Goal: Communication & Community: Answer question/provide support

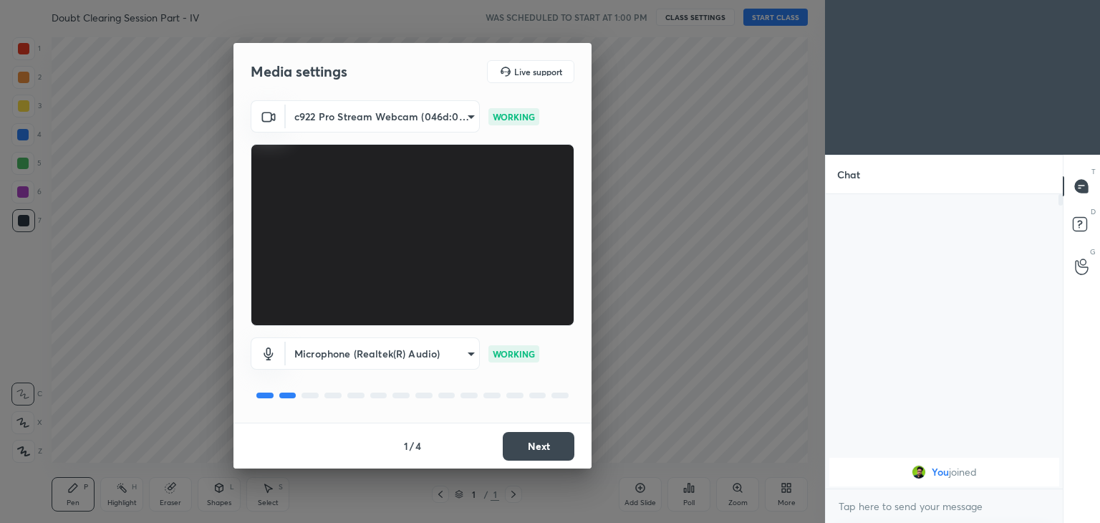
click at [541, 447] on button "Next" at bounding box center [539, 446] width 72 height 29
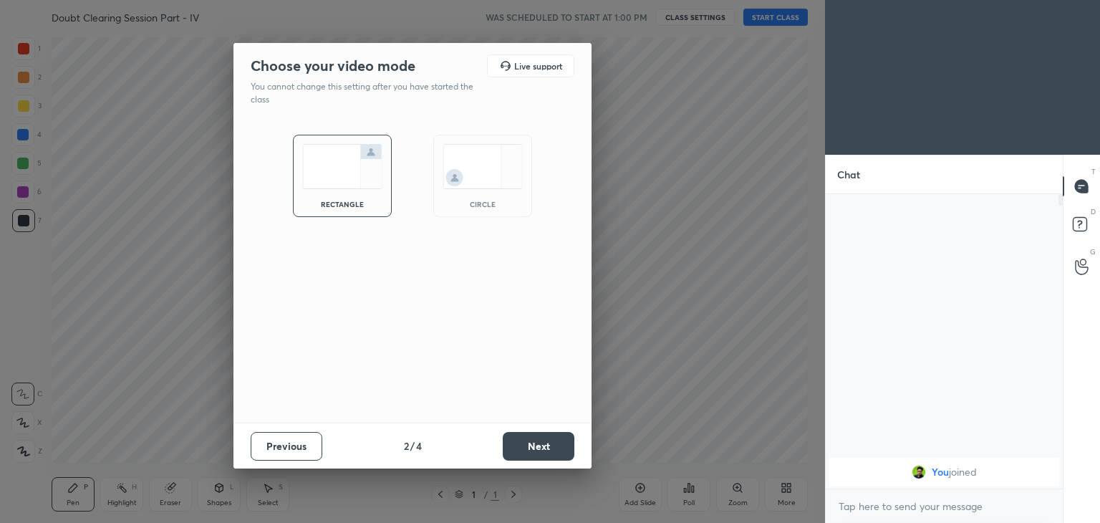
click at [487, 150] on img at bounding box center [482, 166] width 80 height 45
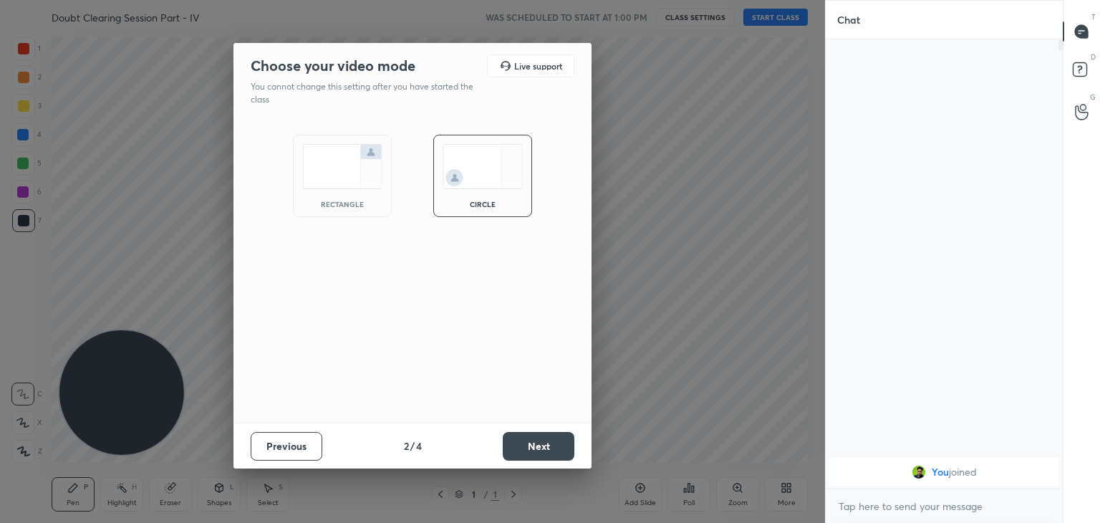
click at [509, 455] on button "Next" at bounding box center [539, 446] width 72 height 29
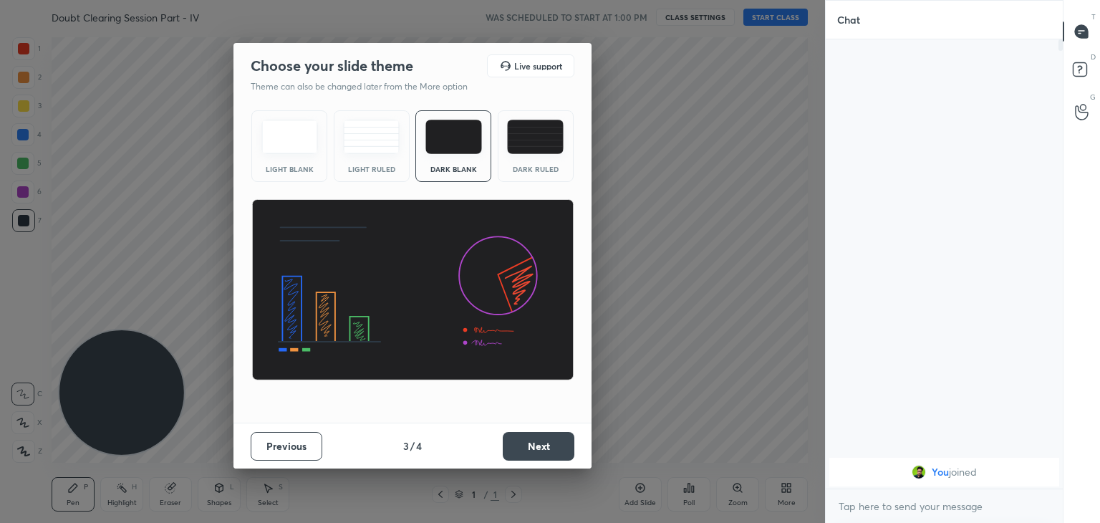
click at [515, 454] on button "Next" at bounding box center [539, 446] width 72 height 29
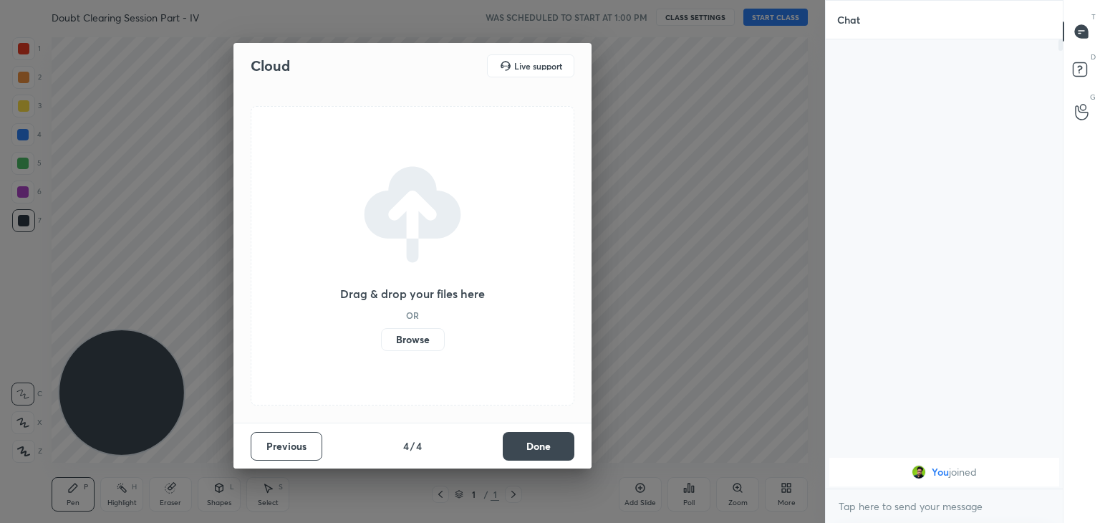
click at [525, 450] on button "Done" at bounding box center [539, 446] width 72 height 29
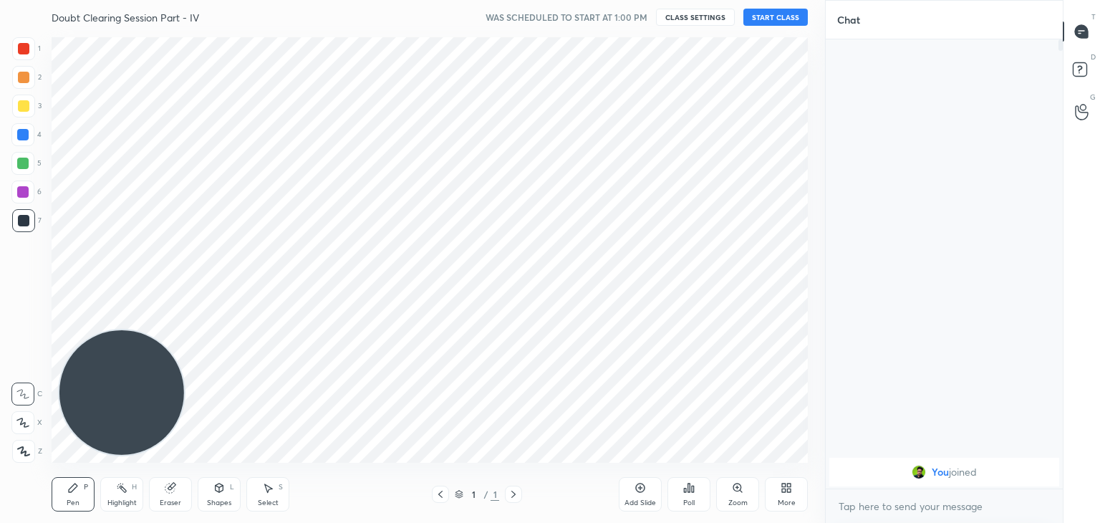
click at [771, 493] on div "More" at bounding box center [786, 494] width 43 height 34
click at [704, 384] on icon at bounding box center [704, 377] width 11 height 17
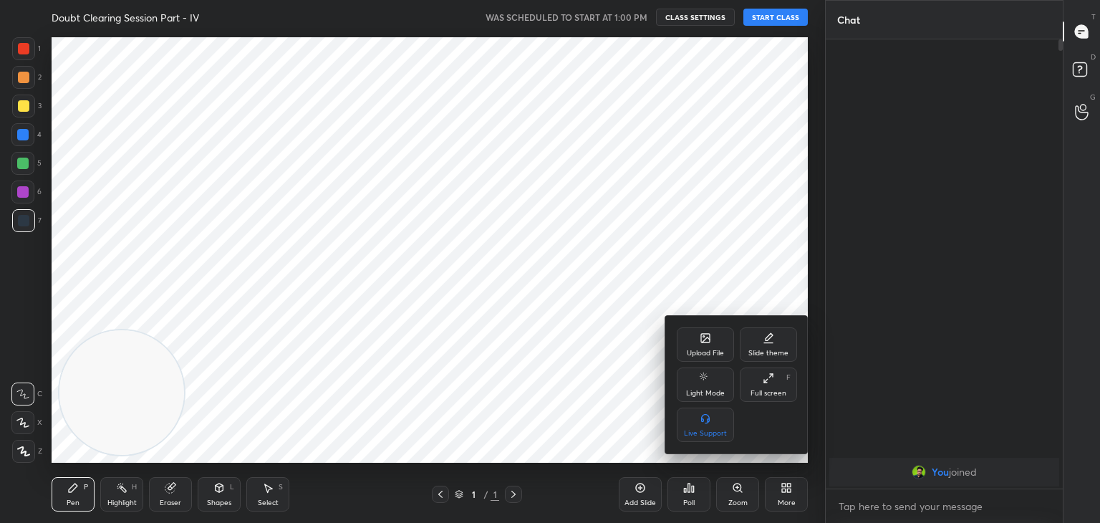
click at [533, 379] on div at bounding box center [550, 261] width 1100 height 523
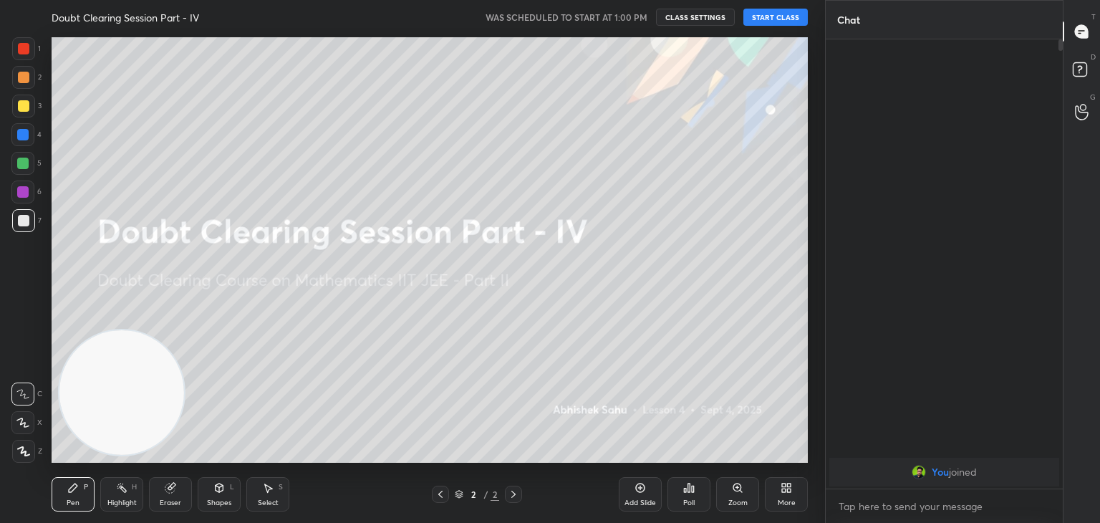
click at [957, 182] on div "You joined" at bounding box center [943, 263] width 237 height 449
click at [768, 16] on button "START CLASS" at bounding box center [775, 17] width 64 height 17
click at [647, 483] on div "Add Slide" at bounding box center [639, 494] width 43 height 34
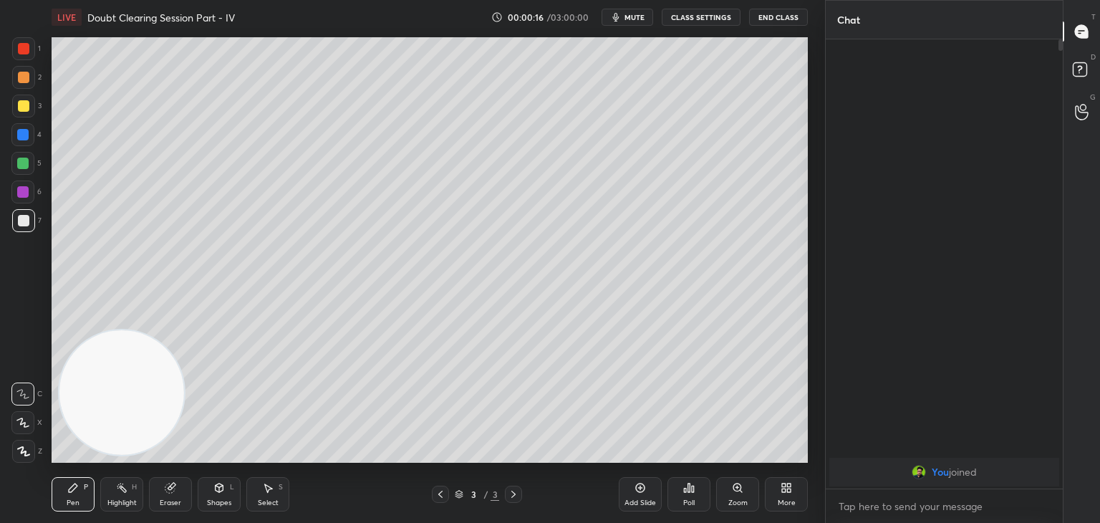
click at [640, 15] on span "mute" at bounding box center [634, 17] width 20 height 10
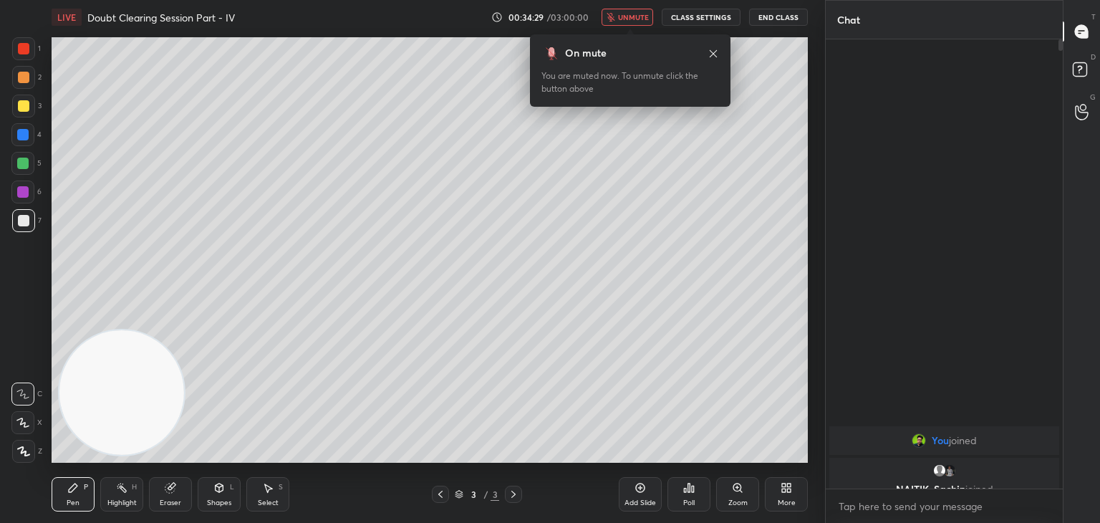
click at [34, 236] on div "1 2 3 4 5 6 7 C X Z C X Z E E Erase all H H LIVE Doubt Clearing Session Part - …" at bounding box center [406, 261] width 813 height 523
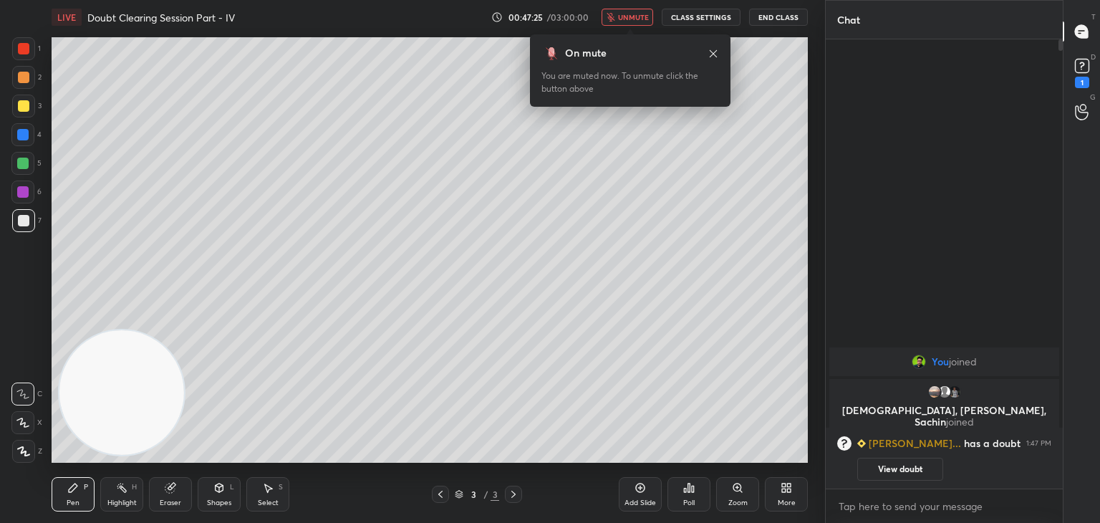
drag, startPoint x: 870, startPoint y: 474, endPoint x: 850, endPoint y: 465, distance: 22.7
click at [869, 474] on button "View doubt" at bounding box center [900, 468] width 86 height 23
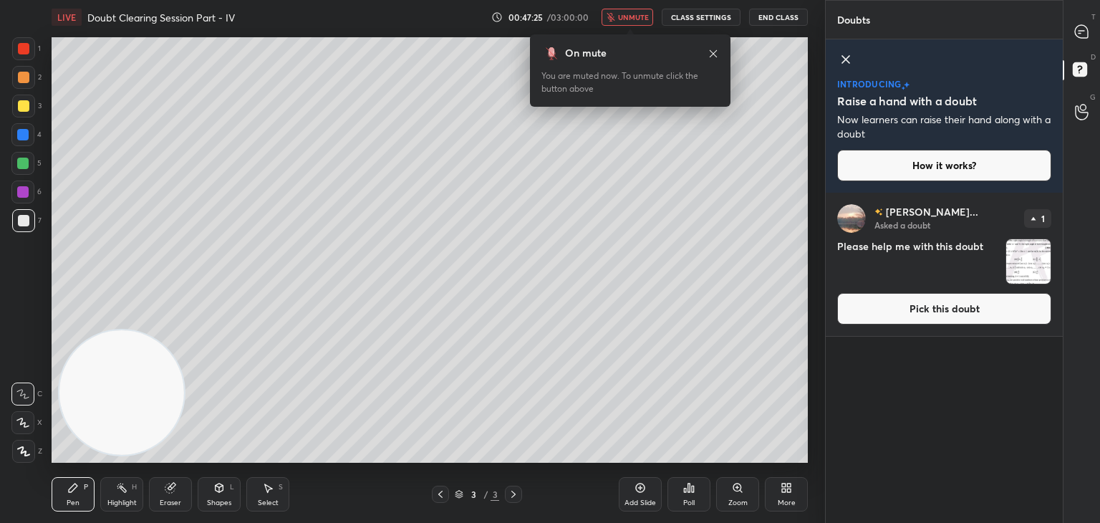
click at [437, 492] on icon at bounding box center [440, 493] width 11 height 11
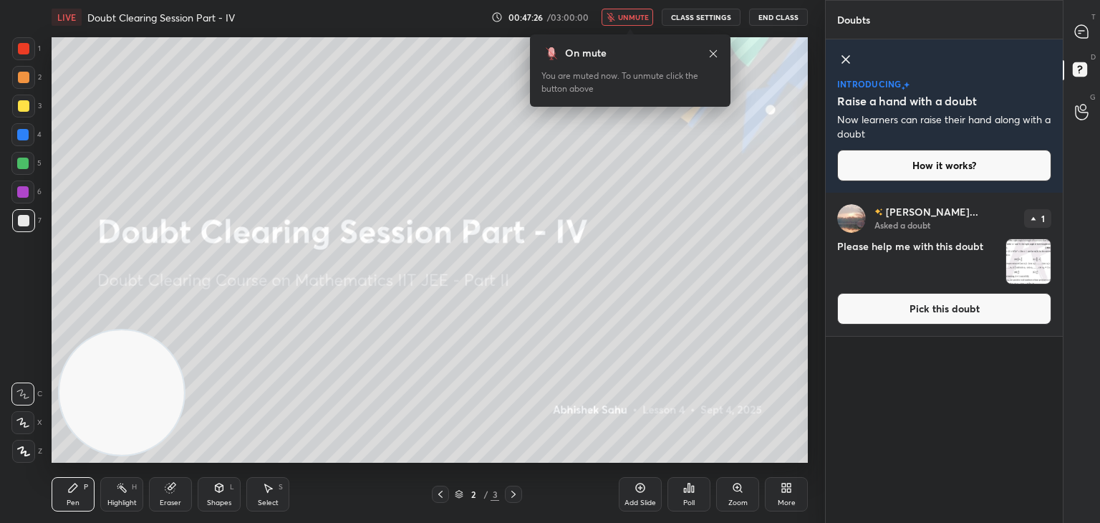
click at [845, 61] on icon at bounding box center [845, 59] width 17 height 17
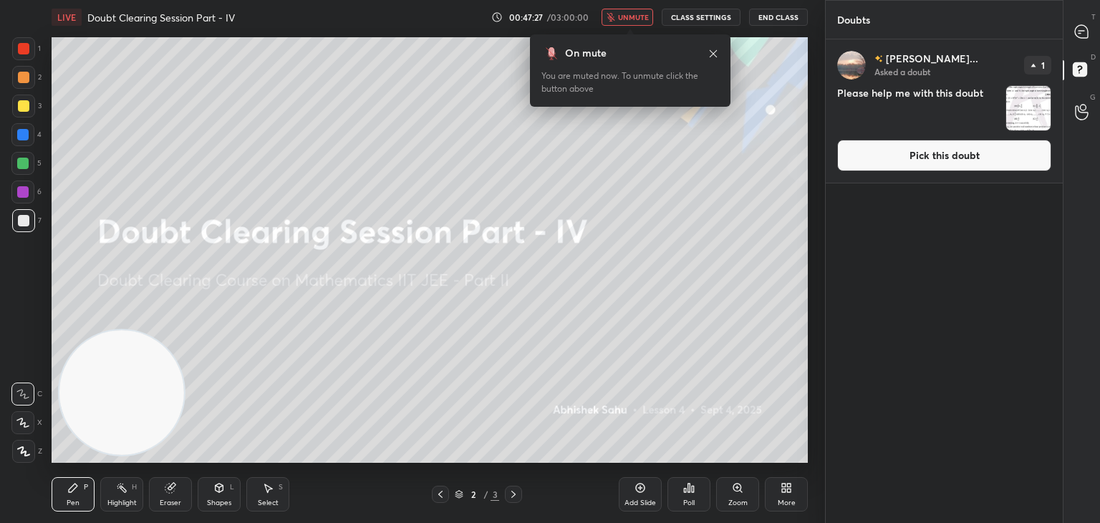
click at [922, 162] on button "Pick this doubt" at bounding box center [944, 155] width 214 height 31
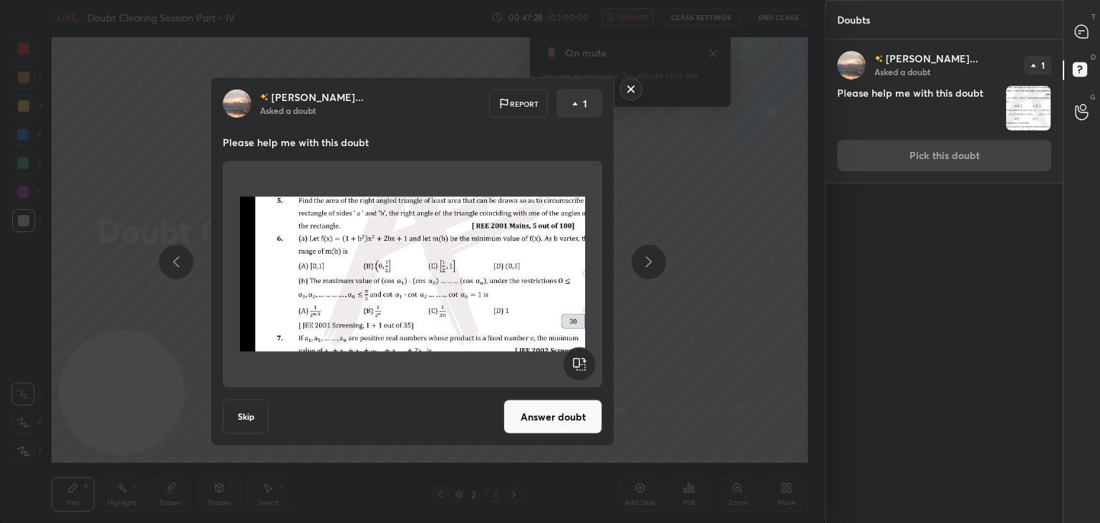
click at [525, 410] on button "Answer doubt" at bounding box center [552, 416] width 99 height 34
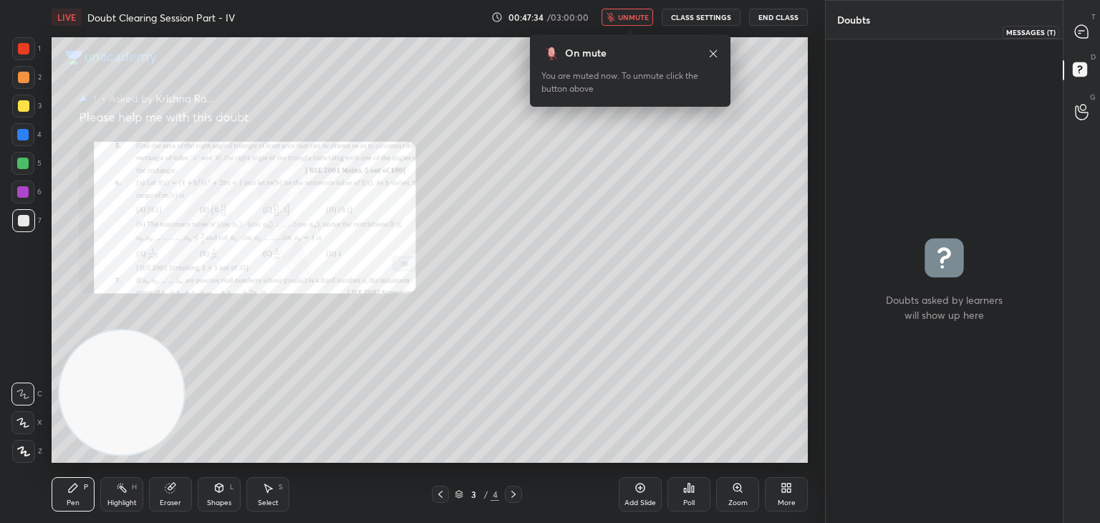
drag, startPoint x: 1072, startPoint y: 24, endPoint x: 1059, endPoint y: 31, distance: 14.7
click at [1074, 24] on div at bounding box center [1081, 32] width 29 height 26
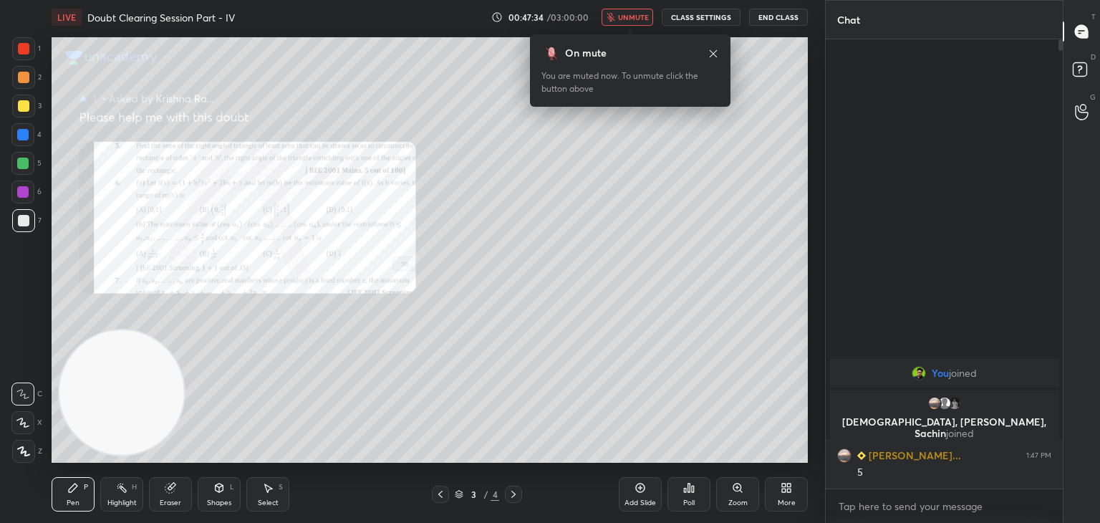
scroll to position [445, 233]
click at [723, 494] on div "Zoom" at bounding box center [737, 494] width 43 height 34
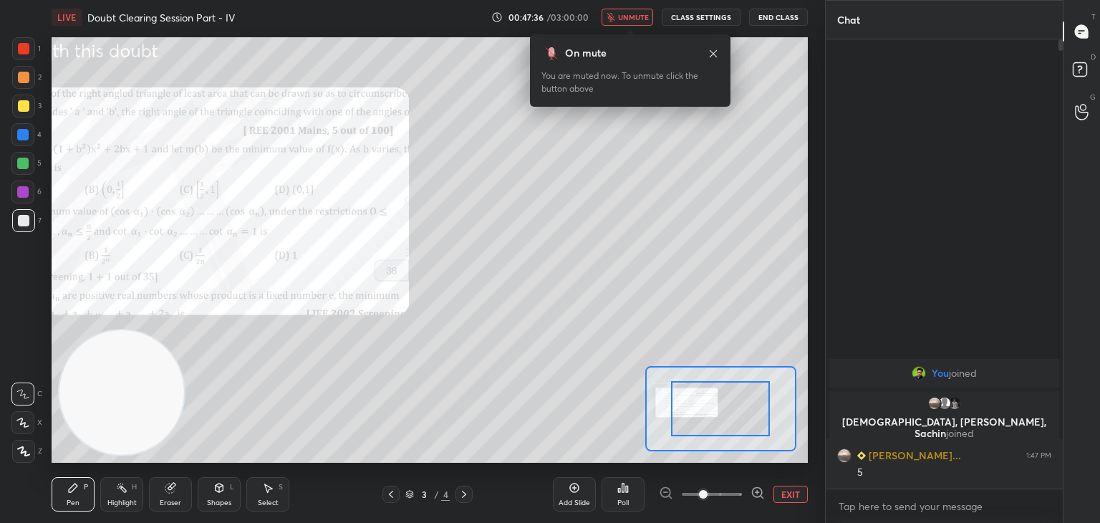
click at [722, 500] on span at bounding box center [711, 493] width 60 height 21
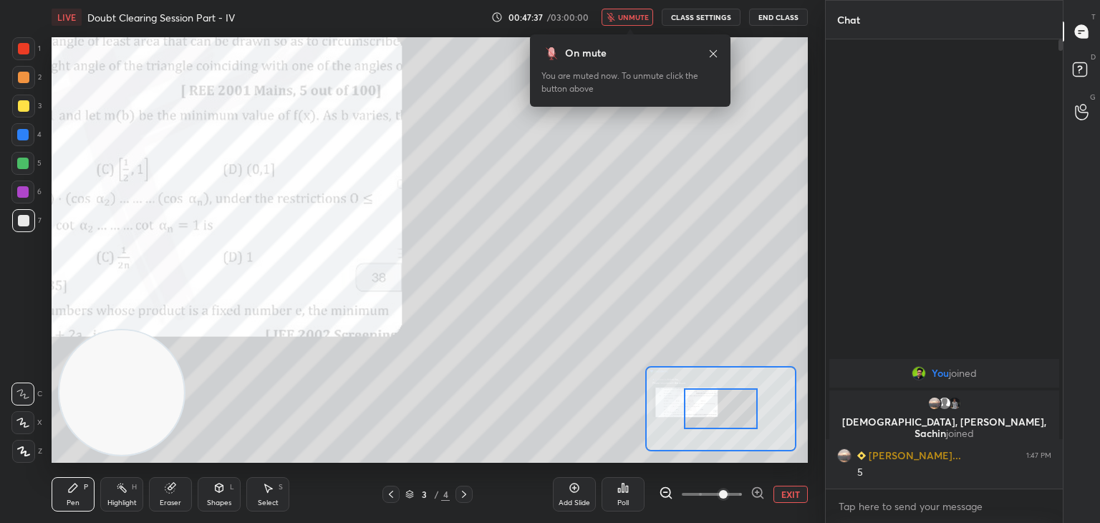
click at [697, 402] on div at bounding box center [720, 408] width 151 height 85
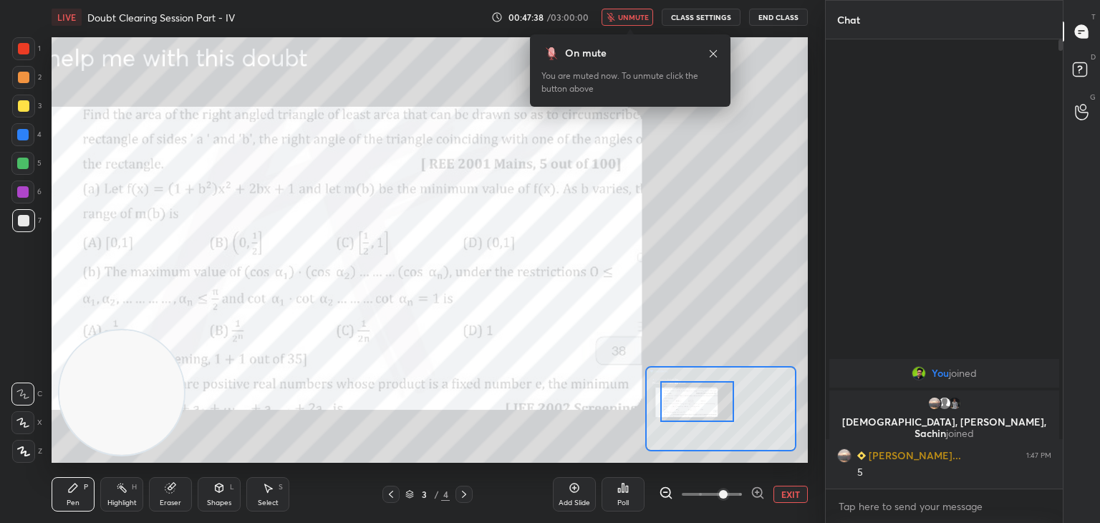
click at [690, 415] on div at bounding box center [720, 408] width 151 height 85
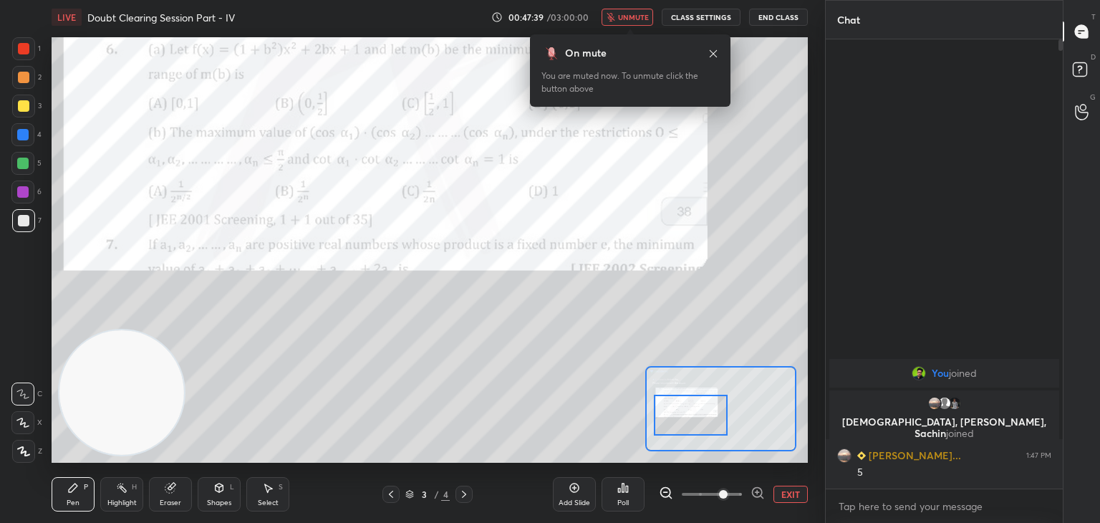
drag, startPoint x: 624, startPoint y: 10, endPoint x: 611, endPoint y: 14, distance: 14.3
click at [624, 11] on button "unmute" at bounding box center [627, 17] width 52 height 17
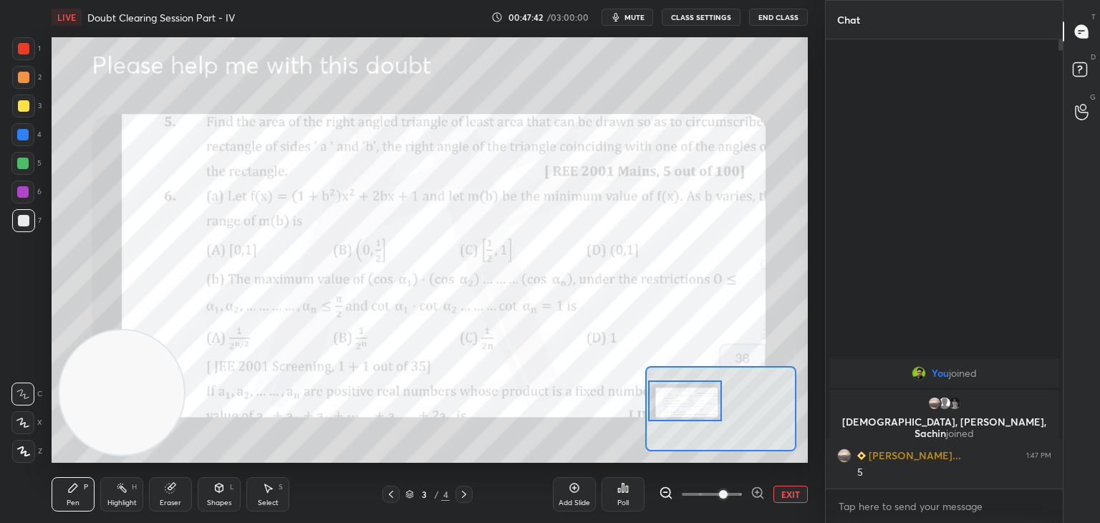
drag, startPoint x: 692, startPoint y: 410, endPoint x: 686, endPoint y: 391, distance: 20.0
click at [685, 396] on div at bounding box center [685, 400] width 74 height 41
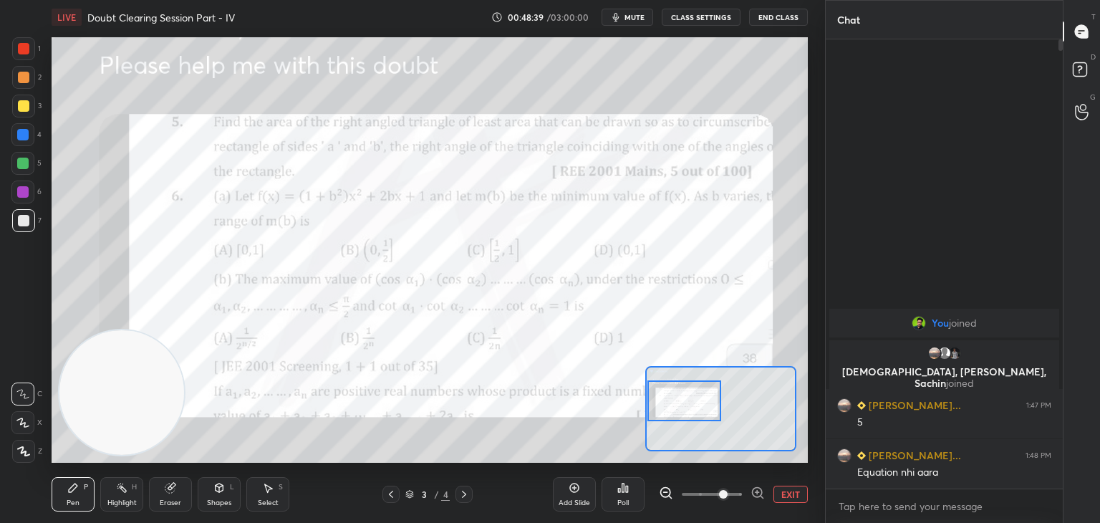
click at [801, 493] on button "EXIT" at bounding box center [790, 493] width 34 height 17
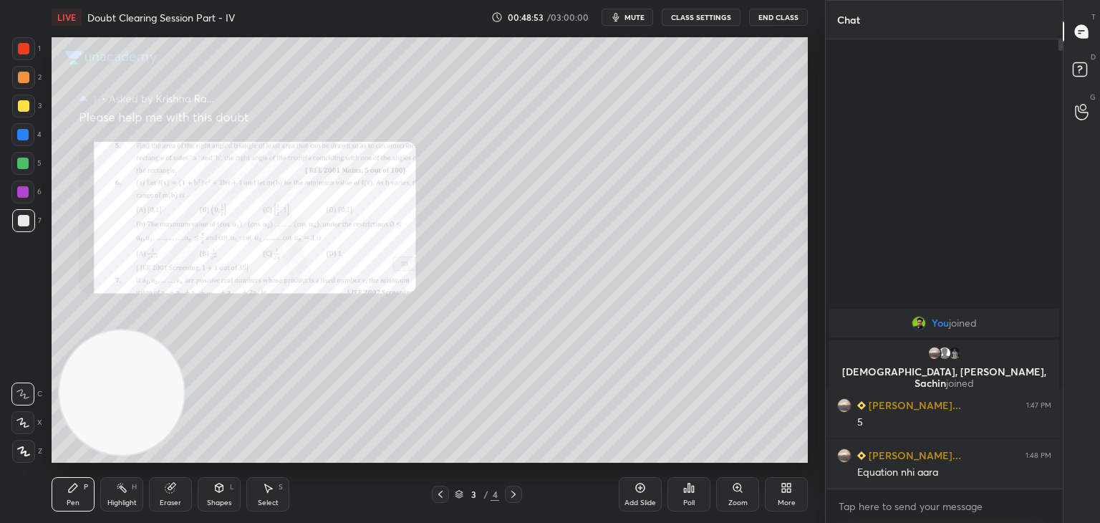
click at [228, 500] on div "Shapes L" at bounding box center [219, 494] width 43 height 34
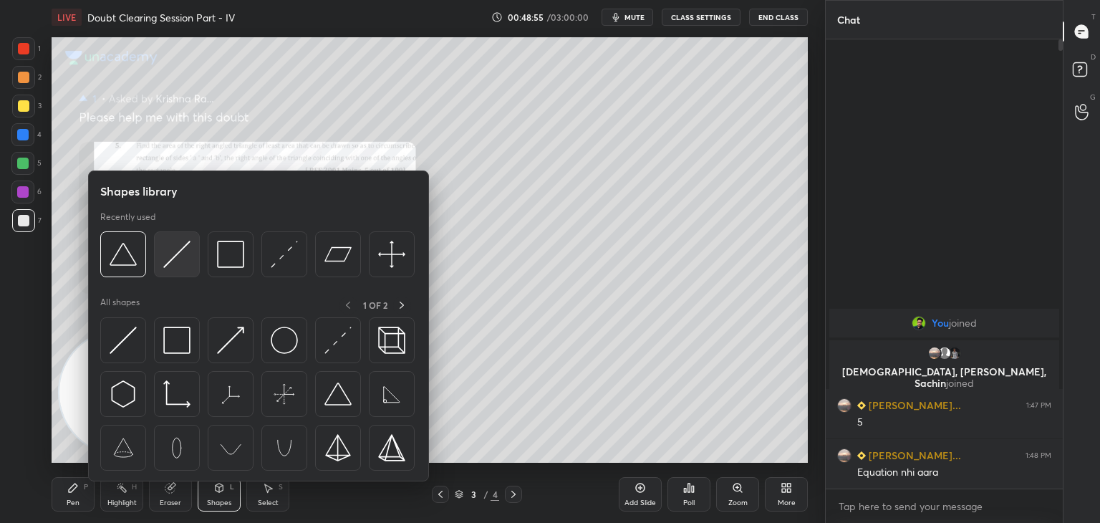
click at [183, 253] on img at bounding box center [176, 254] width 27 height 27
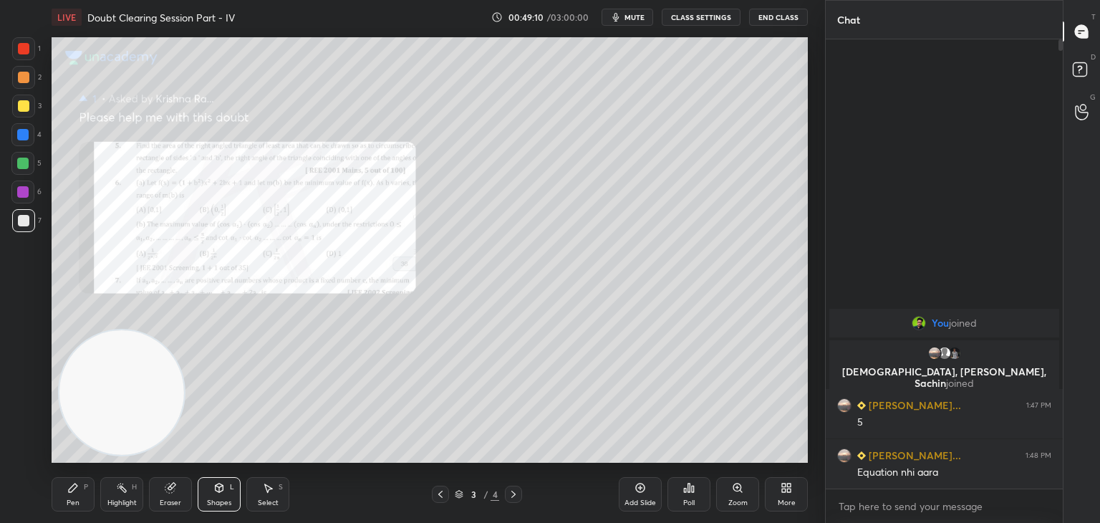
click at [83, 486] on div "Pen P" at bounding box center [73, 494] width 43 height 34
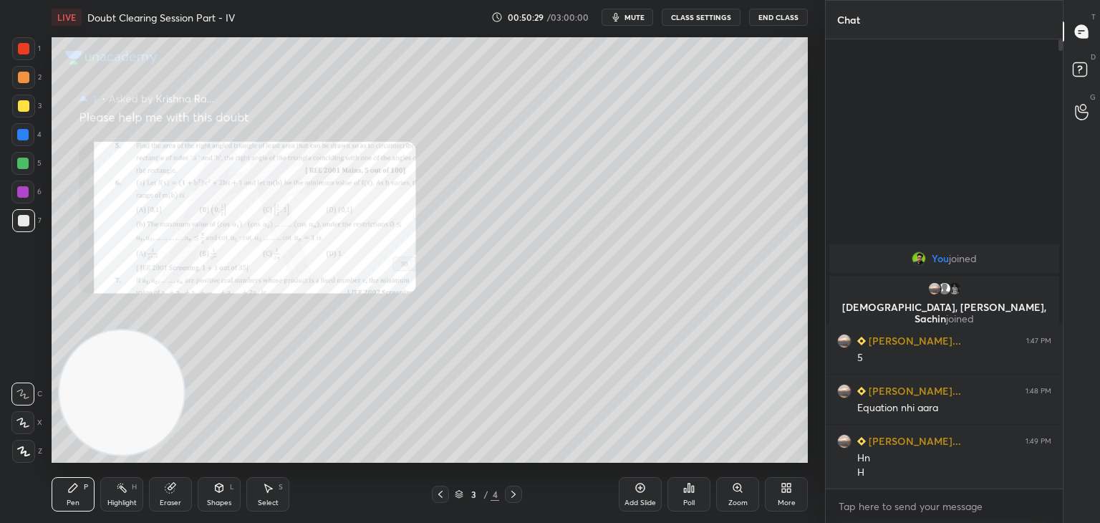
click at [172, 486] on g at bounding box center [170, 487] width 11 height 11
click at [80, 486] on div "Pen P" at bounding box center [73, 494] width 43 height 34
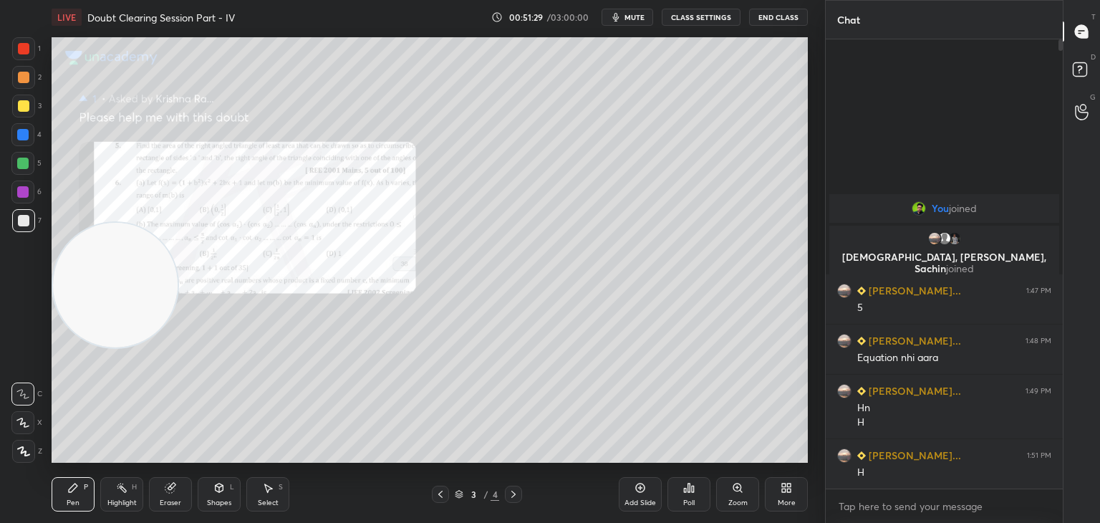
drag, startPoint x: 80, startPoint y: 380, endPoint x: 82, endPoint y: 82, distance: 297.8
click at [82, 223] on video at bounding box center [115, 285] width 125 height 125
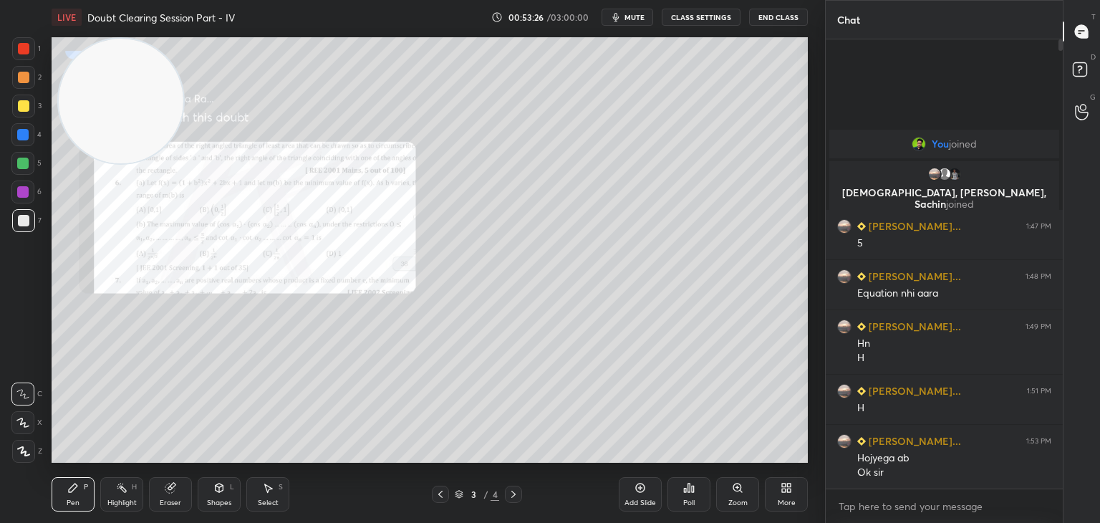
click at [518, 495] on div at bounding box center [513, 493] width 17 height 17
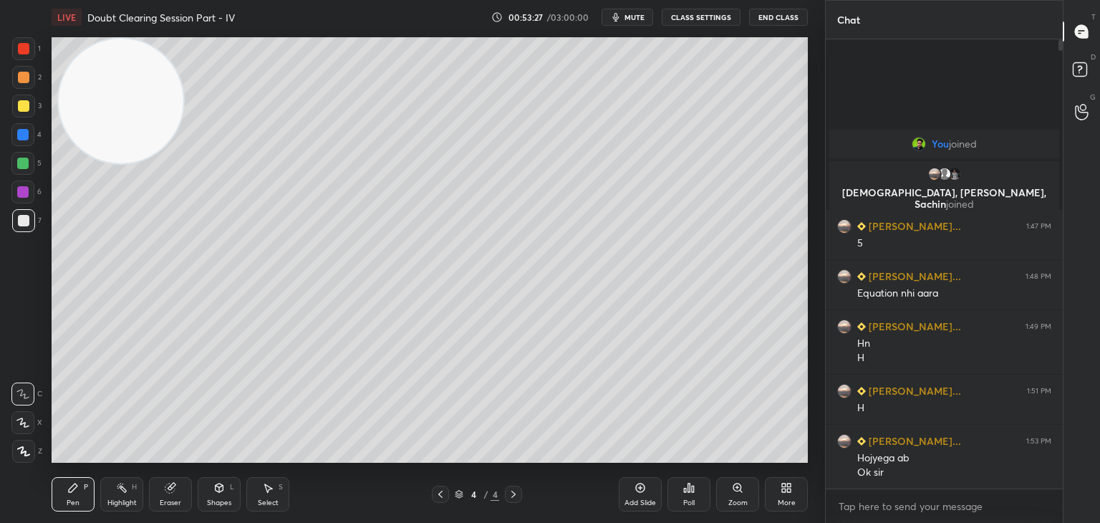
drag, startPoint x: 641, startPoint y: 13, endPoint x: 623, endPoint y: 15, distance: 17.3
click at [640, 13] on span "mute" at bounding box center [634, 17] width 20 height 10
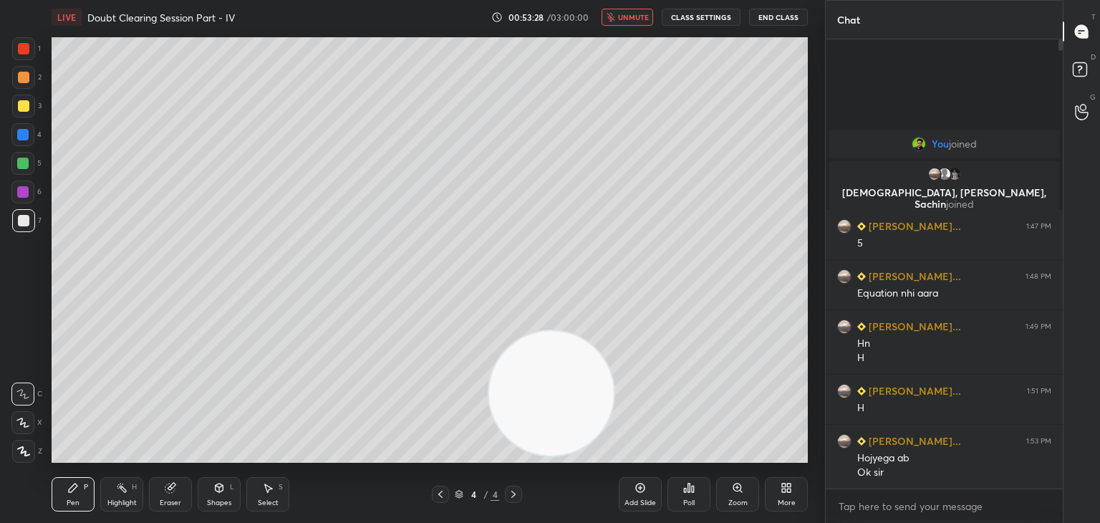
drag, startPoint x: 154, startPoint y: 107, endPoint x: 945, endPoint y: 510, distance: 887.8
click at [938, 510] on div "1 2 3 4 5 6 7 C X Z C X Z E E Erase all H H LIVE Doubt Clearing Session Part - …" at bounding box center [550, 261] width 1100 height 523
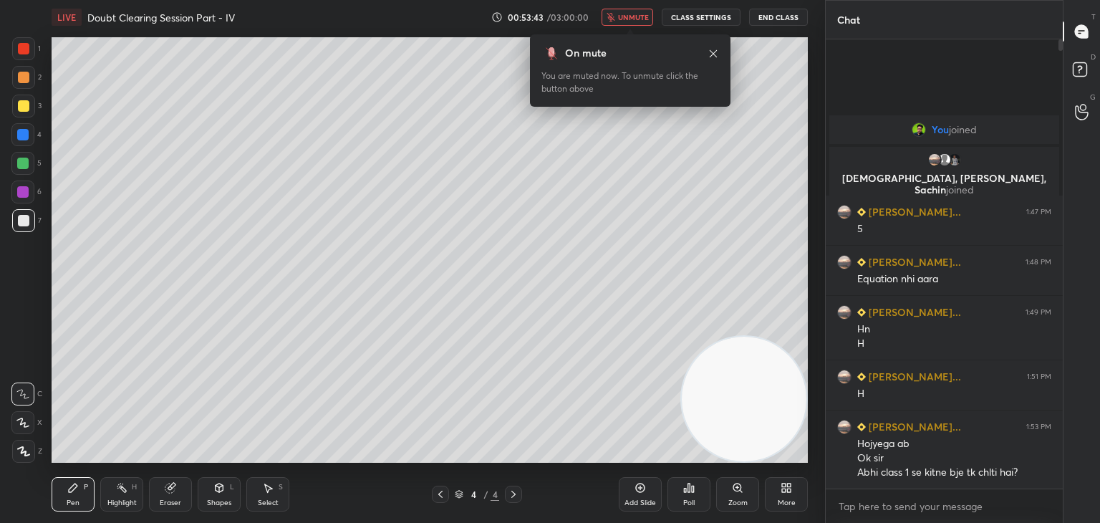
click at [627, 15] on span "unmute" at bounding box center [633, 17] width 31 height 10
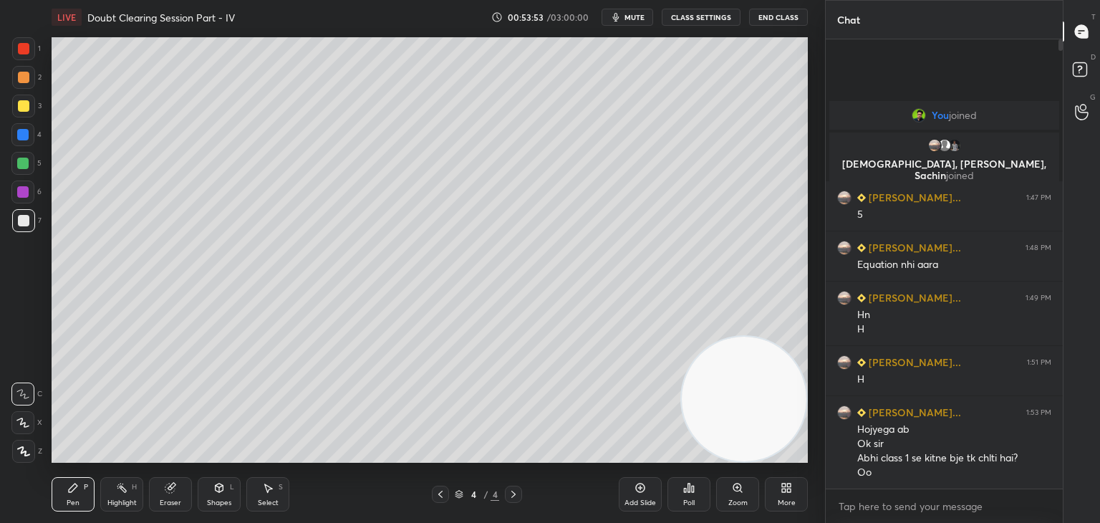
drag, startPoint x: 636, startPoint y: 9, endPoint x: 625, endPoint y: 8, distance: 10.8
click at [636, 9] on button "mute" at bounding box center [627, 17] width 52 height 17
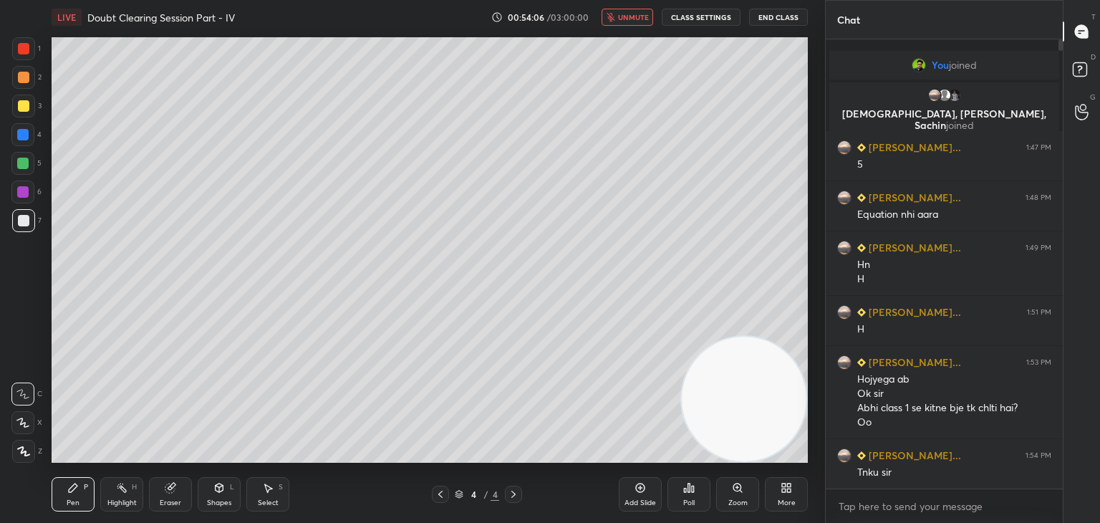
click at [624, 19] on span "unmute" at bounding box center [633, 17] width 31 height 10
drag, startPoint x: 629, startPoint y: 16, endPoint x: 583, endPoint y: 7, distance: 46.6
click at [629, 16] on span "mute" at bounding box center [634, 17] width 20 height 10
drag, startPoint x: 160, startPoint y: 497, endPoint x: 149, endPoint y: 496, distance: 11.5
click at [157, 498] on div "Eraser" at bounding box center [170, 494] width 43 height 34
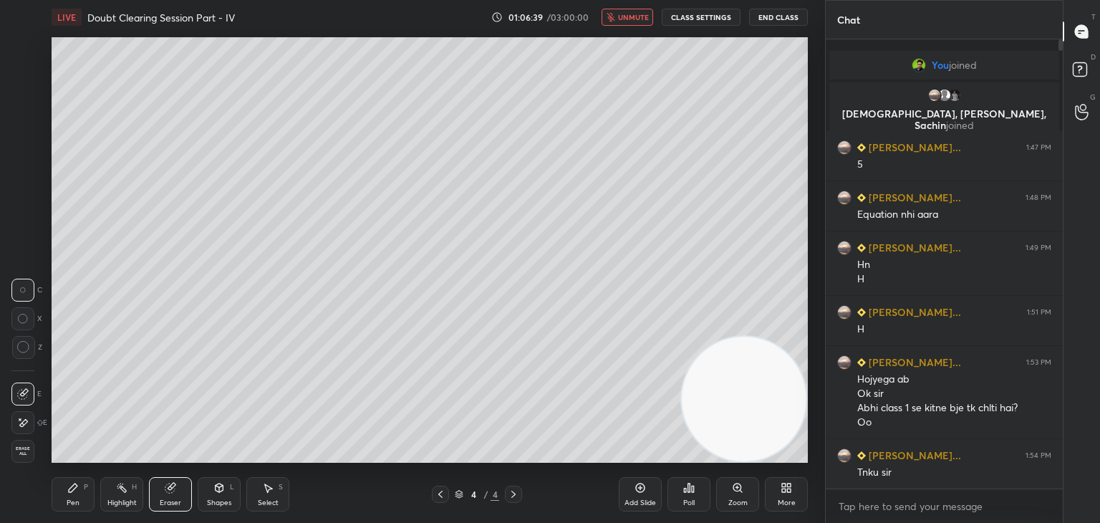
click at [29, 445] on div "Erase all" at bounding box center [22, 451] width 23 height 23
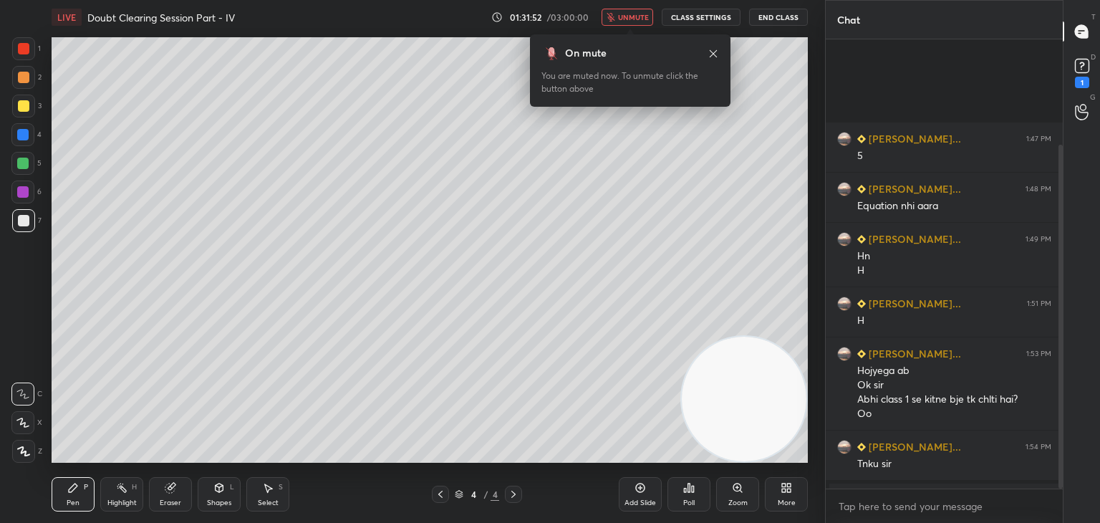
scroll to position [137, 0]
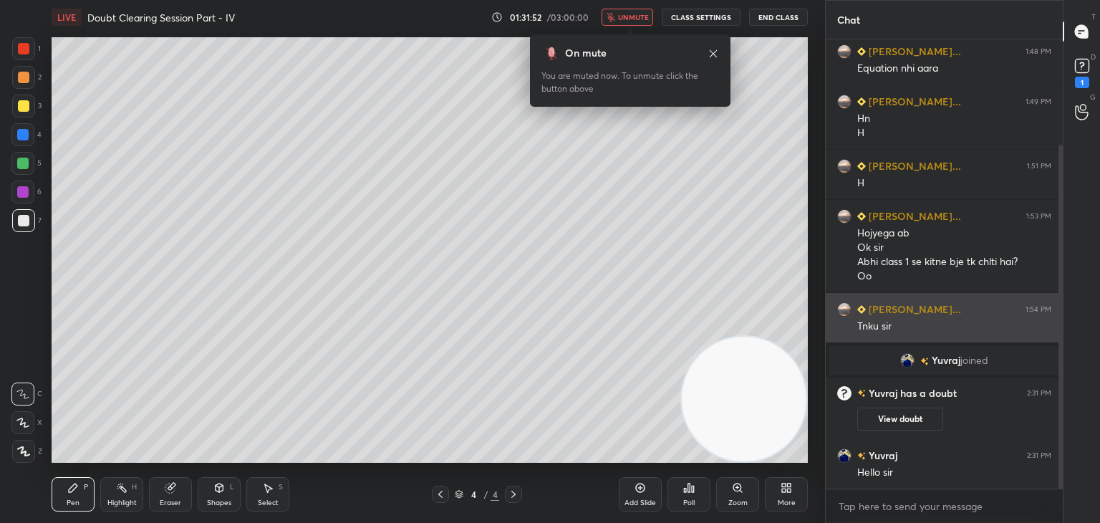
drag, startPoint x: 1059, startPoint y: 241, endPoint x: 1047, endPoint y: 336, distance: 95.3
click at [1049, 357] on div "[PERSON_NAME]... 1:47 PM 5 [PERSON_NAME]... 1:48 PM Equation nhi aara [PERSON_N…" at bounding box center [943, 263] width 237 height 449
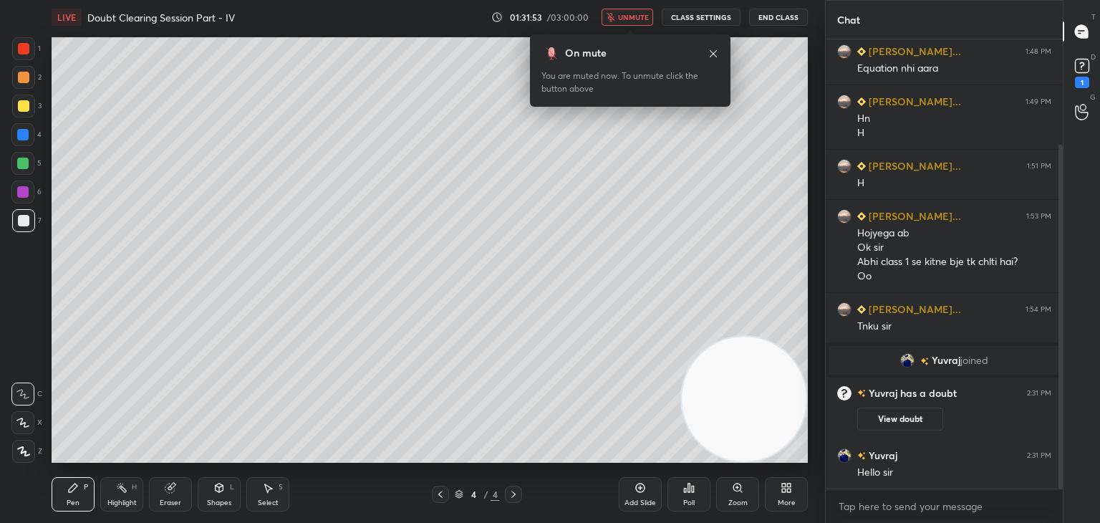
drag, startPoint x: 891, startPoint y: 419, endPoint x: 868, endPoint y: 422, distance: 23.1
click at [889, 419] on button "View doubt" at bounding box center [900, 418] width 86 height 23
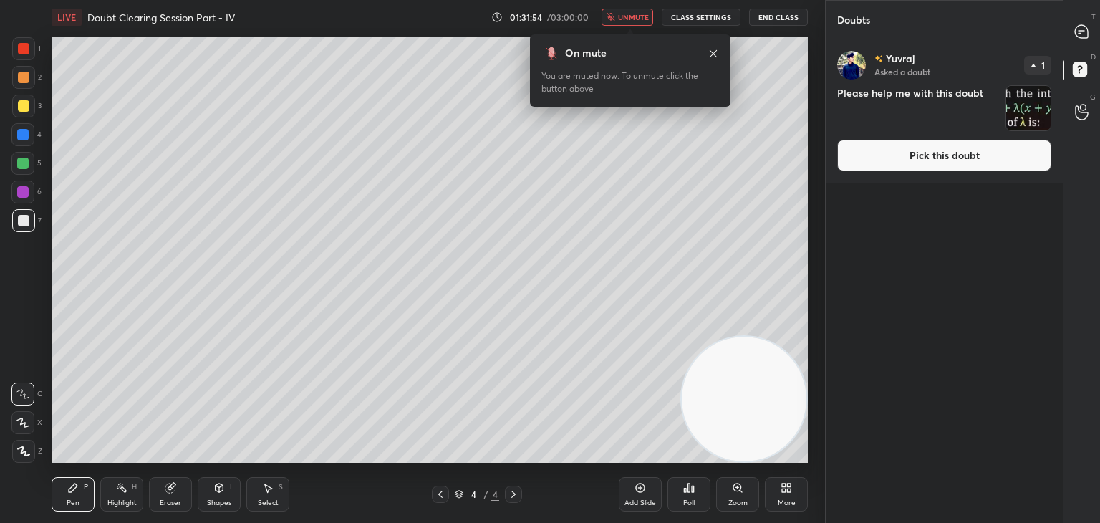
click at [442, 493] on icon at bounding box center [440, 493] width 11 height 11
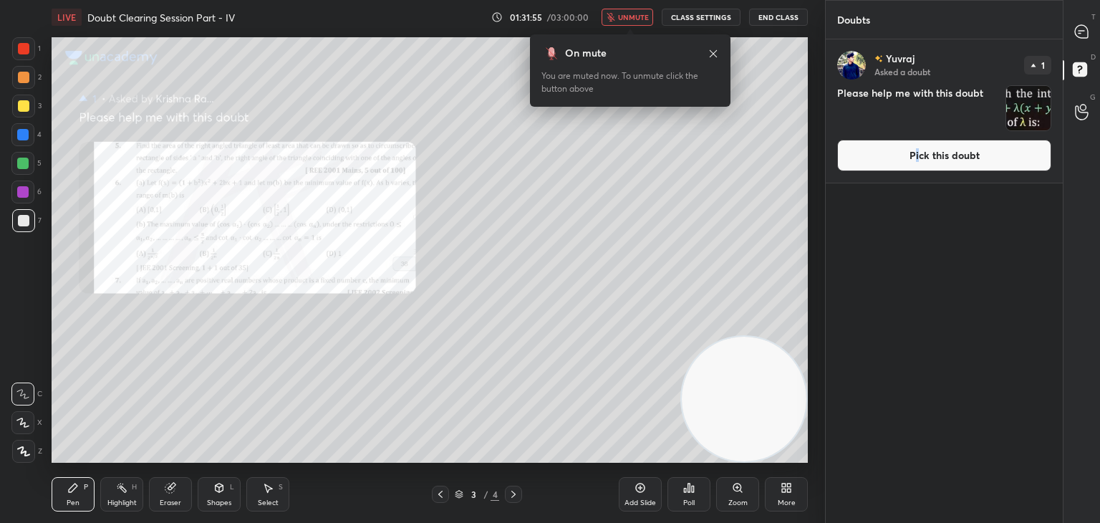
drag, startPoint x: 918, startPoint y: 149, endPoint x: 894, endPoint y: 147, distance: 24.4
click at [916, 147] on button "Pick this doubt" at bounding box center [944, 155] width 214 height 31
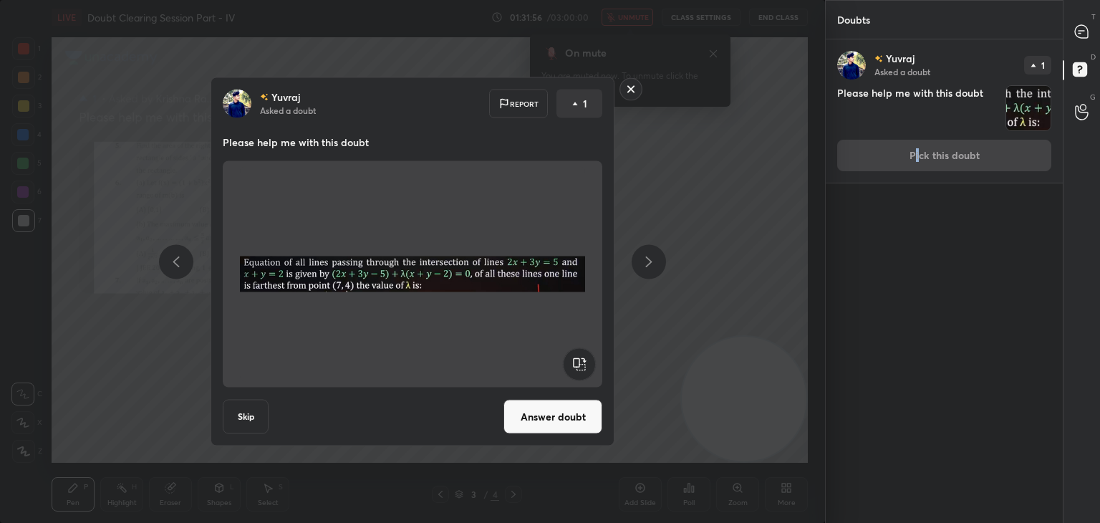
click at [553, 423] on button "Answer doubt" at bounding box center [552, 416] width 99 height 34
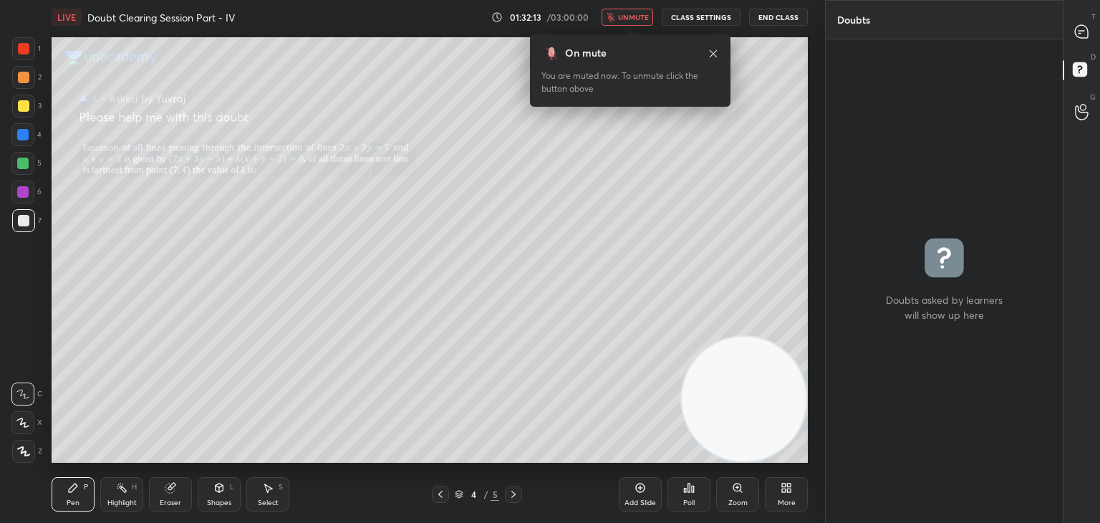
click at [642, 12] on span "unmute" at bounding box center [633, 17] width 31 height 10
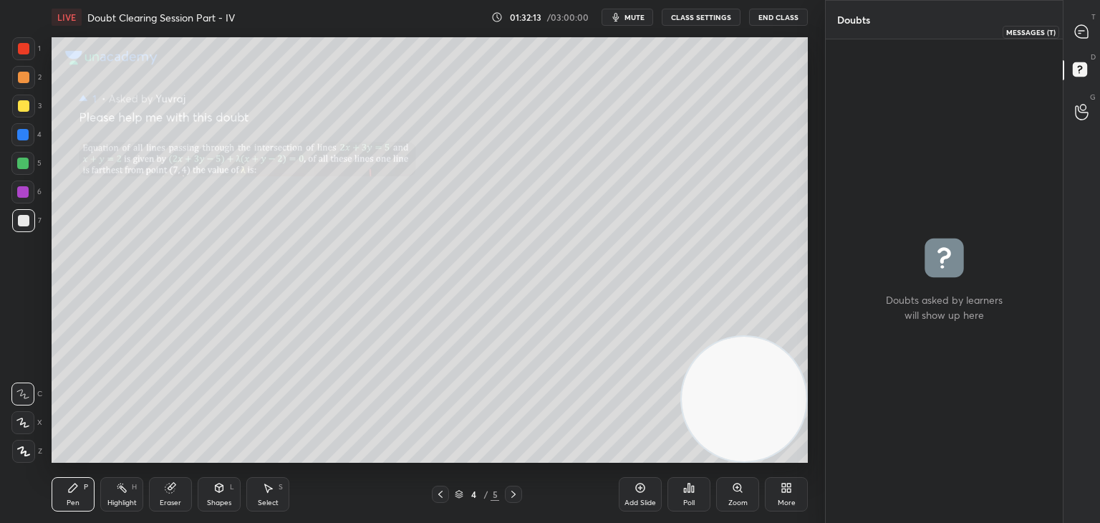
click at [1081, 35] on icon at bounding box center [1080, 31] width 13 height 13
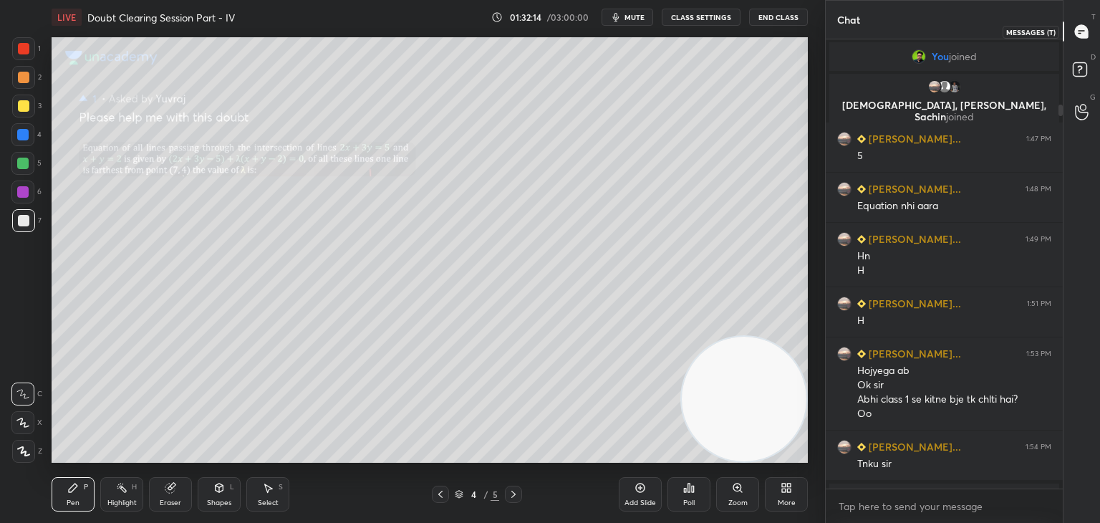
scroll to position [445, 233]
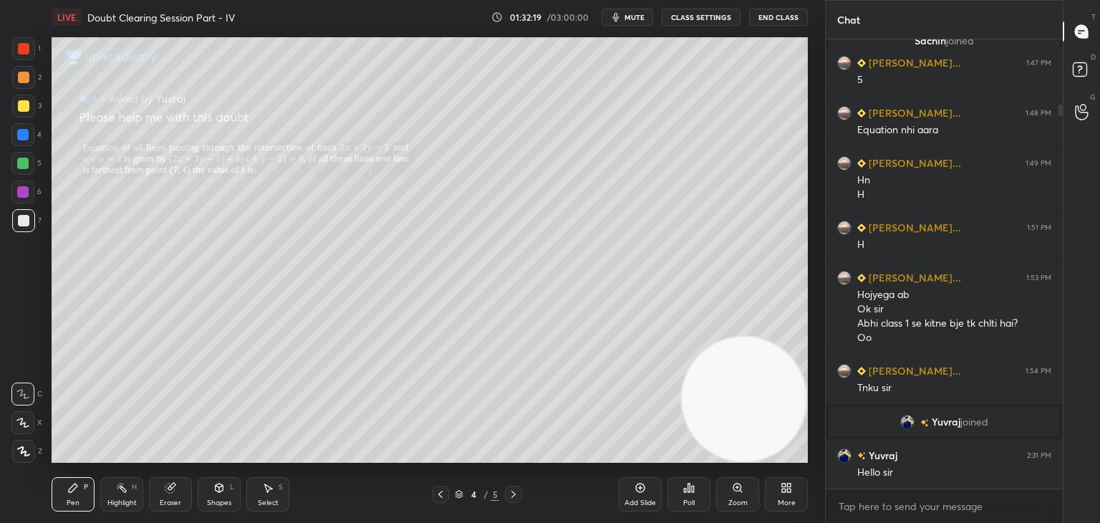
click at [734, 487] on icon at bounding box center [737, 487] width 8 height 8
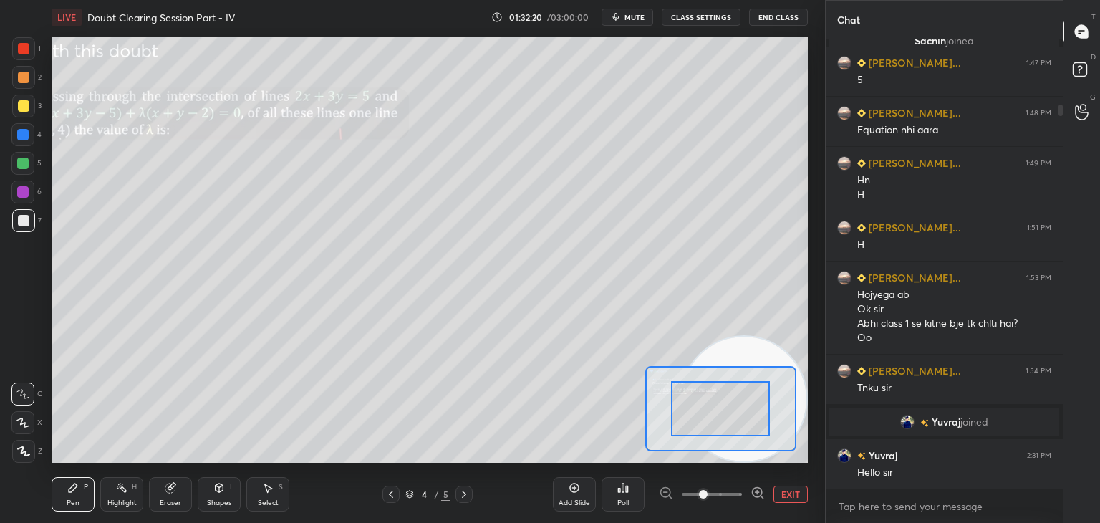
click at [728, 496] on span at bounding box center [711, 493] width 60 height 21
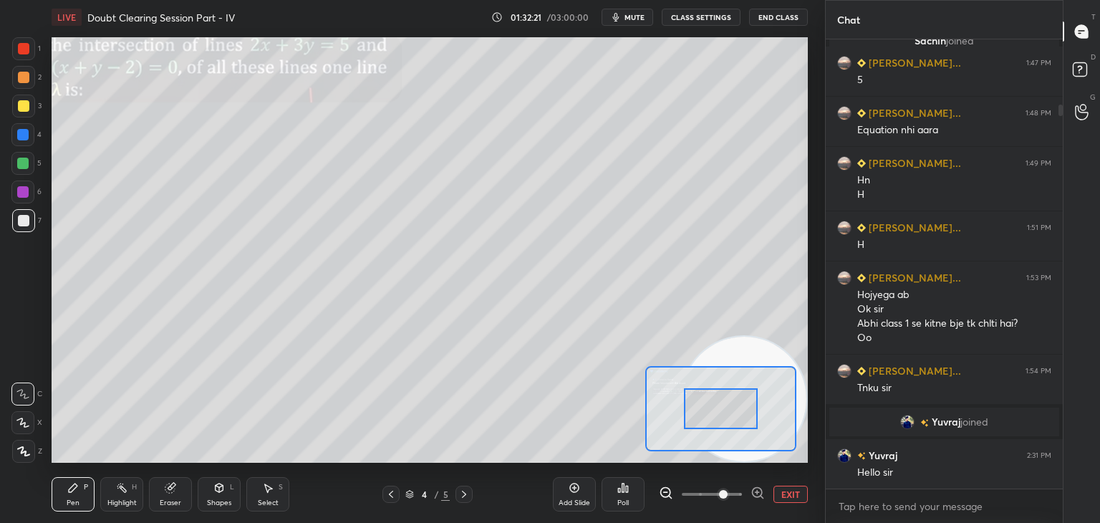
click at [673, 366] on div at bounding box center [720, 408] width 151 height 85
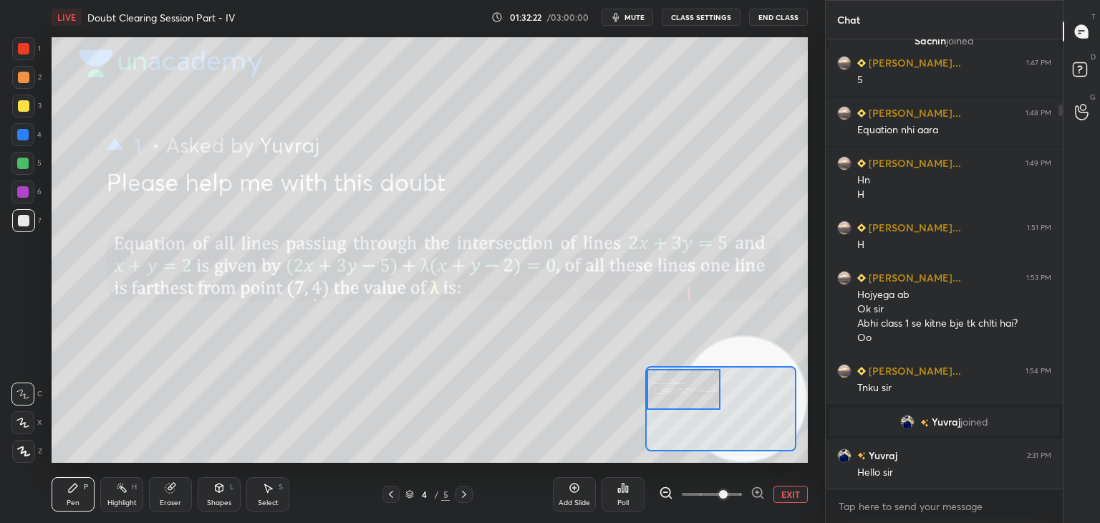
click at [685, 389] on div at bounding box center [683, 389] width 74 height 41
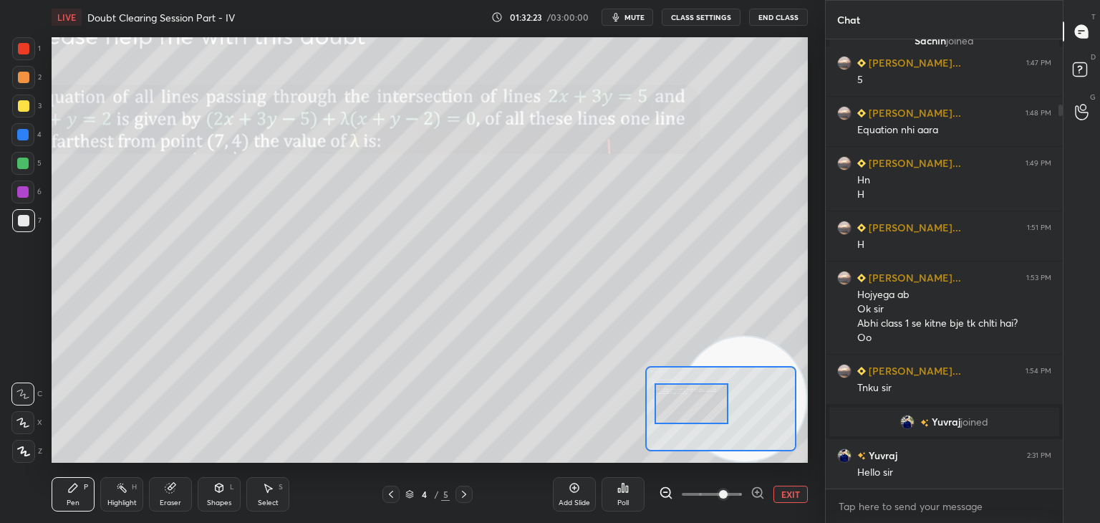
drag, startPoint x: 688, startPoint y: 396, endPoint x: 695, endPoint y: 405, distance: 11.7
click at [697, 408] on div at bounding box center [691, 403] width 74 height 41
drag, startPoint x: 693, startPoint y: 407, endPoint x: 686, endPoint y: 399, distance: 10.6
click at [687, 405] on div at bounding box center [686, 399] width 74 height 41
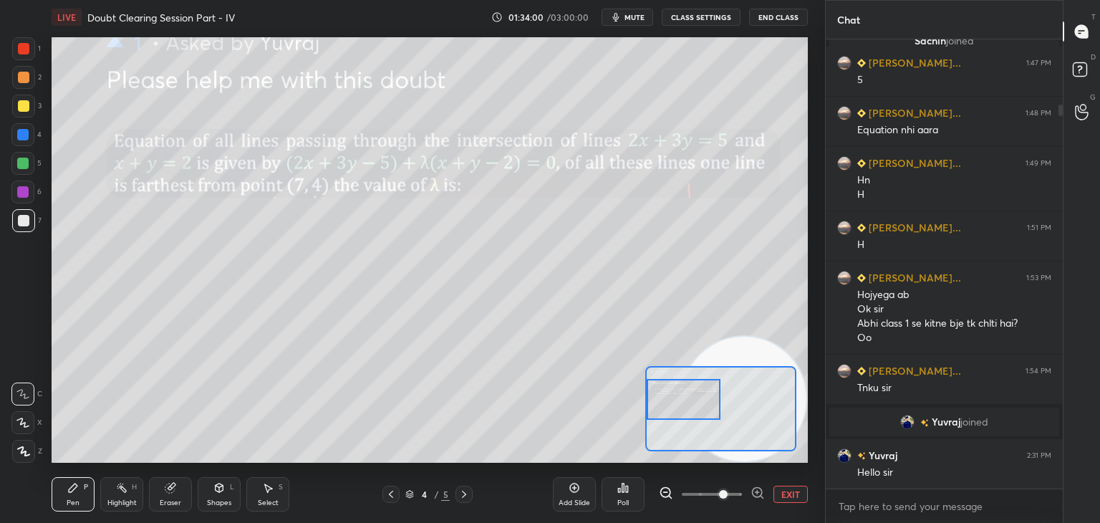
click at [631, 15] on span "mute" at bounding box center [634, 17] width 20 height 10
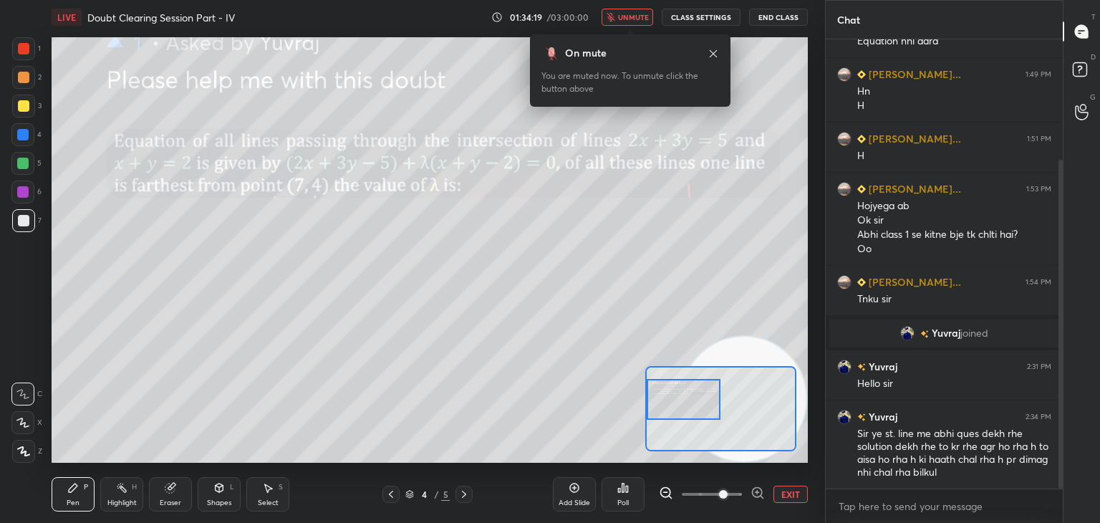
drag, startPoint x: 640, startPoint y: 18, endPoint x: 631, endPoint y: 19, distance: 9.4
click at [639, 14] on span "unmute" at bounding box center [633, 17] width 31 height 10
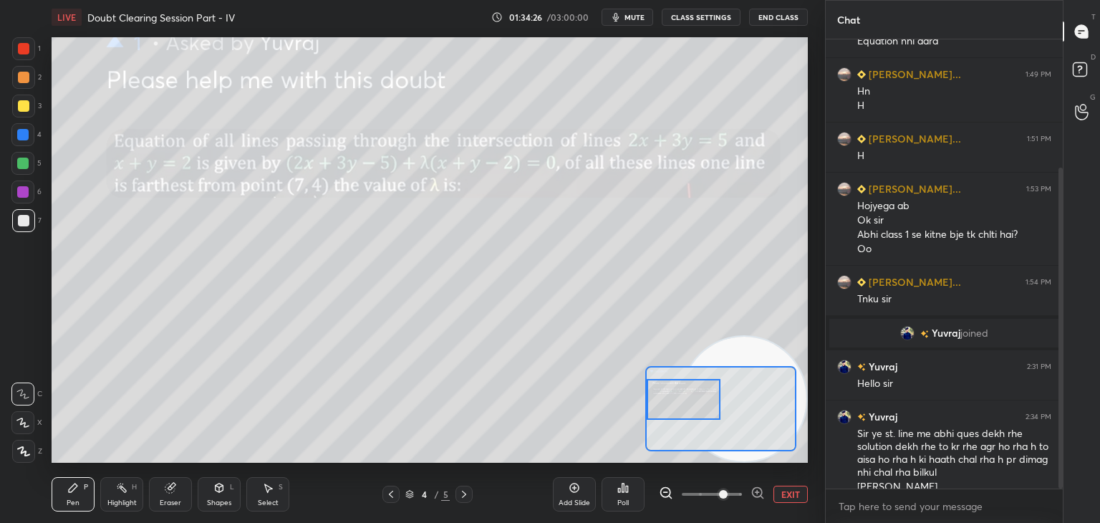
scroll to position [179, 0]
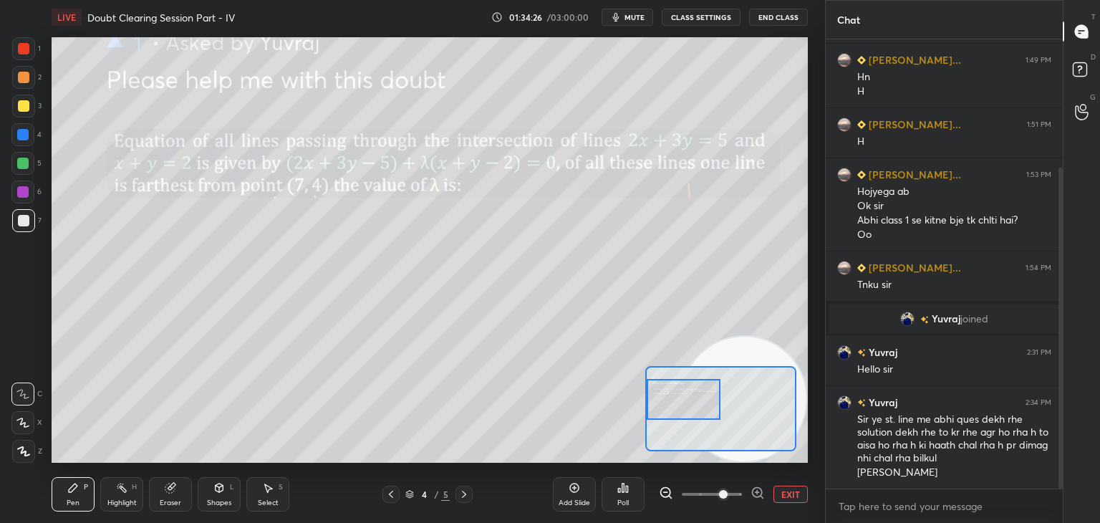
drag, startPoint x: 629, startPoint y: 15, endPoint x: 547, endPoint y: 34, distance: 83.9
click at [628, 15] on span "mute" at bounding box center [634, 17] width 20 height 10
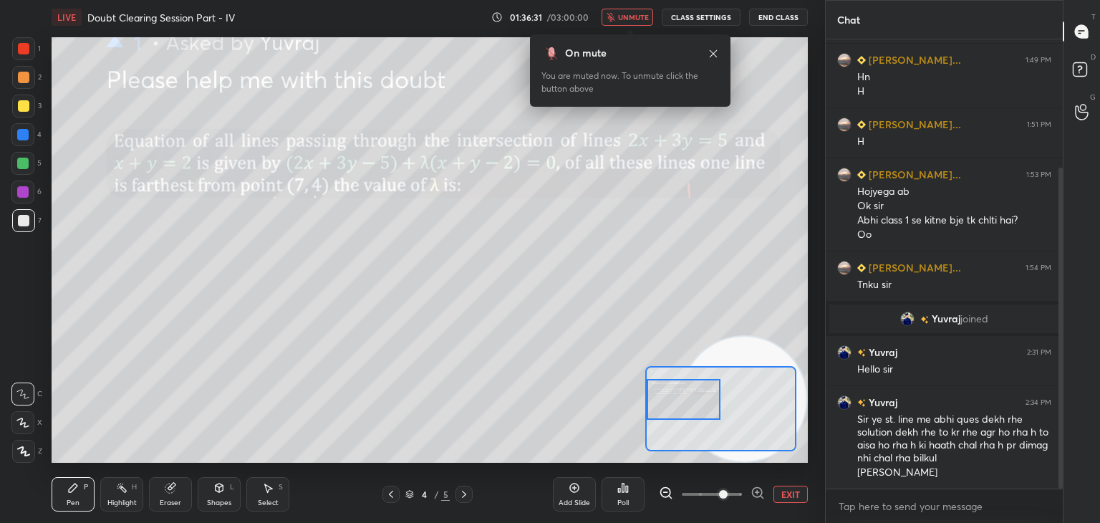
drag, startPoint x: 637, startPoint y: 9, endPoint x: 623, endPoint y: 9, distance: 13.6
click at [634, 9] on button "unmute" at bounding box center [627, 17] width 52 height 17
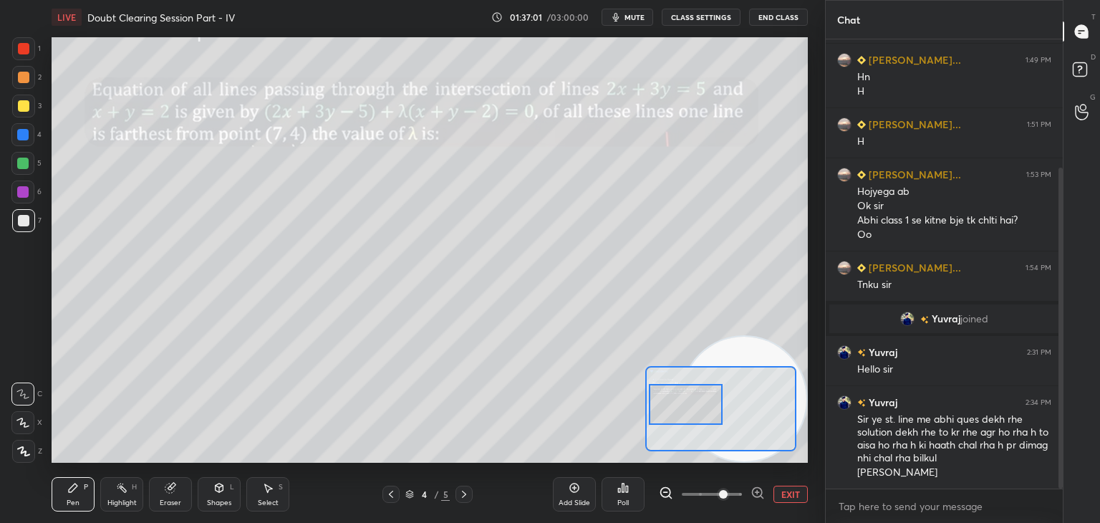
click at [704, 411] on div at bounding box center [686, 404] width 74 height 41
click at [788, 499] on button "EXIT" at bounding box center [790, 493] width 34 height 17
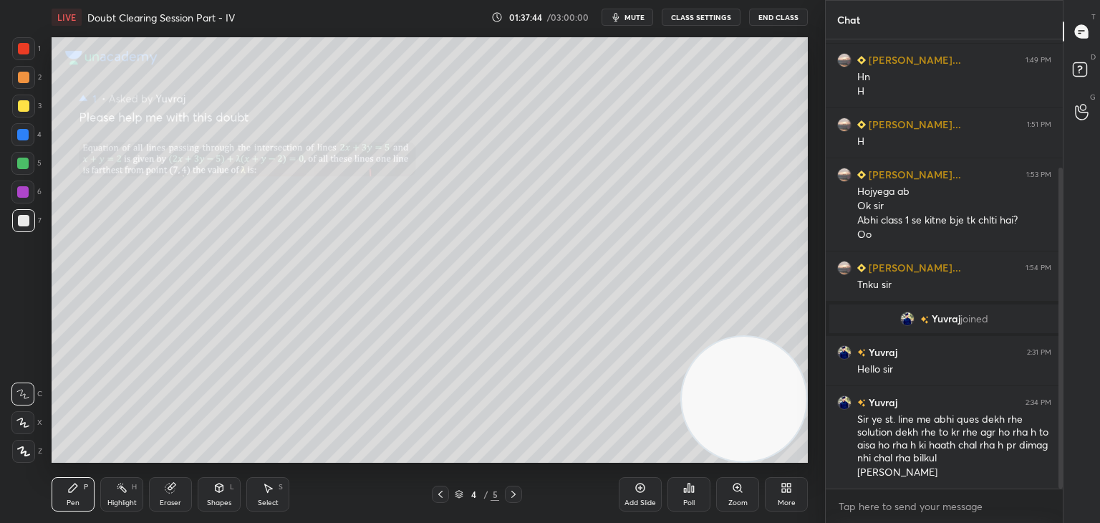
click at [804, 64] on div "Setting up your live class Poll for secs No correct answer Start poll" at bounding box center [429, 249] width 767 height 431
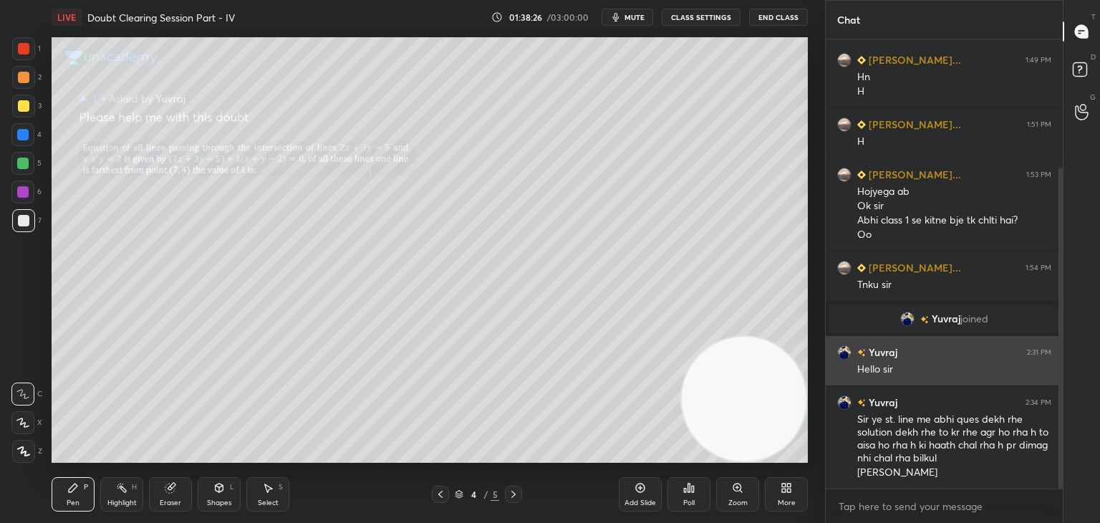
drag, startPoint x: 1058, startPoint y: 343, endPoint x: 1049, endPoint y: 373, distance: 31.5
click at [1055, 372] on div at bounding box center [1058, 263] width 9 height 449
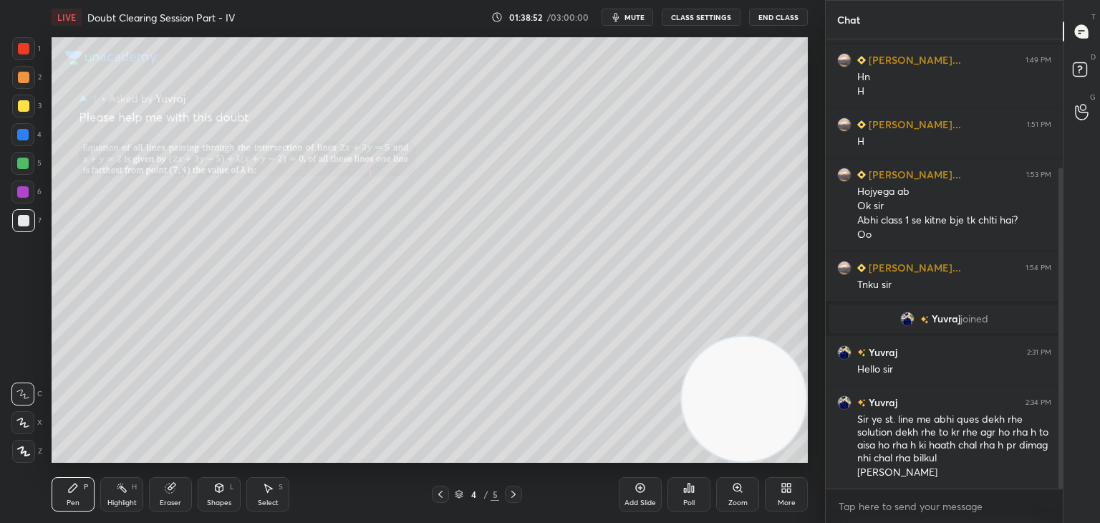
click at [641, 23] on button "mute" at bounding box center [627, 17] width 52 height 17
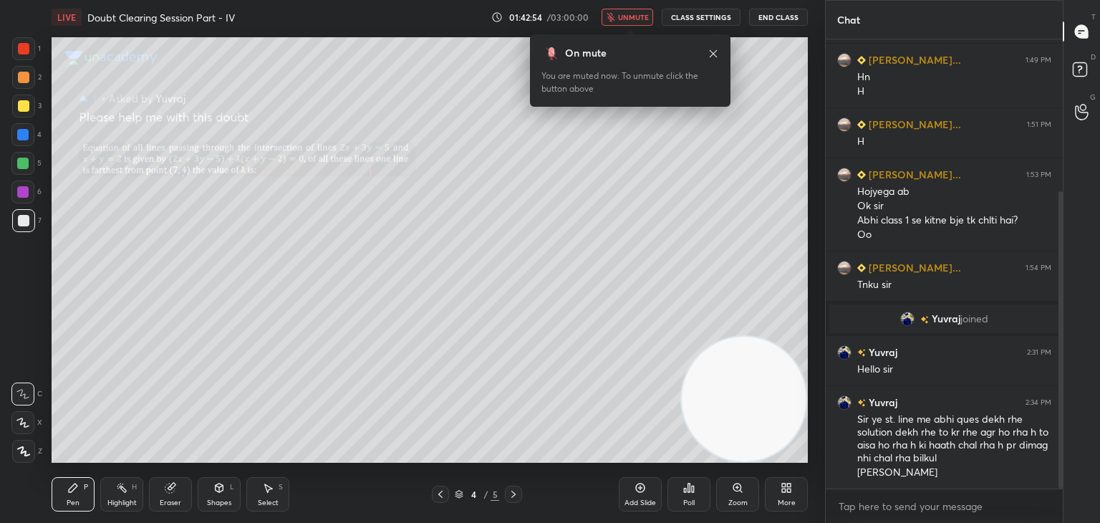
scroll to position [229, 0]
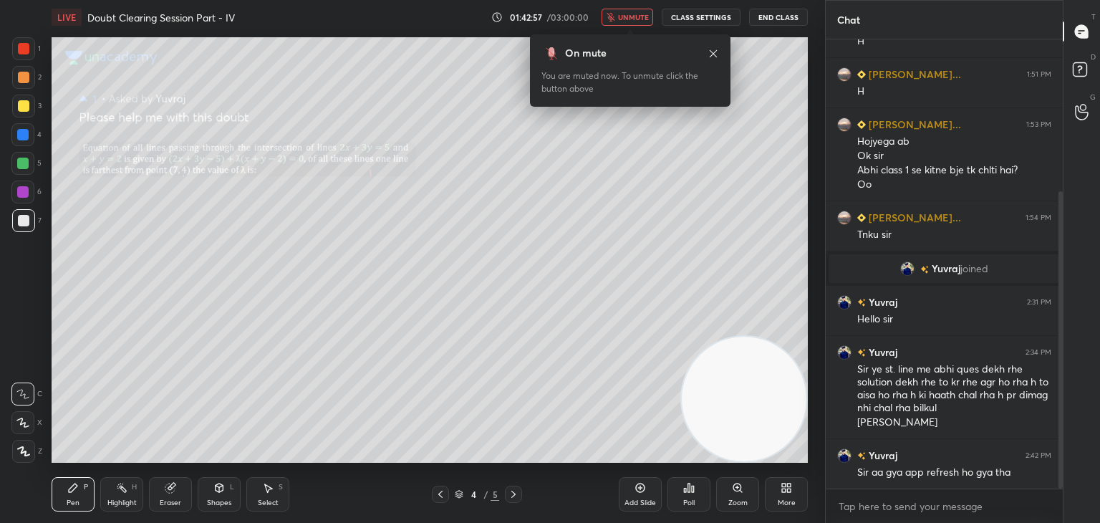
drag, startPoint x: 636, startPoint y: 18, endPoint x: 616, endPoint y: 26, distance: 22.5
click at [636, 18] on span "unmute" at bounding box center [633, 17] width 31 height 10
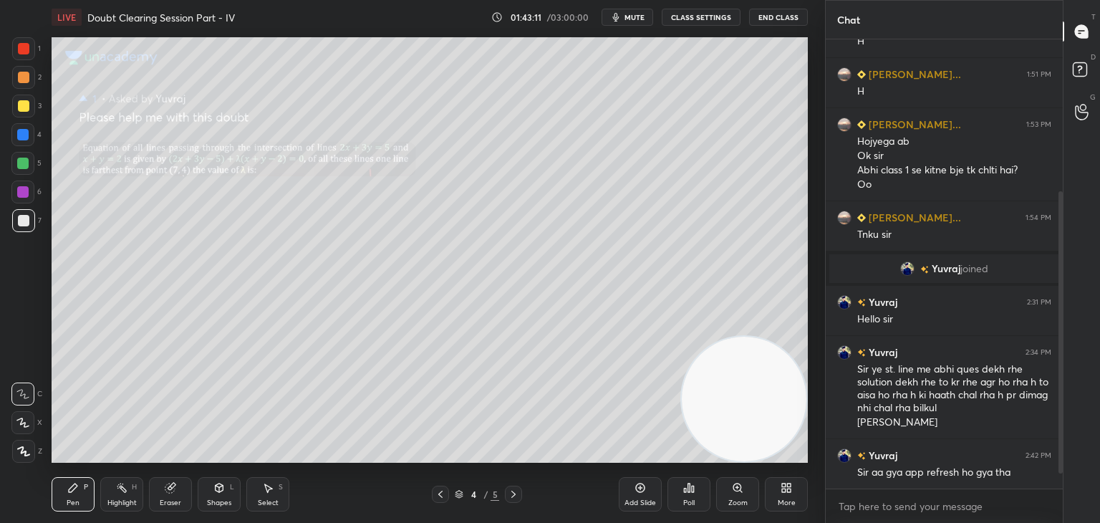
scroll to position [279, 0]
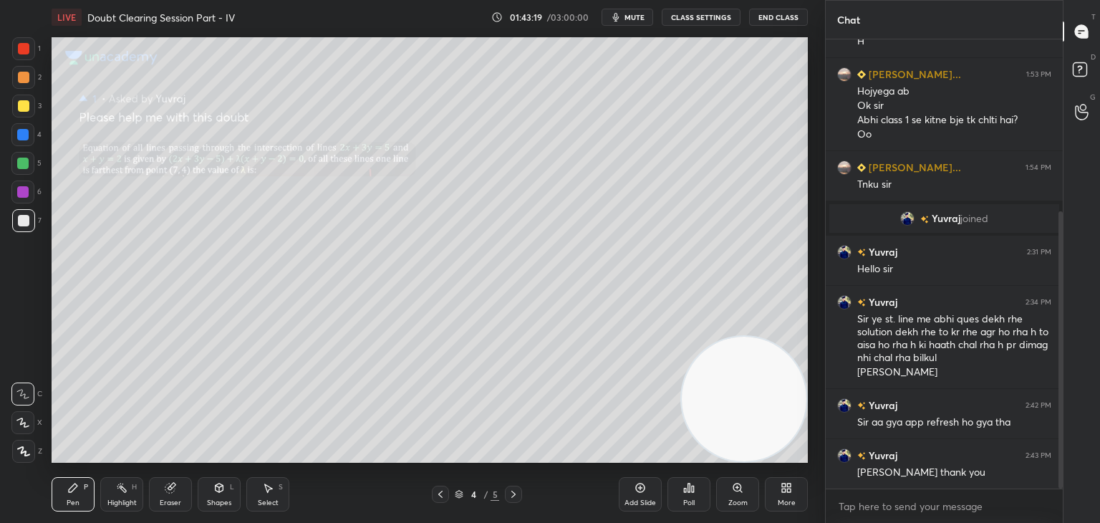
click at [516, 494] on icon at bounding box center [513, 493] width 11 height 11
click at [433, 494] on div at bounding box center [440, 493] width 17 height 17
drag, startPoint x: 127, startPoint y: 492, endPoint x: 152, endPoint y: 473, distance: 31.6
click at [123, 493] on div "Highlight H" at bounding box center [121, 494] width 43 height 34
click at [510, 496] on icon at bounding box center [513, 493] width 11 height 11
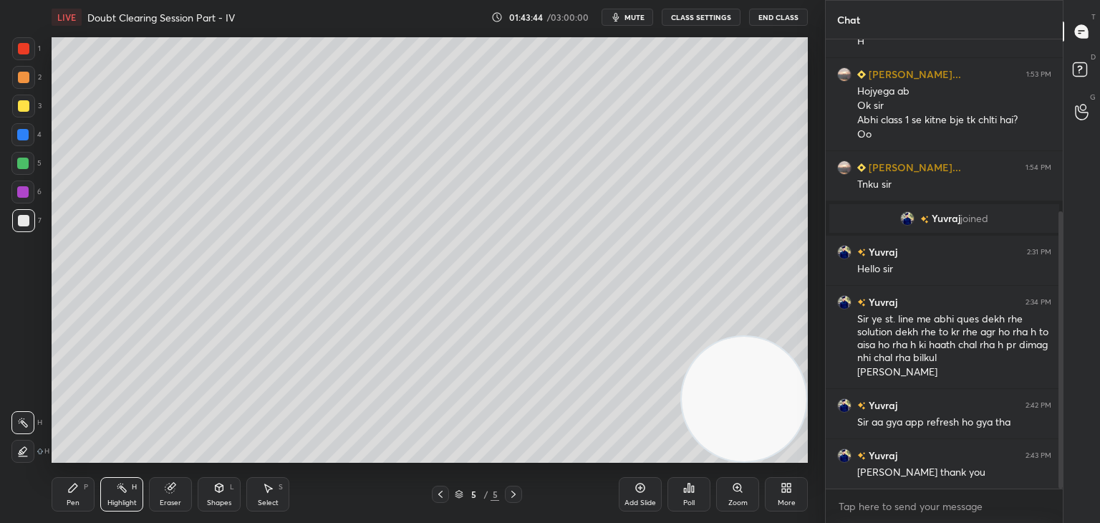
drag, startPoint x: 621, startPoint y: 19, endPoint x: 583, endPoint y: 32, distance: 40.7
click at [621, 15] on icon "button" at bounding box center [615, 16] width 11 height 11
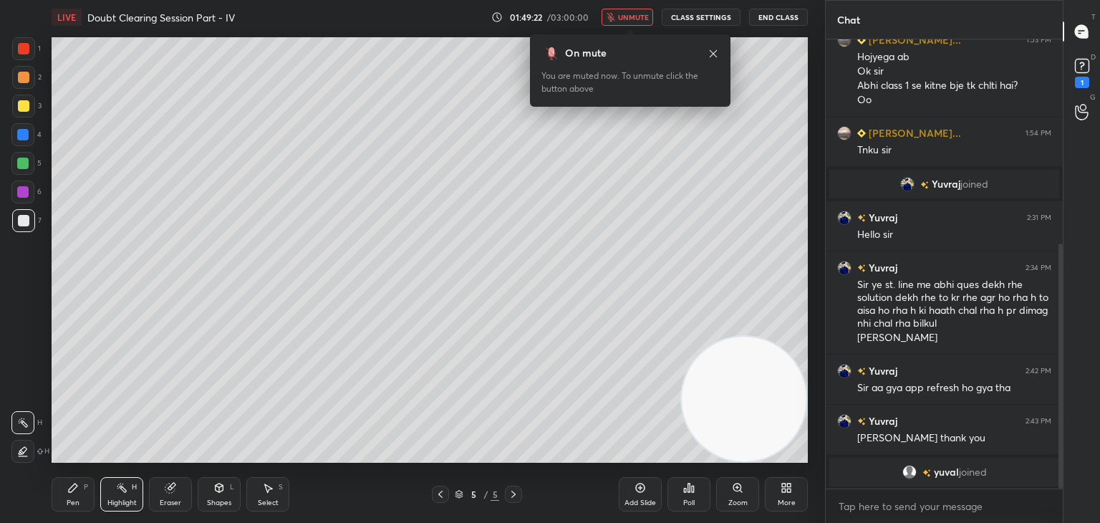
scroll to position [375, 0]
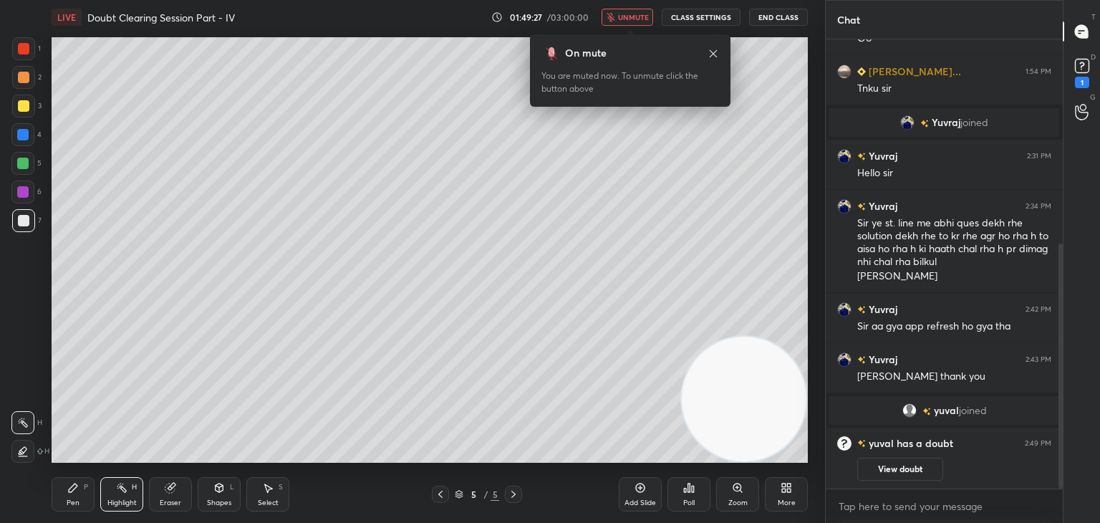
drag, startPoint x: 431, startPoint y: 494, endPoint x: 460, endPoint y: 493, distance: 29.4
click at [432, 494] on div "5 / 5" at bounding box center [476, 493] width 283 height 17
drag, startPoint x: 443, startPoint y: 498, endPoint x: 480, endPoint y: 498, distance: 37.2
click at [442, 498] on icon at bounding box center [440, 493] width 11 height 11
drag, startPoint x: 898, startPoint y: 470, endPoint x: 926, endPoint y: 393, distance: 82.0
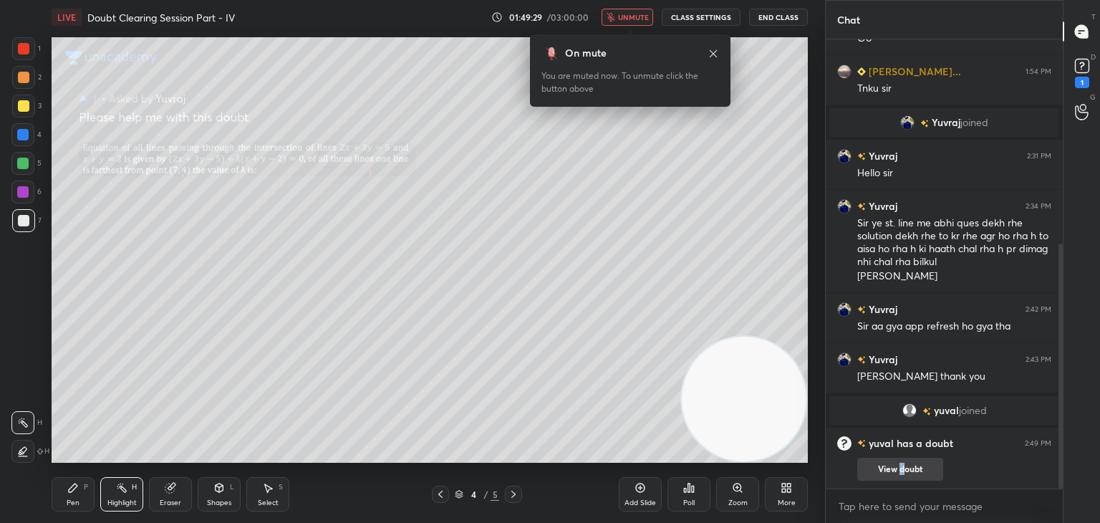
click at [898, 470] on button "View doubt" at bounding box center [900, 468] width 86 height 23
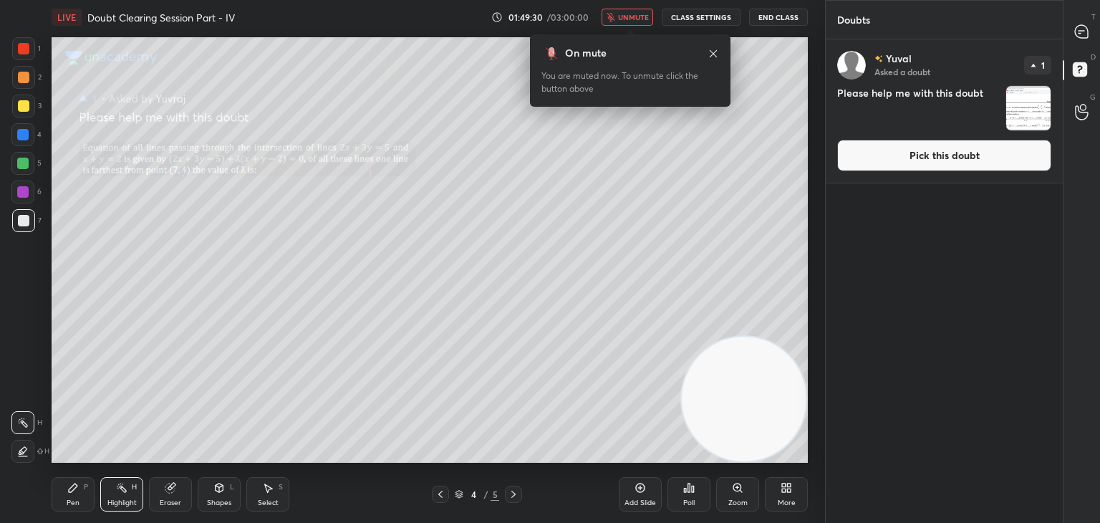
drag, startPoint x: 862, startPoint y: 157, endPoint x: 826, endPoint y: 168, distance: 37.4
click at [862, 156] on button "Pick this doubt" at bounding box center [944, 155] width 214 height 31
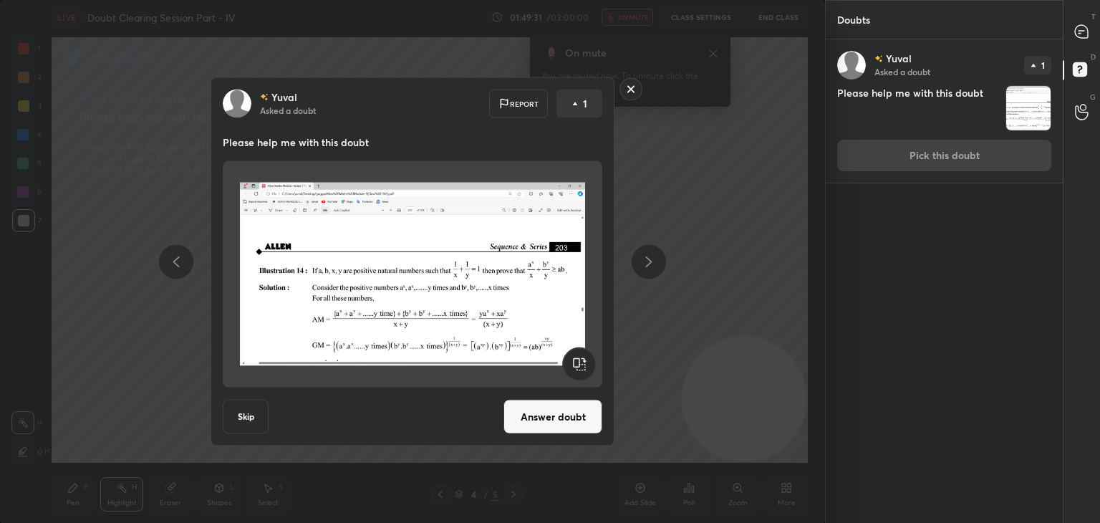
click at [555, 423] on button "Answer doubt" at bounding box center [552, 416] width 99 height 34
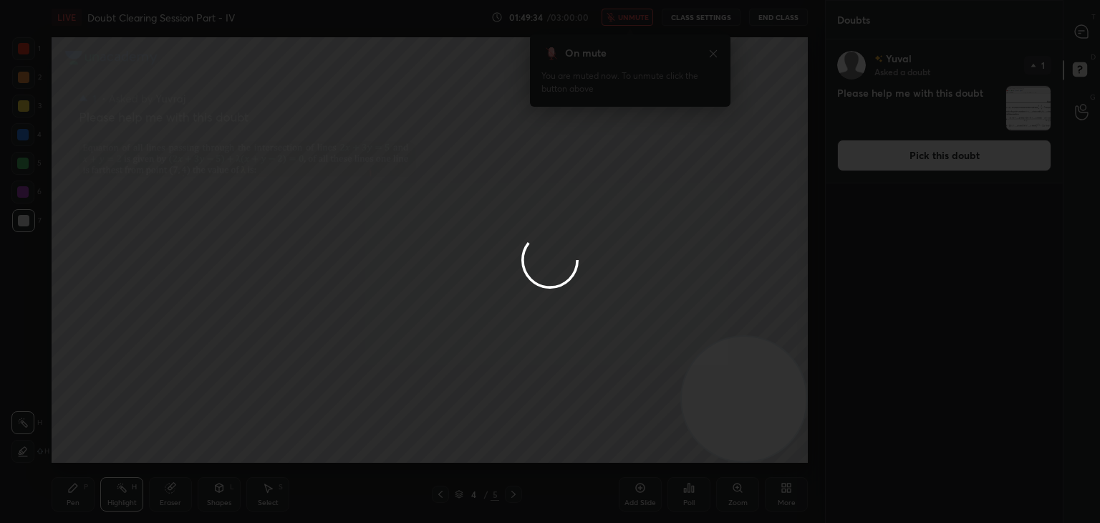
drag, startPoint x: 1080, startPoint y: 51, endPoint x: 1071, endPoint y: 41, distance: 13.7
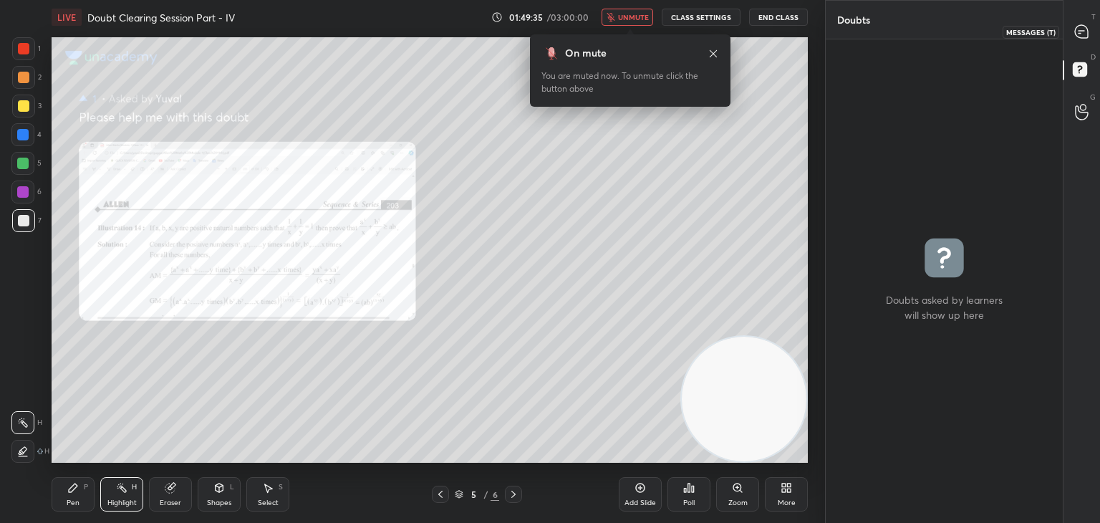
click at [1090, 31] on div at bounding box center [1081, 32] width 29 height 26
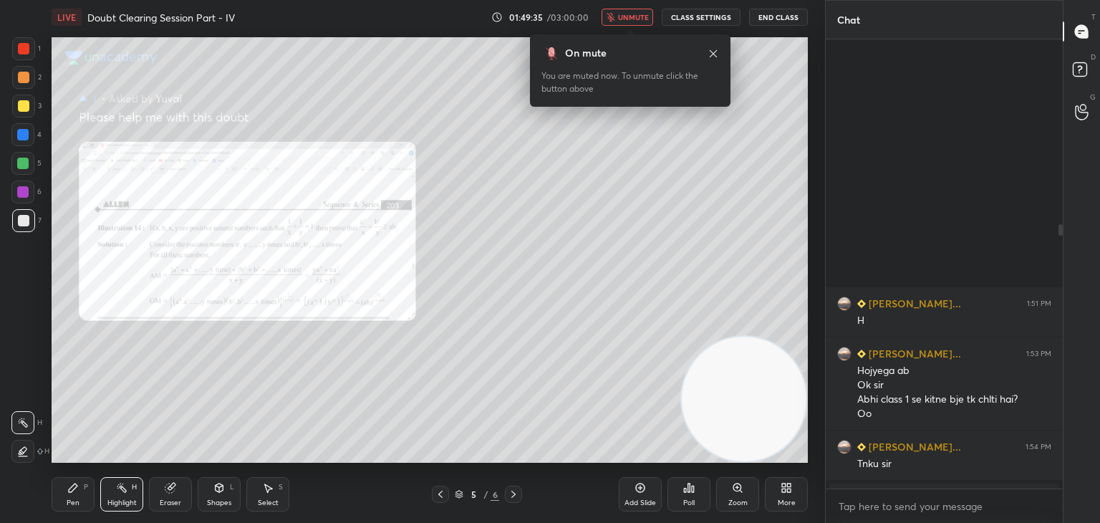
scroll to position [445, 233]
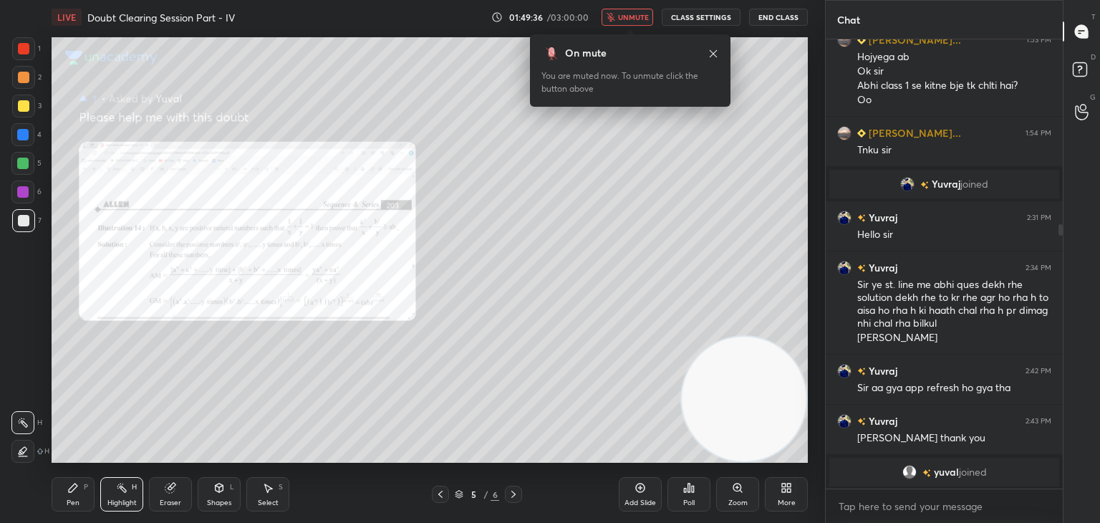
click at [723, 495] on div "Zoom" at bounding box center [737, 494] width 43 height 34
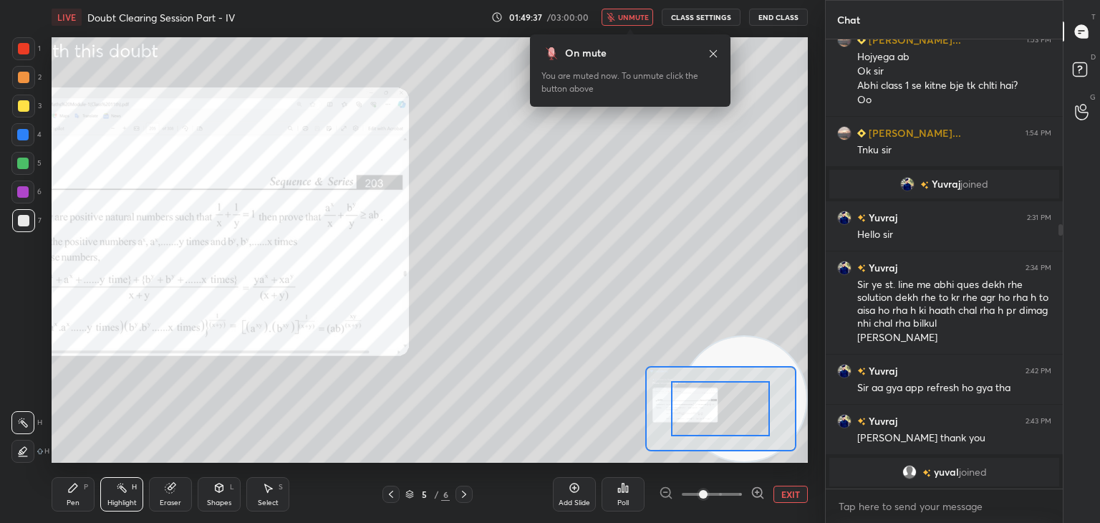
click at [724, 496] on span at bounding box center [711, 493] width 60 height 21
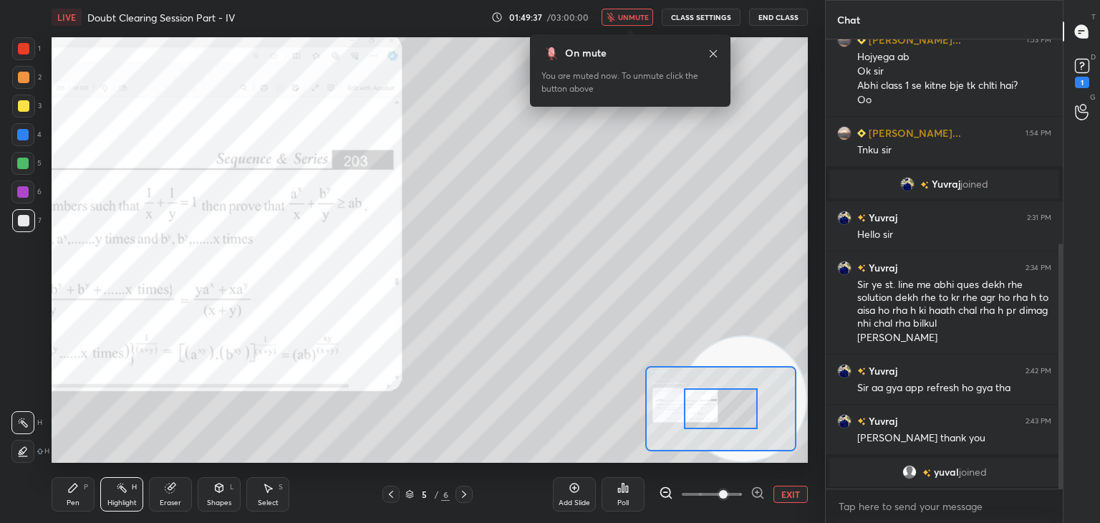
scroll to position [375, 0]
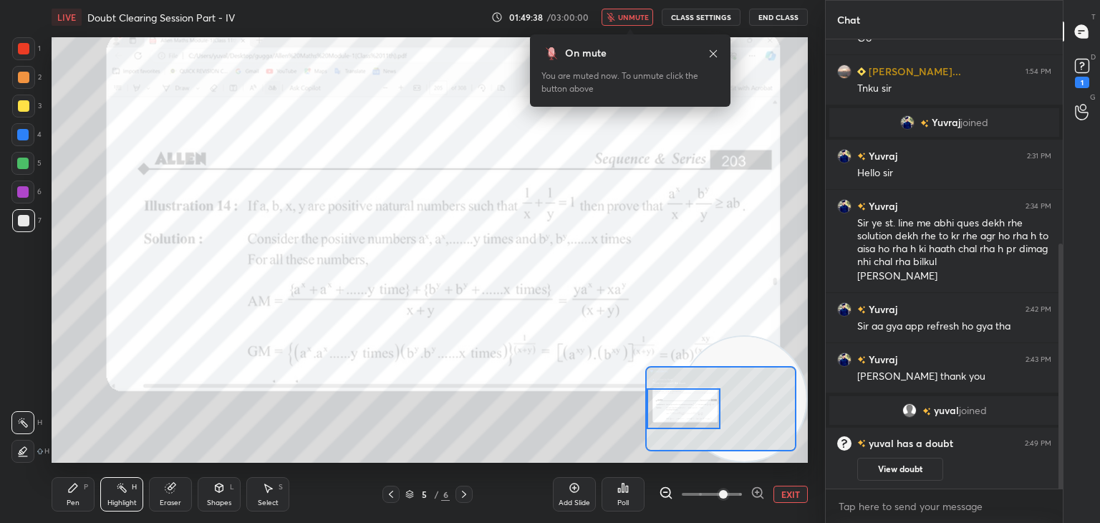
drag, startPoint x: 724, startPoint y: 407, endPoint x: 662, endPoint y: 406, distance: 62.3
click at [662, 406] on div at bounding box center [683, 408] width 74 height 41
click at [900, 465] on button "View doubt" at bounding box center [900, 468] width 86 height 23
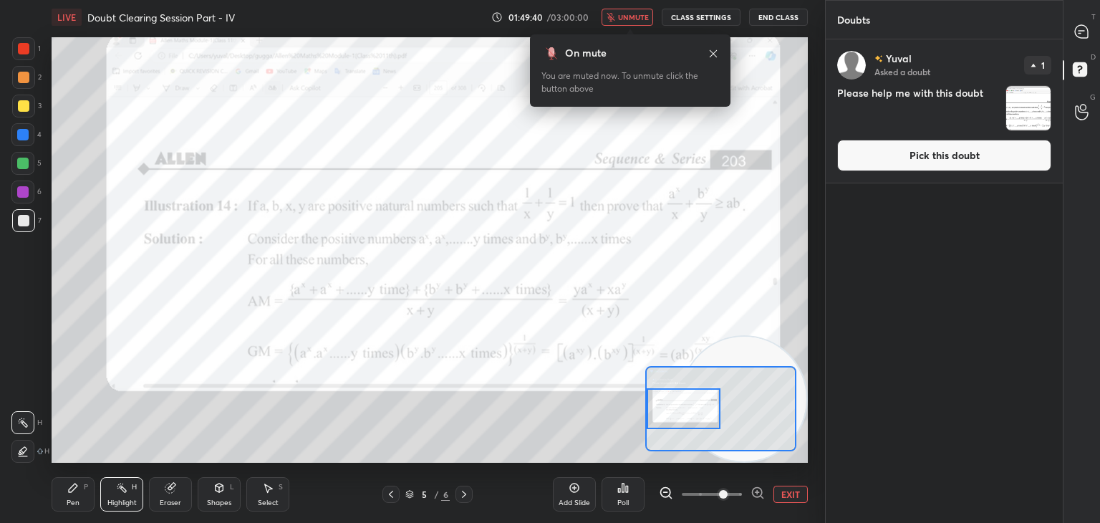
drag, startPoint x: 891, startPoint y: 168, endPoint x: 868, endPoint y: 175, distance: 24.0
click at [891, 167] on button "Pick this doubt" at bounding box center [944, 155] width 214 height 31
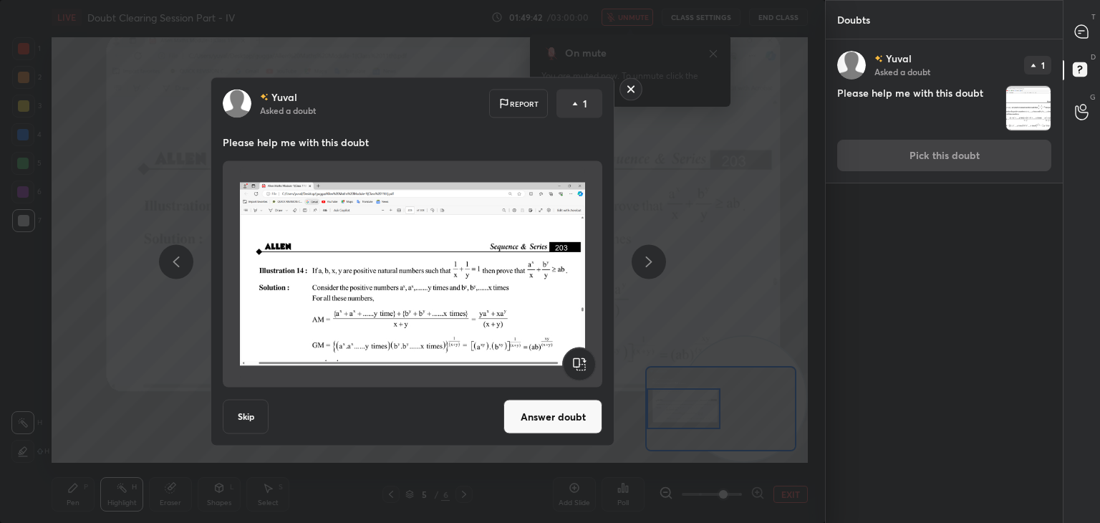
click at [531, 412] on button "Answer doubt" at bounding box center [552, 416] width 99 height 34
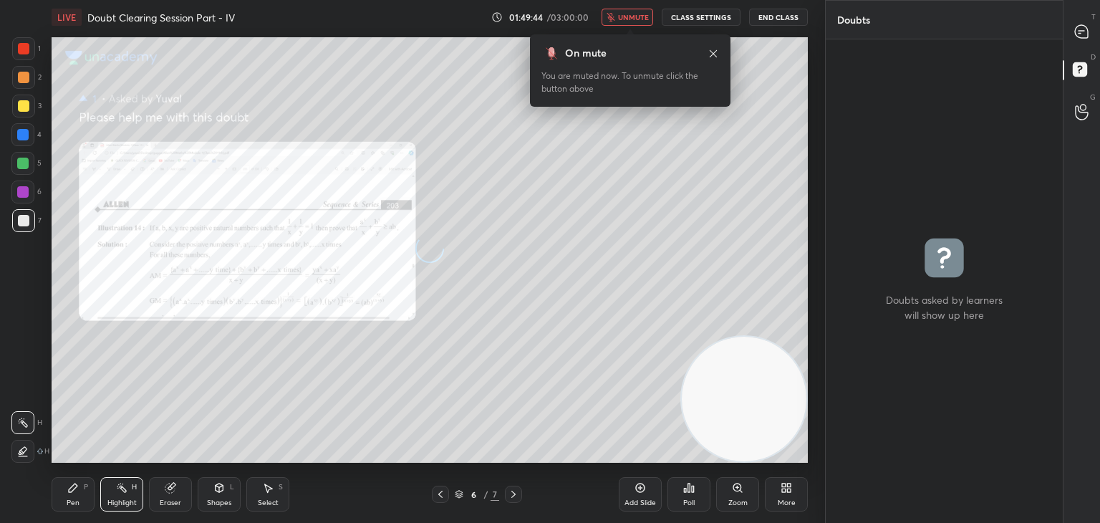
click at [1077, 35] on div at bounding box center [1081, 32] width 29 height 26
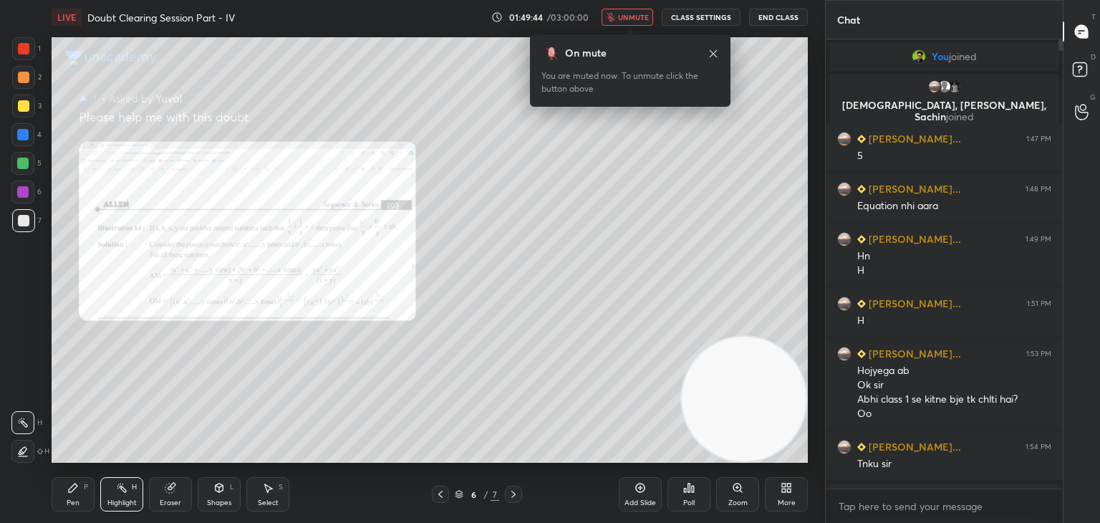
scroll to position [445, 233]
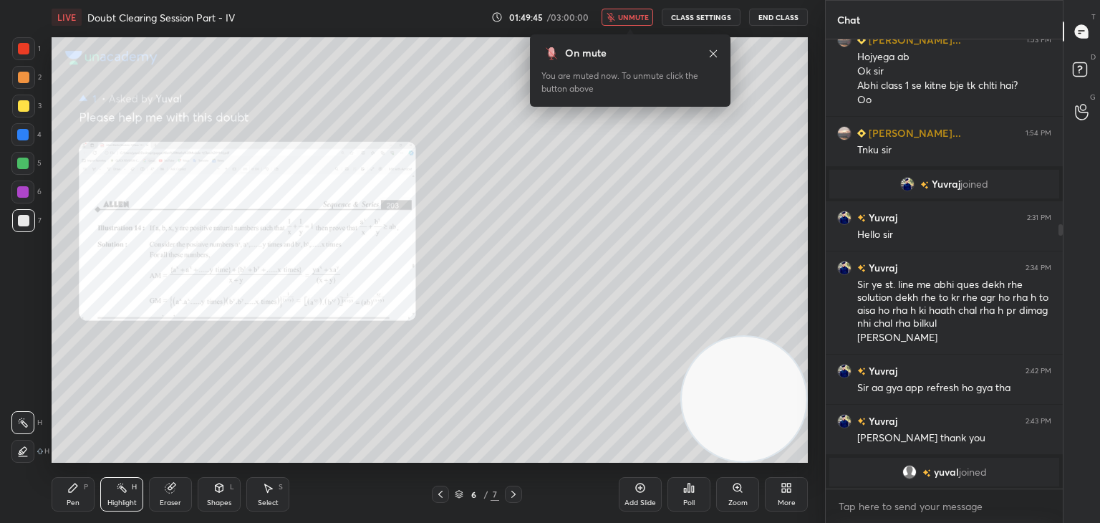
drag, startPoint x: 633, startPoint y: 16, endPoint x: 626, endPoint y: 34, distance: 19.7
click at [634, 15] on span "unmute" at bounding box center [633, 17] width 31 height 10
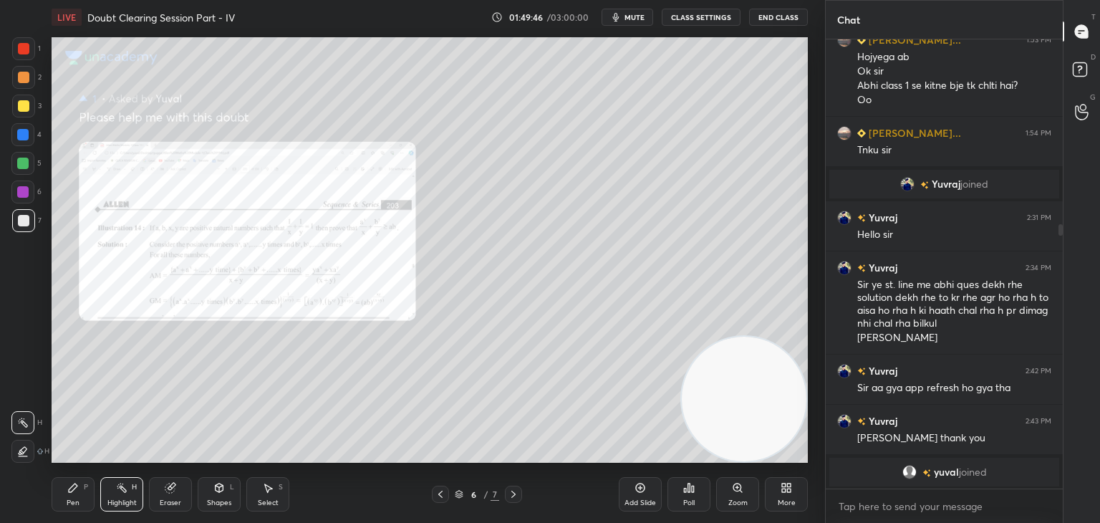
click at [729, 502] on div "Zoom" at bounding box center [737, 502] width 19 height 7
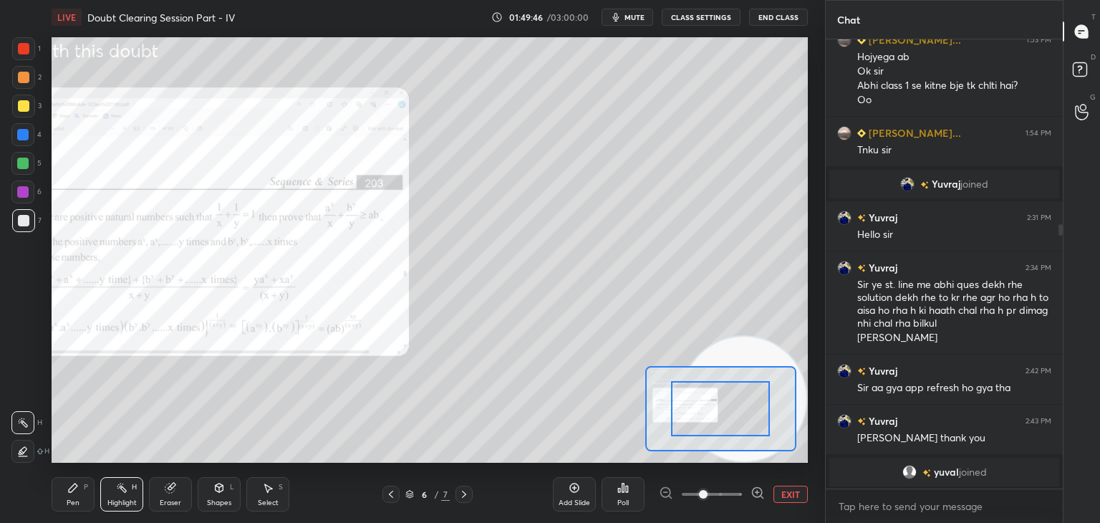
click at [728, 501] on span at bounding box center [711, 493] width 60 height 21
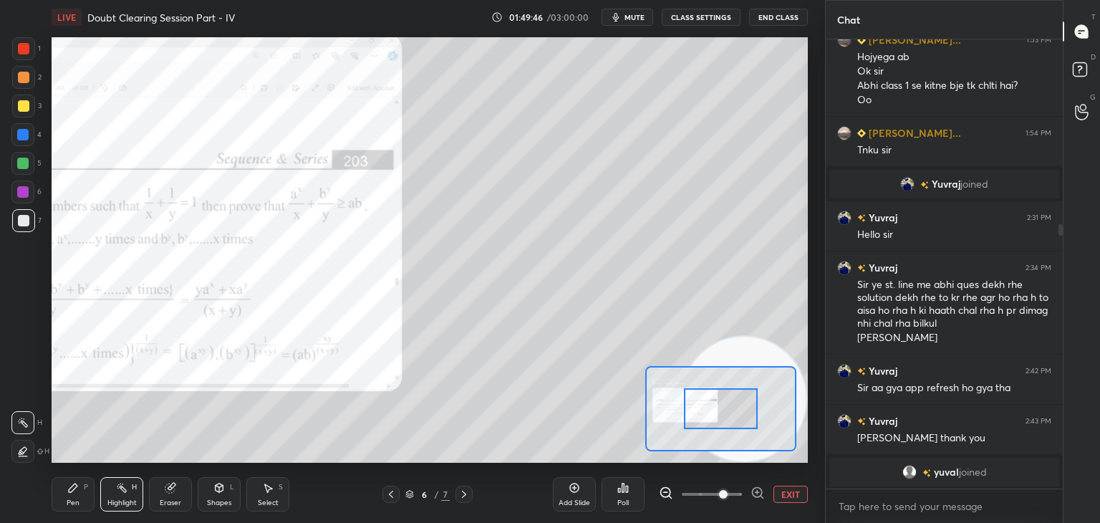
drag, startPoint x: 730, startPoint y: 499, endPoint x: 722, endPoint y: 490, distance: 11.7
click at [727, 498] on span at bounding box center [723, 494] width 9 height 9
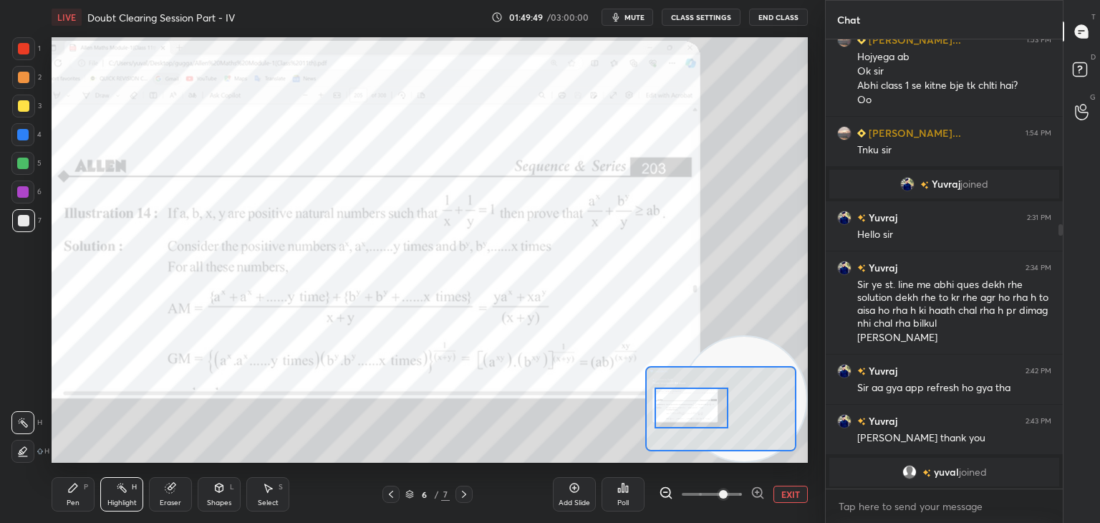
drag, startPoint x: 729, startPoint y: 415, endPoint x: 703, endPoint y: 412, distance: 25.9
click at [711, 413] on div at bounding box center [691, 407] width 74 height 41
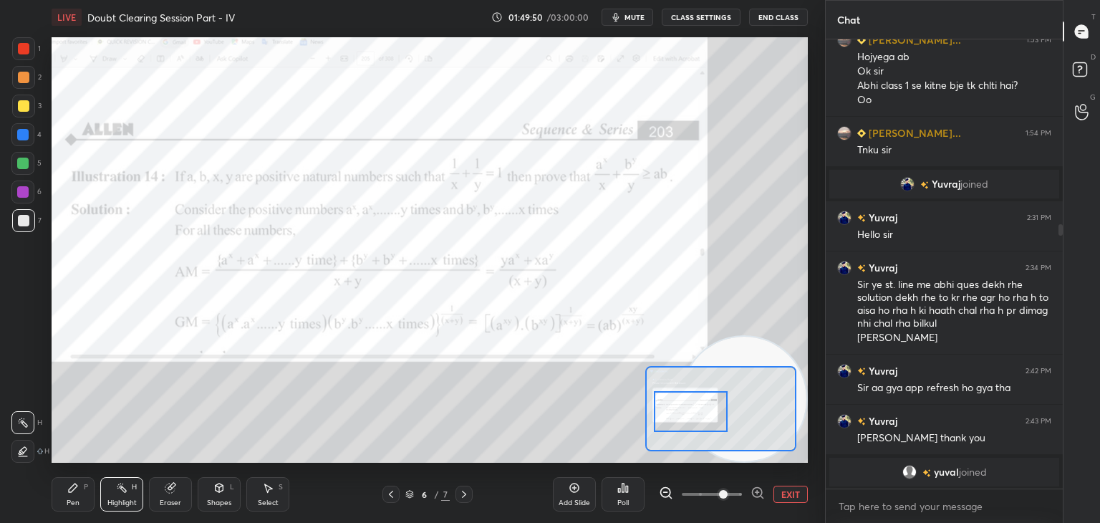
drag, startPoint x: 715, startPoint y: 420, endPoint x: 684, endPoint y: 412, distance: 32.0
click at [716, 422] on div at bounding box center [691, 411] width 74 height 41
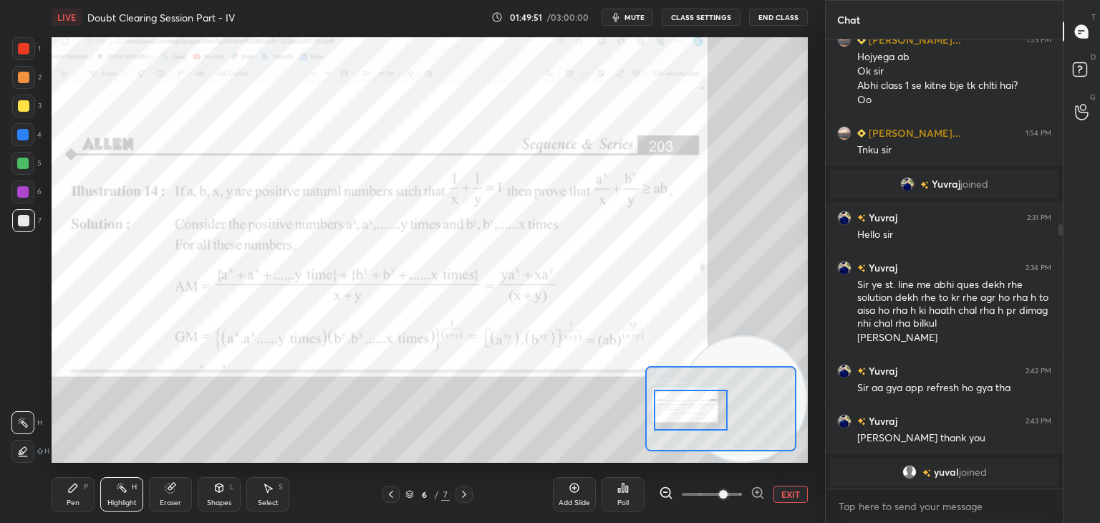
click at [26, 49] on div at bounding box center [23, 48] width 11 height 11
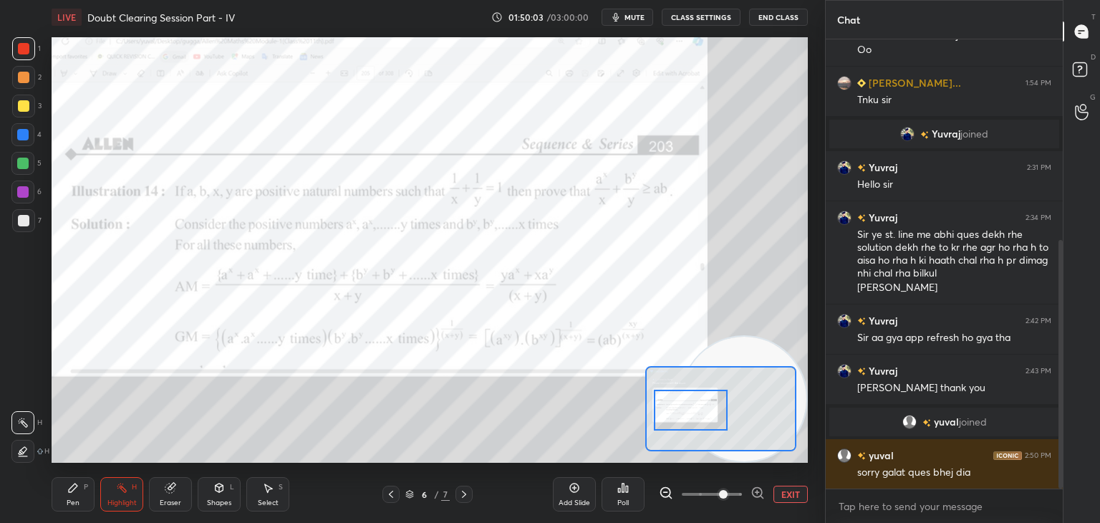
scroll to position [378, 0]
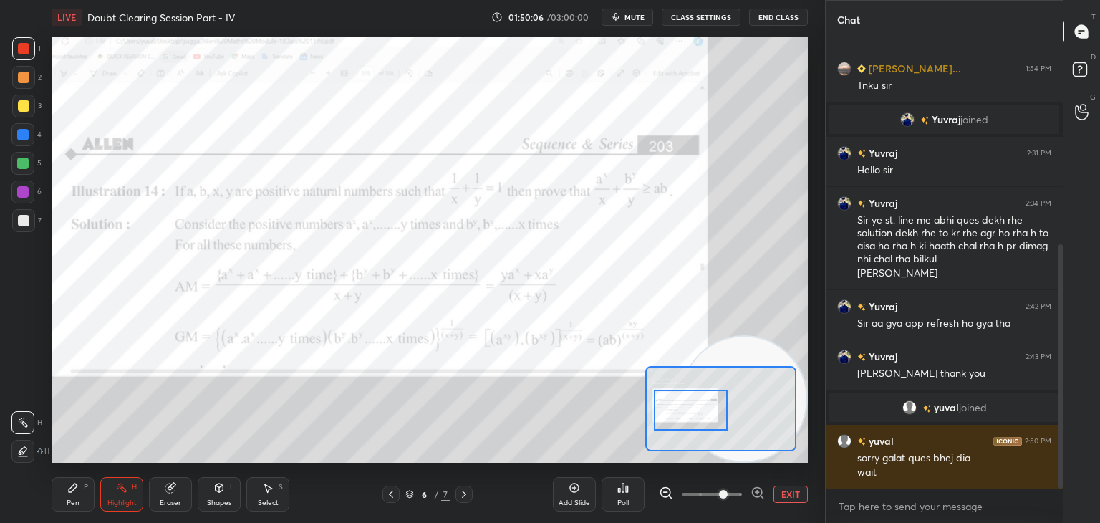
click at [779, 485] on button "EXIT" at bounding box center [790, 493] width 34 height 17
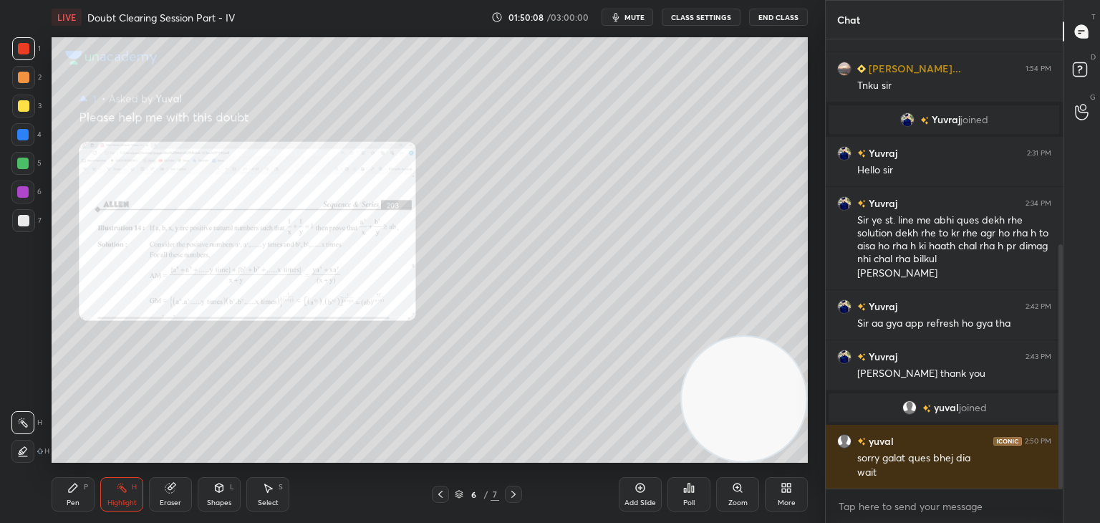
click at [732, 493] on icon at bounding box center [737, 487] width 11 height 11
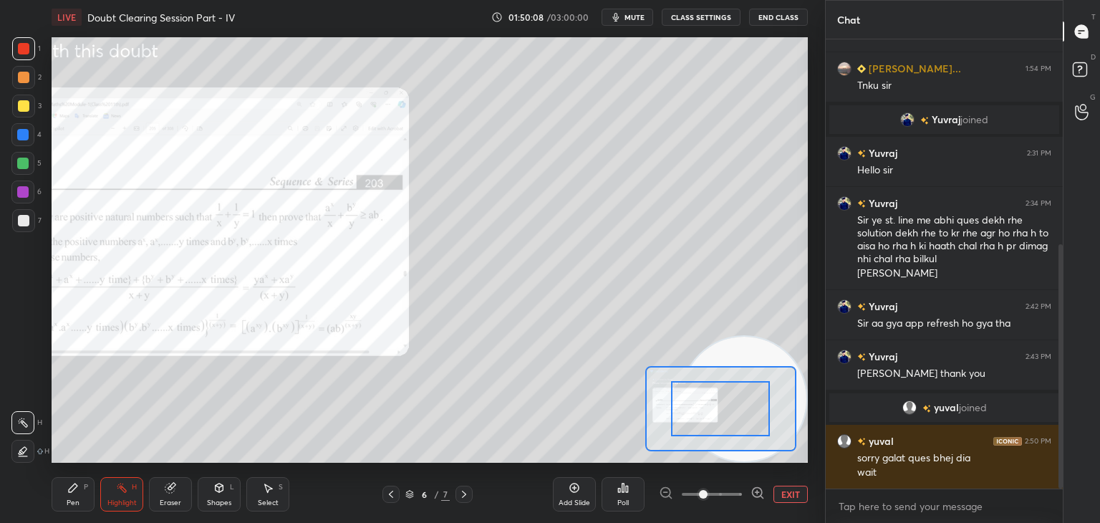
click at [733, 499] on span at bounding box center [711, 493] width 60 height 21
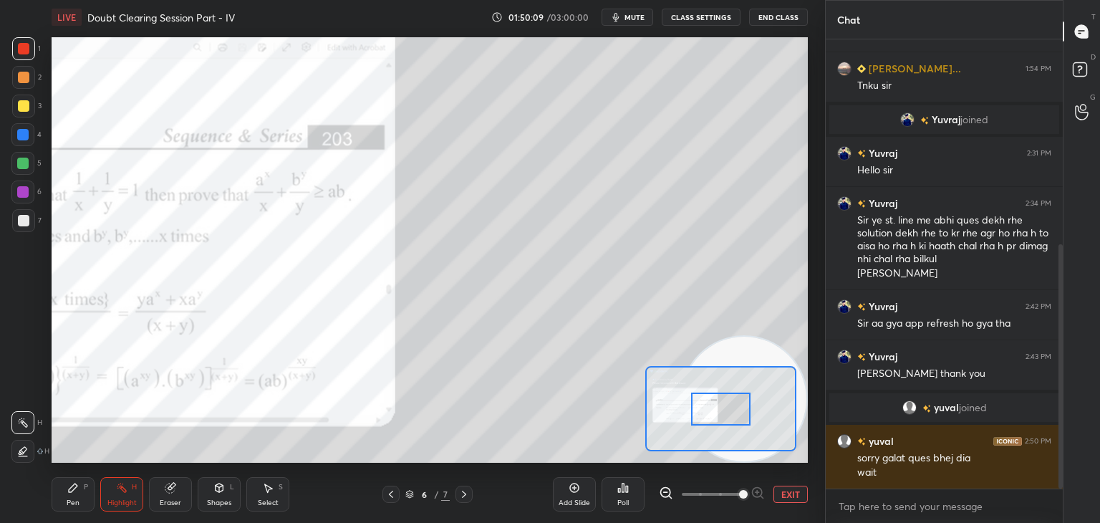
drag, startPoint x: 739, startPoint y: 499, endPoint x: 724, endPoint y: 453, distance: 48.2
click at [739, 497] on span at bounding box center [743, 494] width 9 height 9
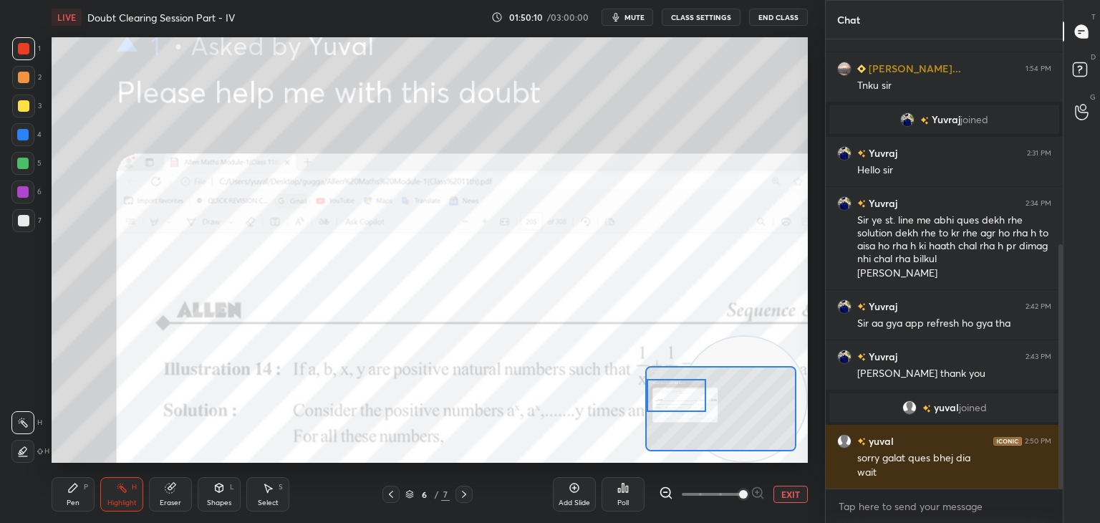
drag, startPoint x: 709, startPoint y: 405, endPoint x: 664, endPoint y: 392, distance: 46.9
click at [668, 393] on div at bounding box center [675, 395] width 59 height 33
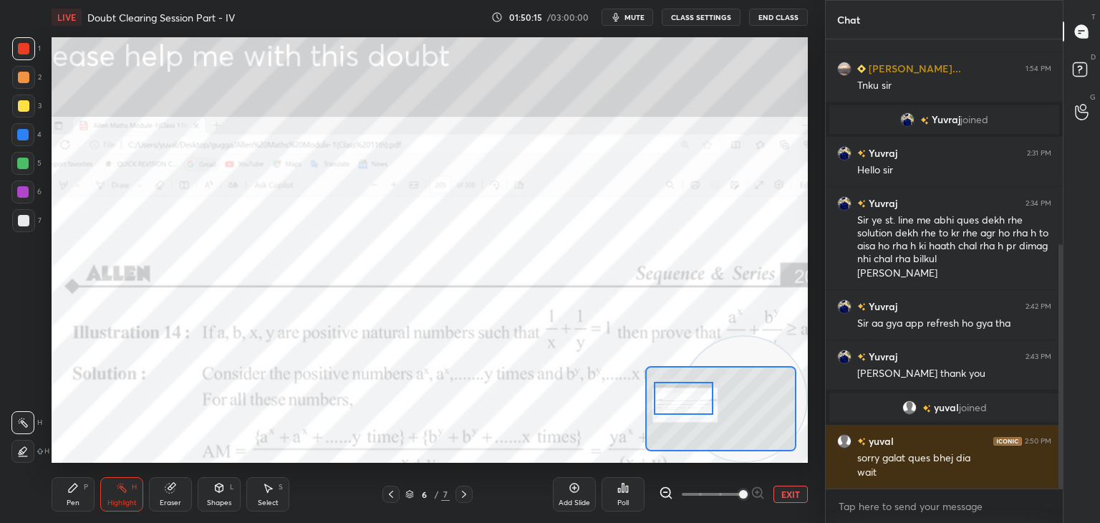
click at [694, 402] on div at bounding box center [683, 398] width 59 height 33
drag, startPoint x: 691, startPoint y: 502, endPoint x: 697, endPoint y: 495, distance: 9.1
click at [694, 500] on span at bounding box center [711, 493] width 60 height 21
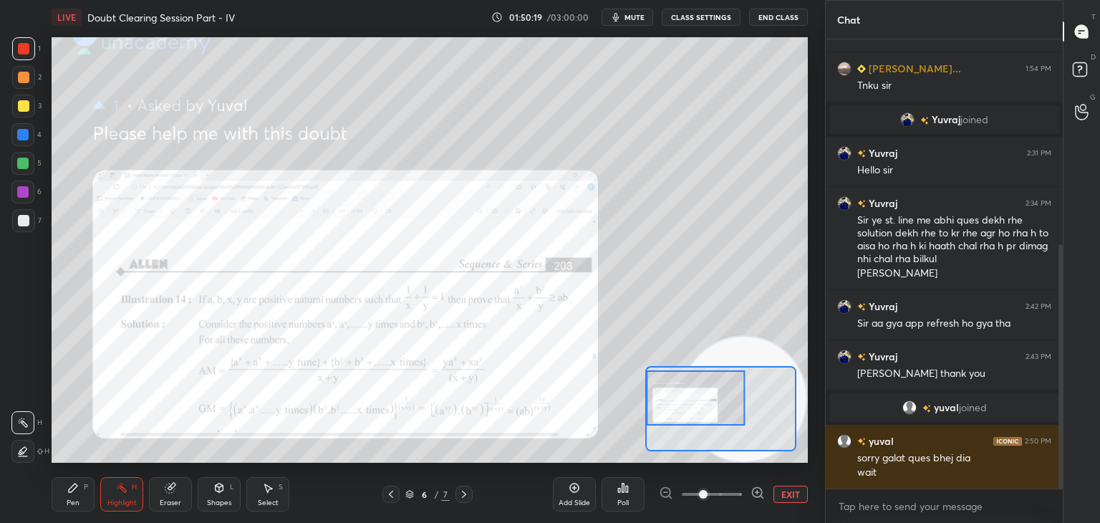
click at [744, 495] on div at bounding box center [712, 493] width 106 height 17
click at [739, 492] on span at bounding box center [711, 493] width 60 height 21
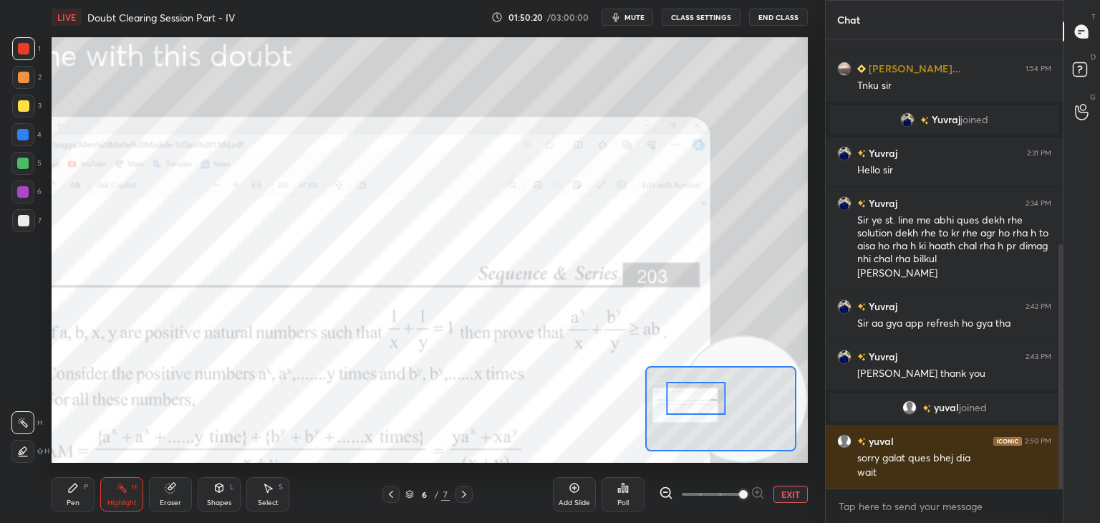
click at [681, 407] on div at bounding box center [720, 408] width 151 height 85
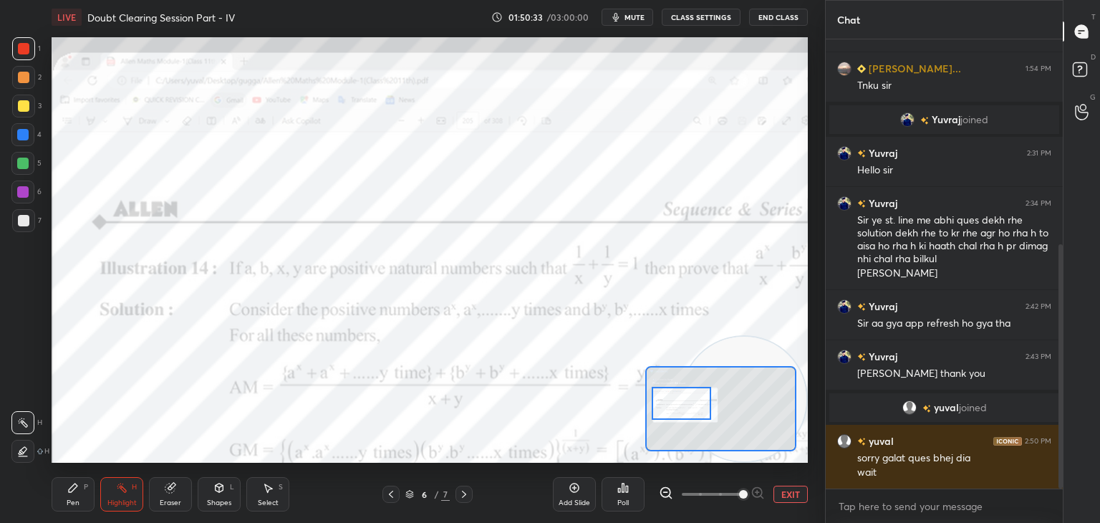
click at [690, 402] on div at bounding box center [680, 403] width 59 height 33
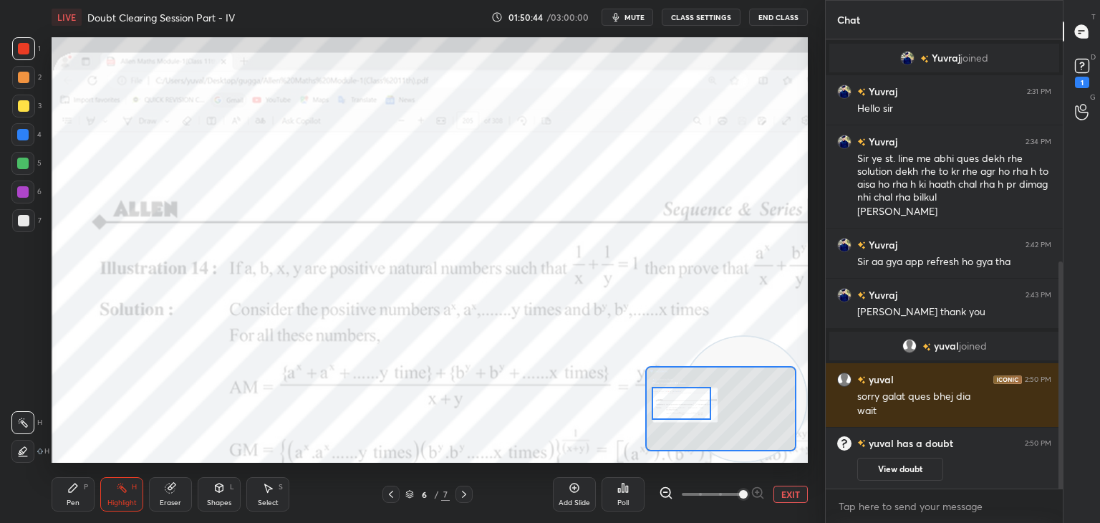
click at [906, 472] on button "View doubt" at bounding box center [900, 468] width 86 height 23
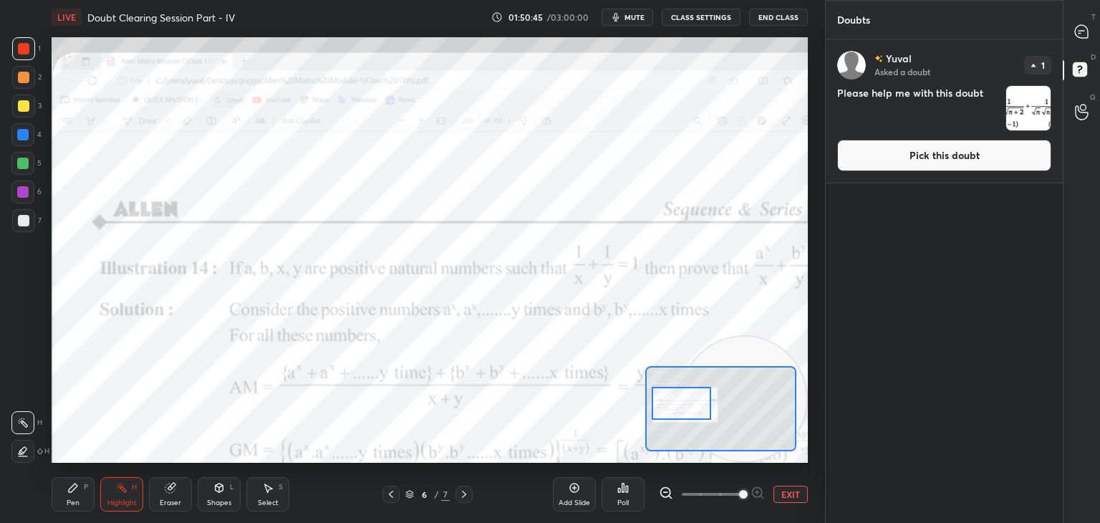
click at [928, 164] on button "Pick this doubt" at bounding box center [944, 155] width 214 height 31
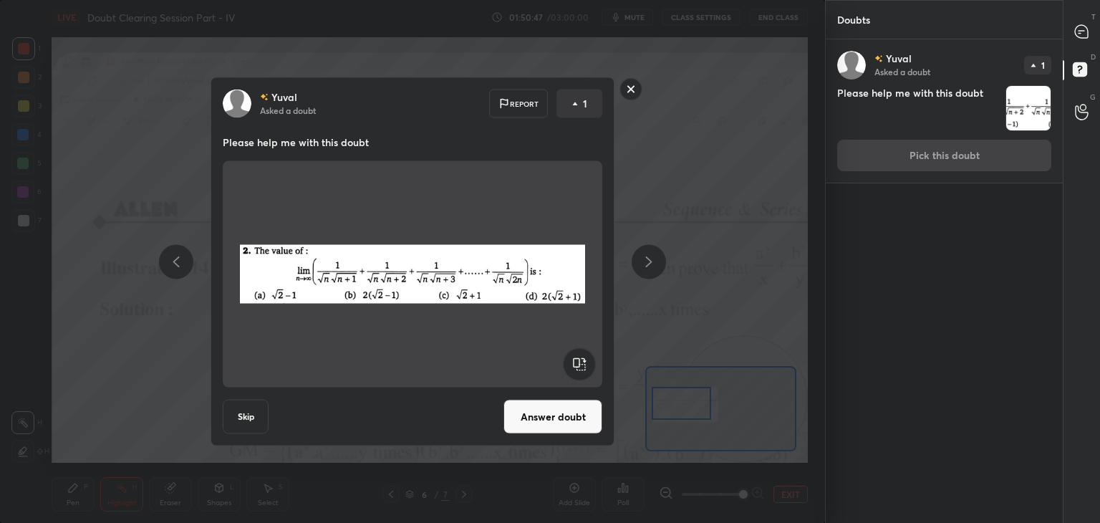
click at [541, 413] on button "Answer doubt" at bounding box center [552, 416] width 99 height 34
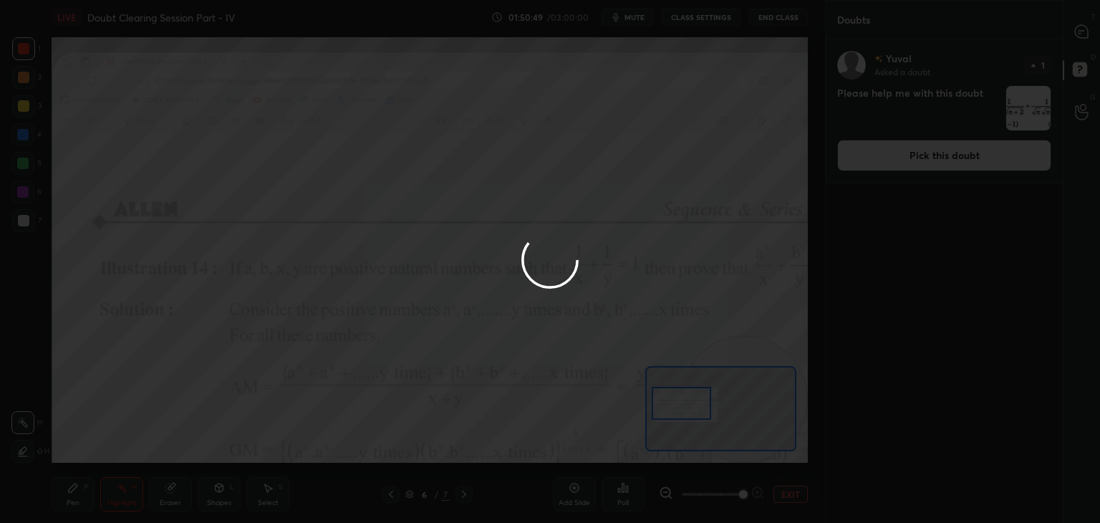
click at [1078, 36] on div at bounding box center [550, 261] width 1100 height 523
click at [1079, 35] on div at bounding box center [550, 261] width 1100 height 523
click at [1075, 36] on div at bounding box center [550, 261] width 1100 height 523
click at [1072, 36] on div at bounding box center [1081, 32] width 29 height 26
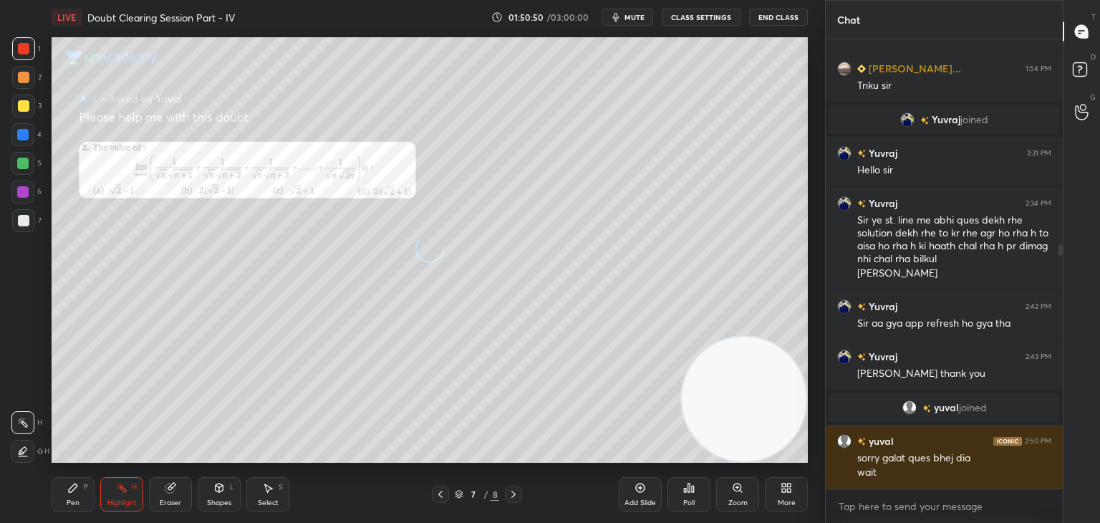
scroll to position [445, 233]
click at [727, 487] on div "Zoom" at bounding box center [737, 494] width 43 height 34
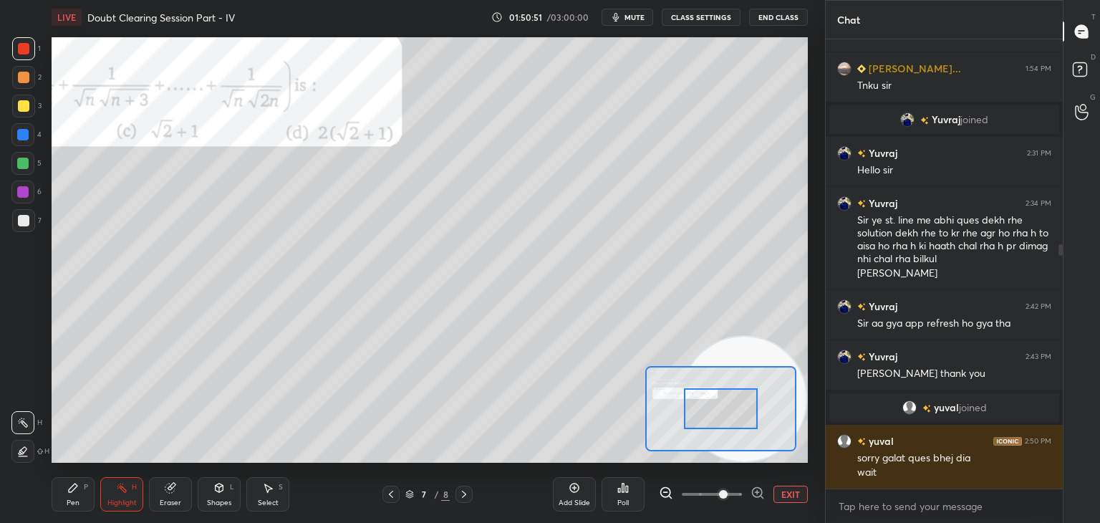
click at [722, 493] on span at bounding box center [711, 493] width 60 height 21
click at [727, 493] on span at bounding box center [723, 494] width 9 height 9
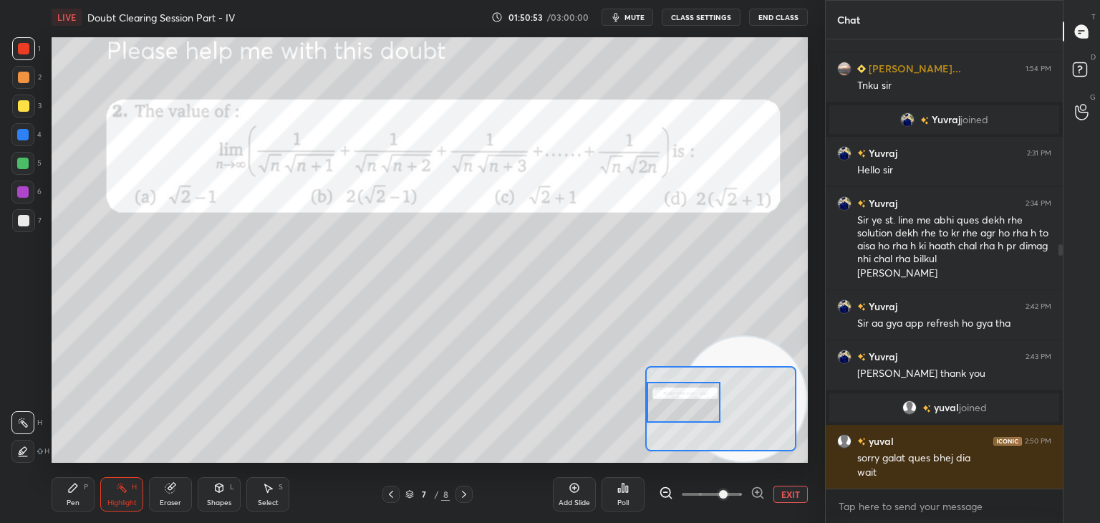
drag, startPoint x: 703, startPoint y: 399, endPoint x: 659, endPoint y: 384, distance: 46.9
click at [659, 393] on div at bounding box center [683, 402] width 74 height 41
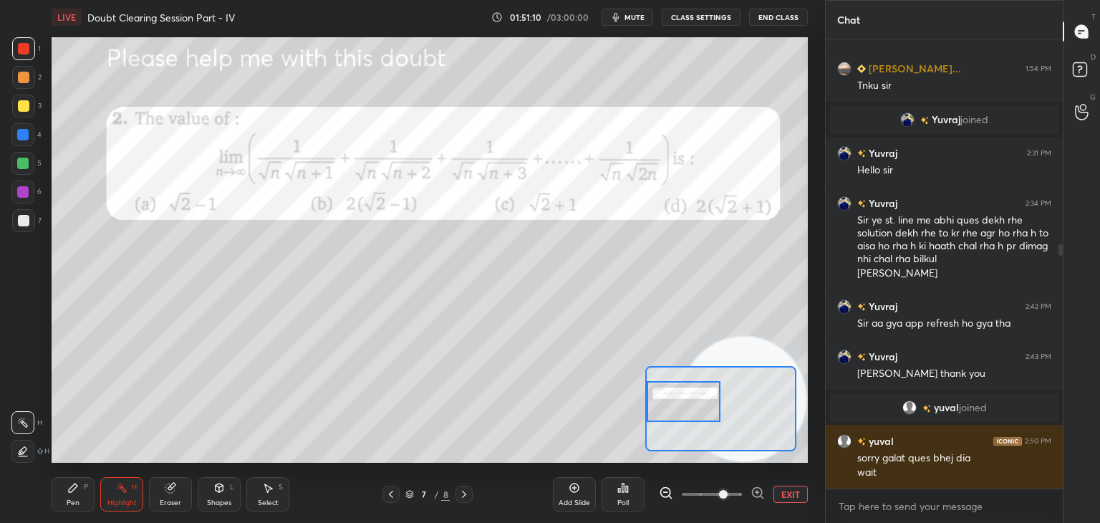
scroll to position [440, 0]
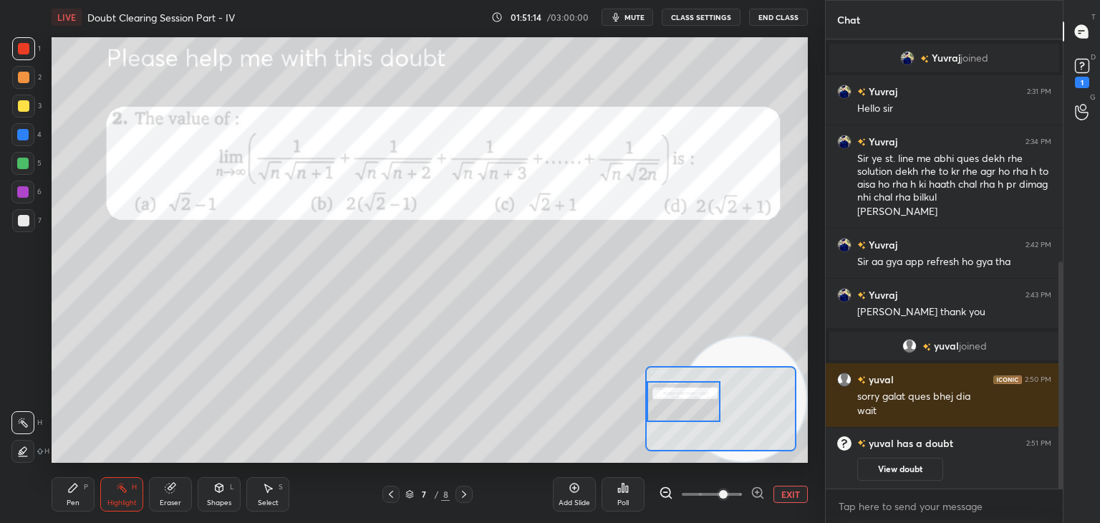
click at [875, 465] on button "View doubt" at bounding box center [900, 468] width 86 height 23
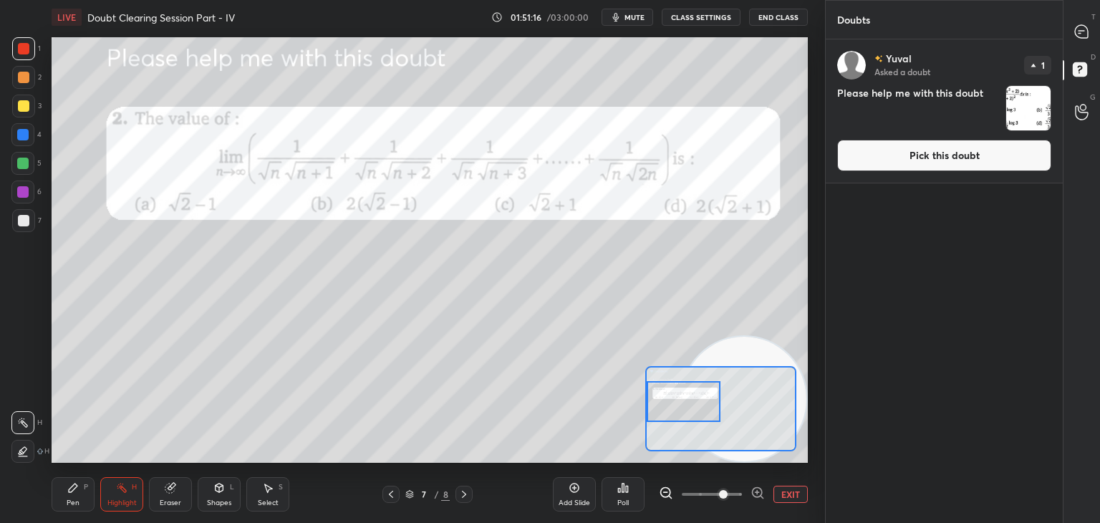
click at [908, 164] on button "Pick this doubt" at bounding box center [944, 155] width 214 height 31
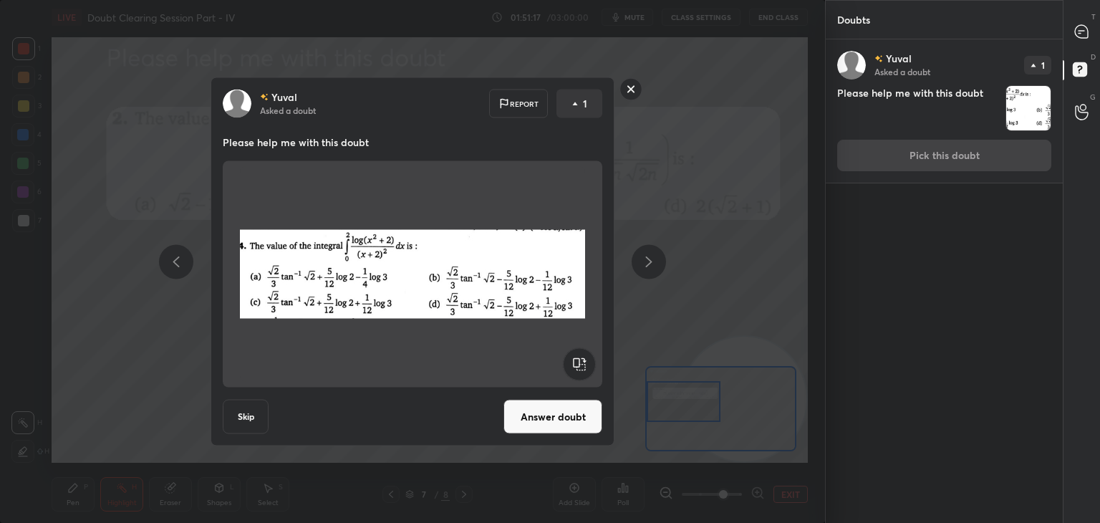
click at [524, 427] on button "Answer doubt" at bounding box center [552, 416] width 99 height 34
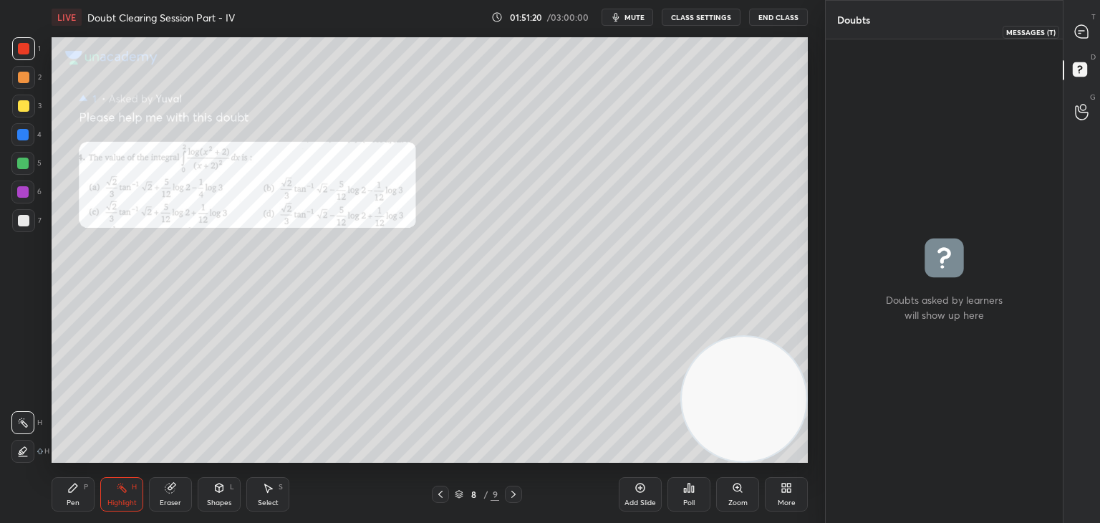
drag, startPoint x: 1074, startPoint y: 32, endPoint x: 1062, endPoint y: 39, distance: 13.1
click at [1074, 35] on icon at bounding box center [1081, 31] width 15 height 15
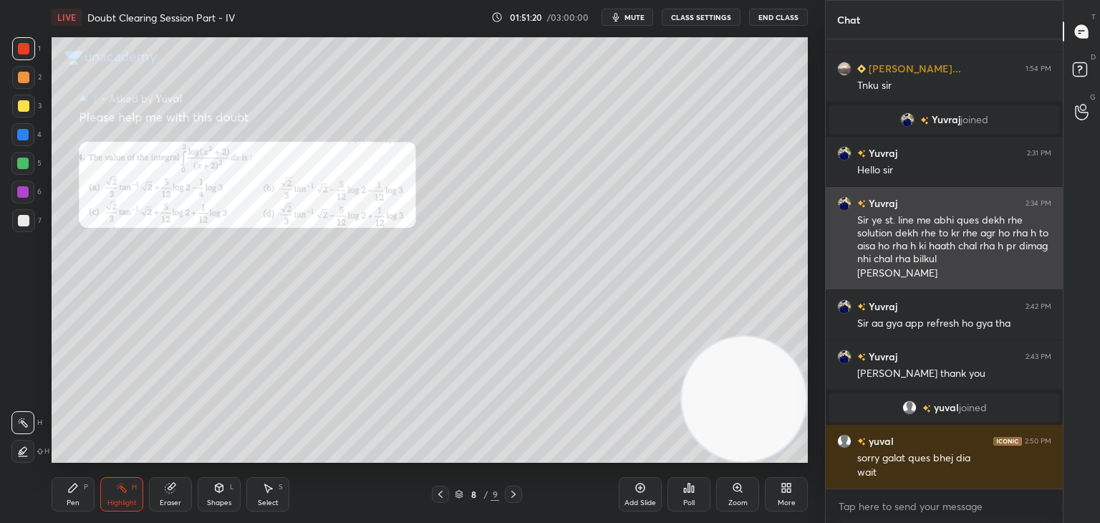
scroll to position [445, 233]
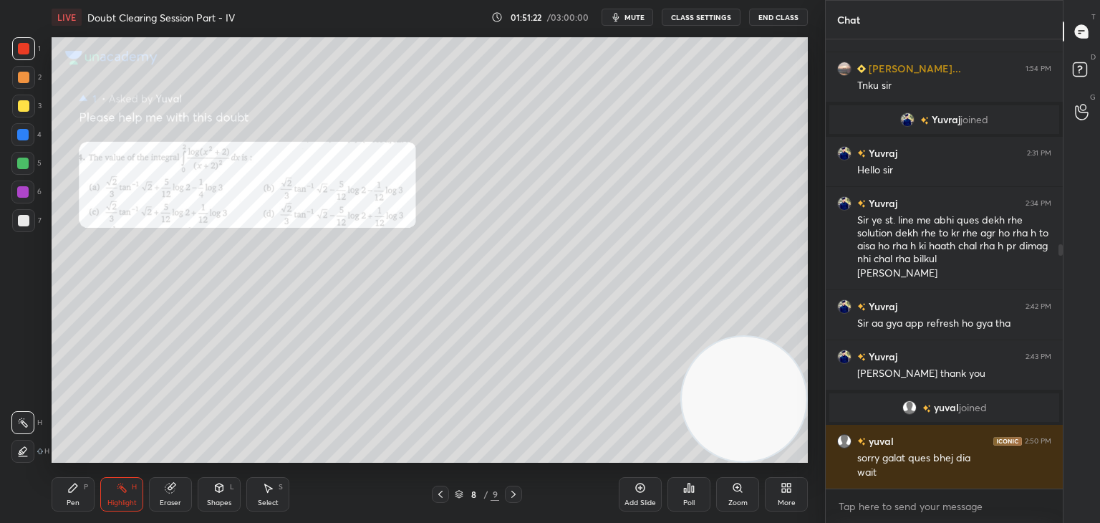
click at [437, 490] on icon at bounding box center [440, 493] width 11 height 11
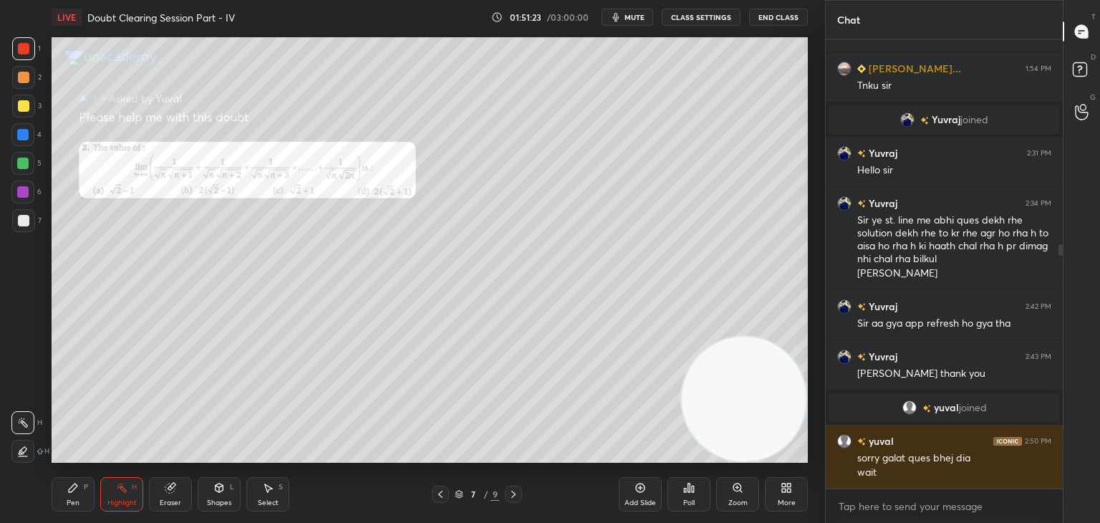
click at [732, 487] on icon at bounding box center [737, 487] width 11 height 11
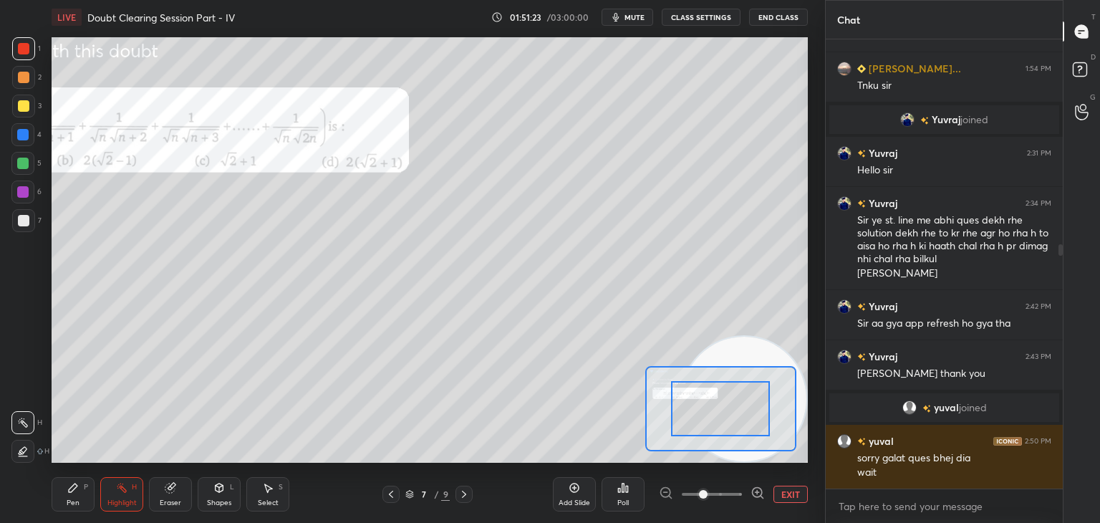
click at [722, 494] on span at bounding box center [711, 493] width 60 height 21
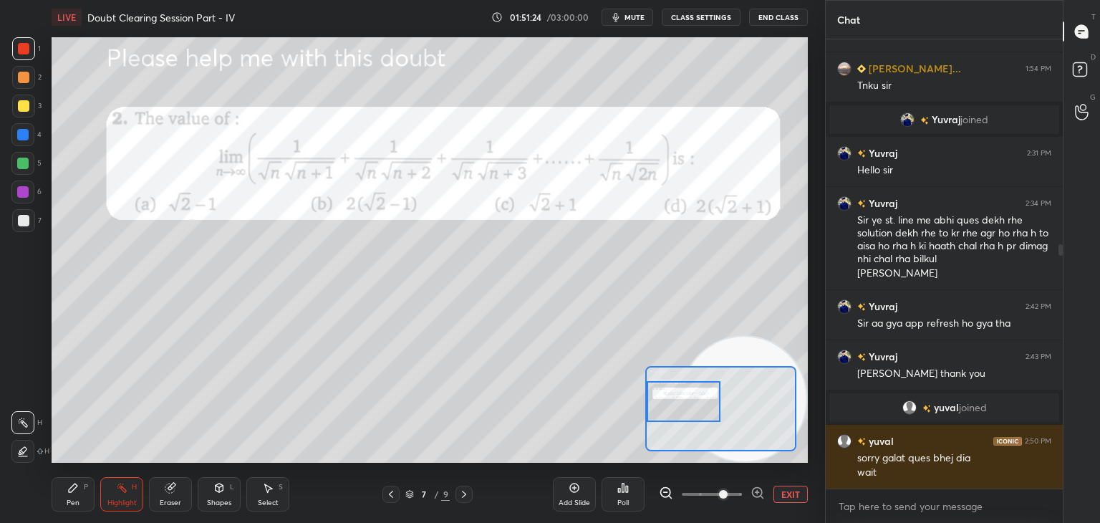
drag, startPoint x: 723, startPoint y: 402, endPoint x: 687, endPoint y: 397, distance: 36.2
click at [688, 397] on div at bounding box center [683, 401] width 74 height 41
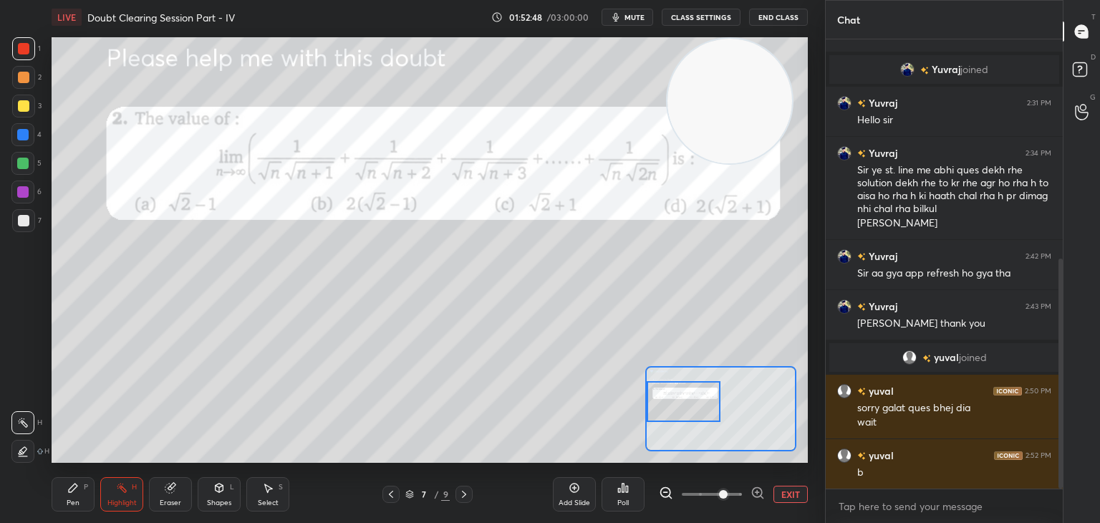
drag, startPoint x: 739, startPoint y: 339, endPoint x: 730, endPoint y: 21, distance: 317.9
click at [730, 21] on div "LIVE Doubt Clearing Session Part - IV 01:52:48 / 03:00:00 mute CLASS SETTINGS E…" at bounding box center [429, 261] width 767 height 523
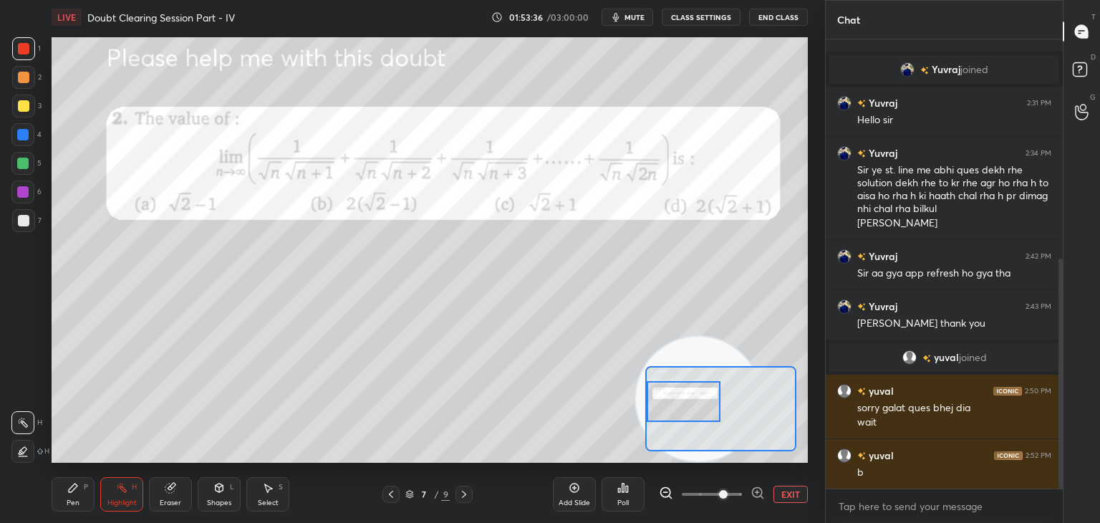
drag, startPoint x: 724, startPoint y: 125, endPoint x: 699, endPoint y: 450, distance: 326.0
click at [699, 451] on video at bounding box center [698, 398] width 125 height 125
drag, startPoint x: 24, startPoint y: 111, endPoint x: 16, endPoint y: 107, distance: 9.6
click at [24, 110] on div at bounding box center [23, 105] width 11 height 11
drag, startPoint x: 74, startPoint y: 482, endPoint x: 73, endPoint y: 470, distance: 13.0
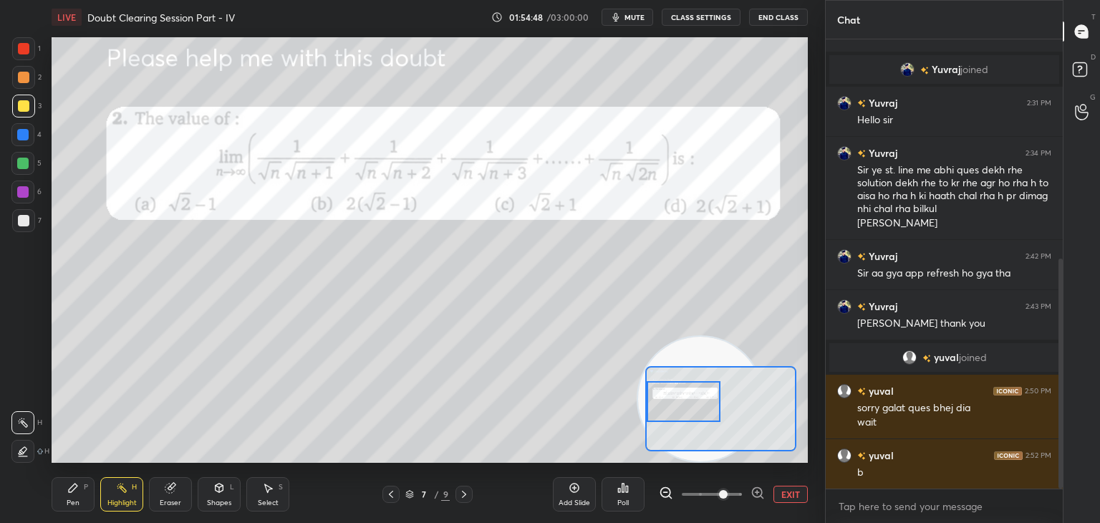
click at [70, 481] on div "Pen P" at bounding box center [73, 494] width 43 height 34
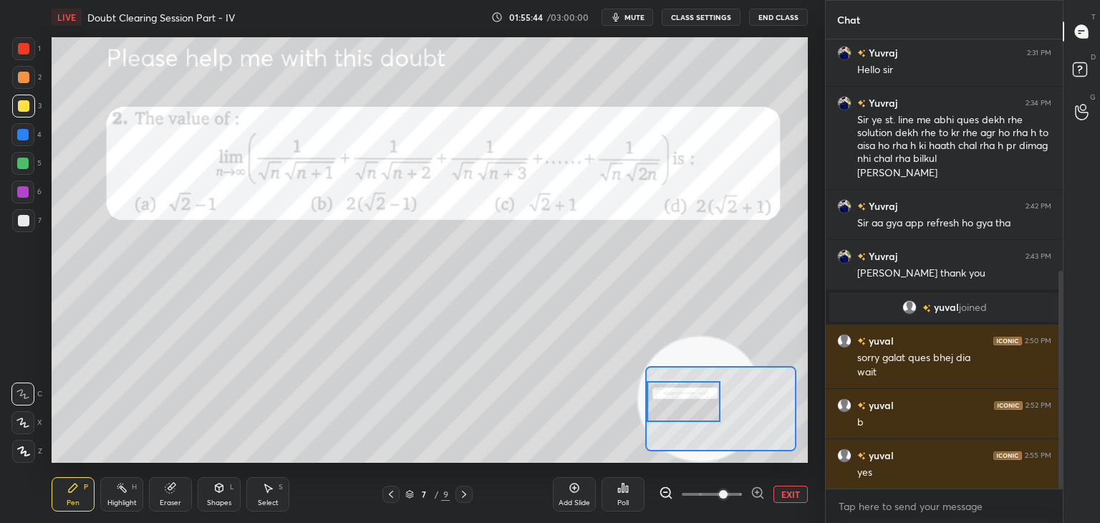
scroll to position [492, 0]
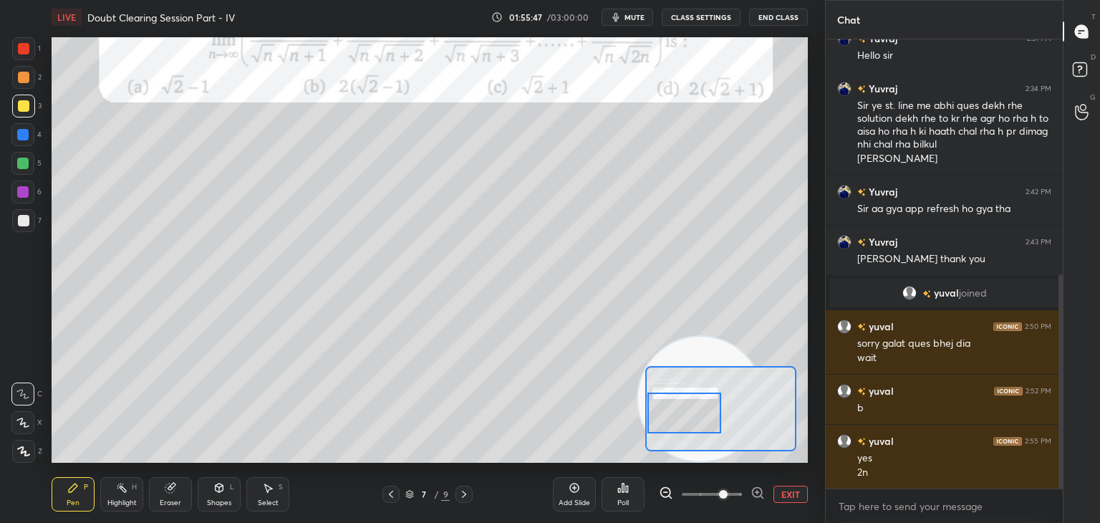
drag, startPoint x: 689, startPoint y: 407, endPoint x: 687, endPoint y: 420, distance: 13.0
click at [688, 421] on div at bounding box center [684, 412] width 74 height 41
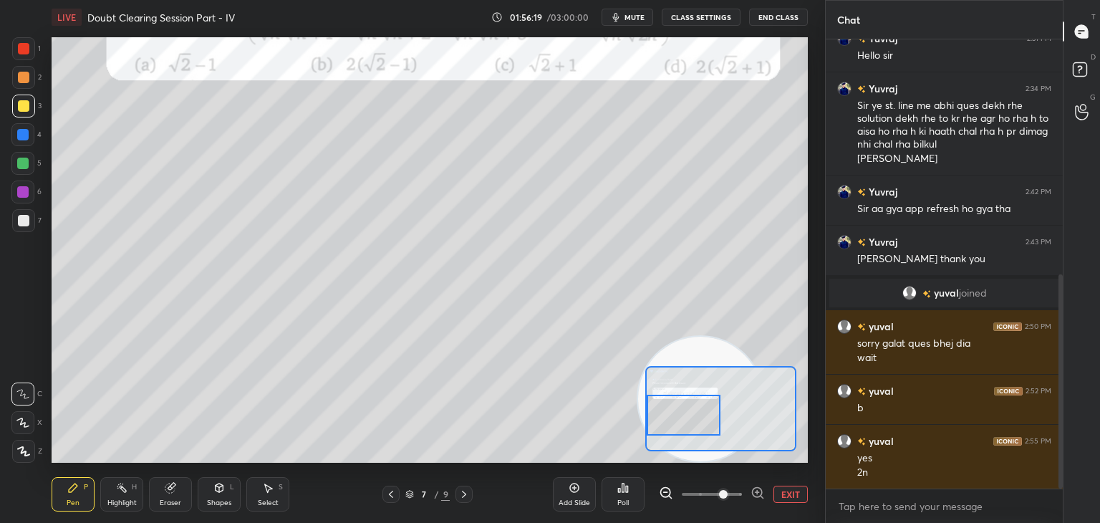
scroll to position [543, 0]
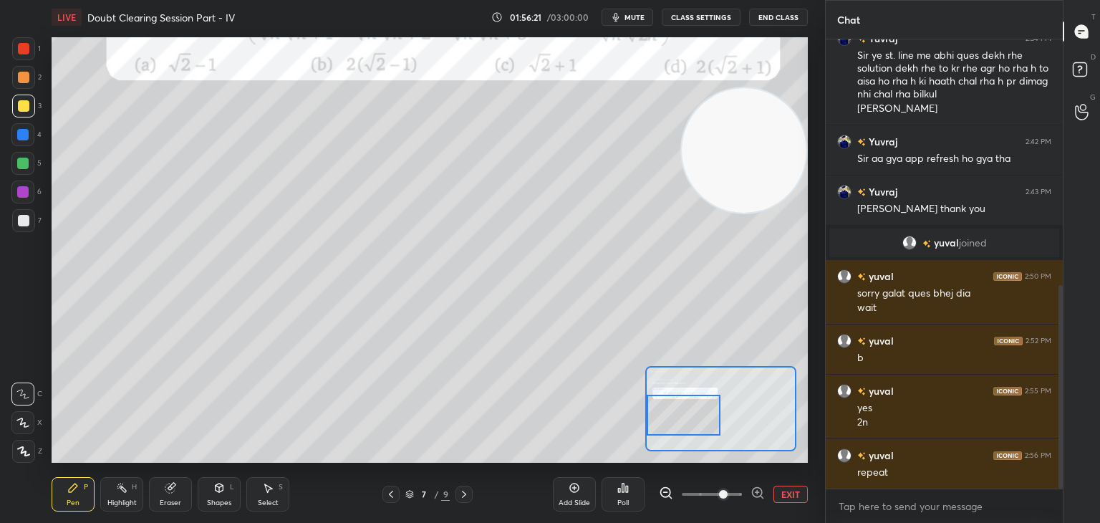
drag, startPoint x: 721, startPoint y: 356, endPoint x: 798, endPoint y: 104, distance: 264.3
click at [799, 104] on video at bounding box center [743, 150] width 125 height 125
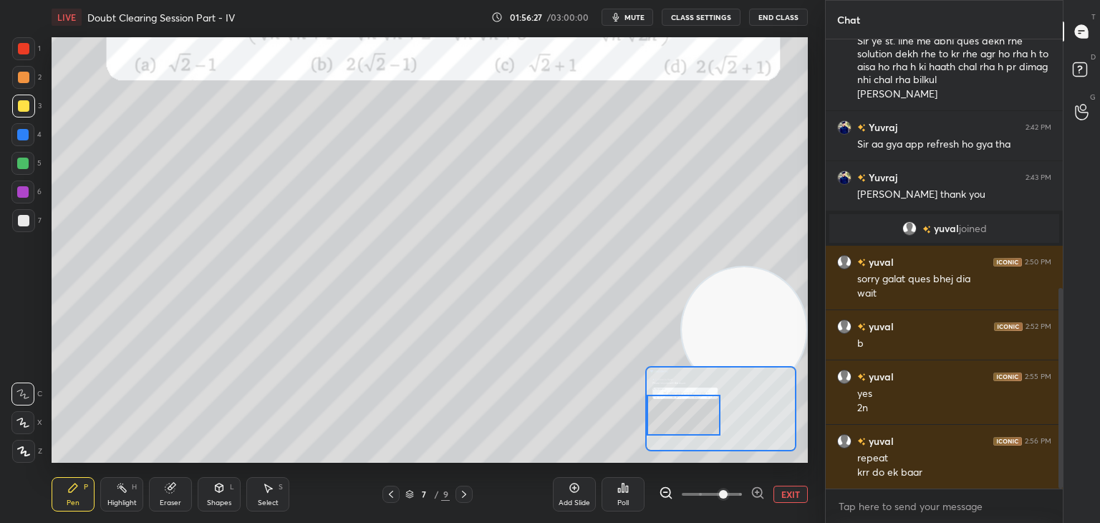
drag, startPoint x: 747, startPoint y: 148, endPoint x: 709, endPoint y: 349, distance: 204.0
click at [765, 333] on video at bounding box center [743, 329] width 125 height 125
drag, startPoint x: 125, startPoint y: 495, endPoint x: 148, endPoint y: 466, distance: 37.2
click at [122, 495] on div "Highlight H" at bounding box center [121, 494] width 43 height 34
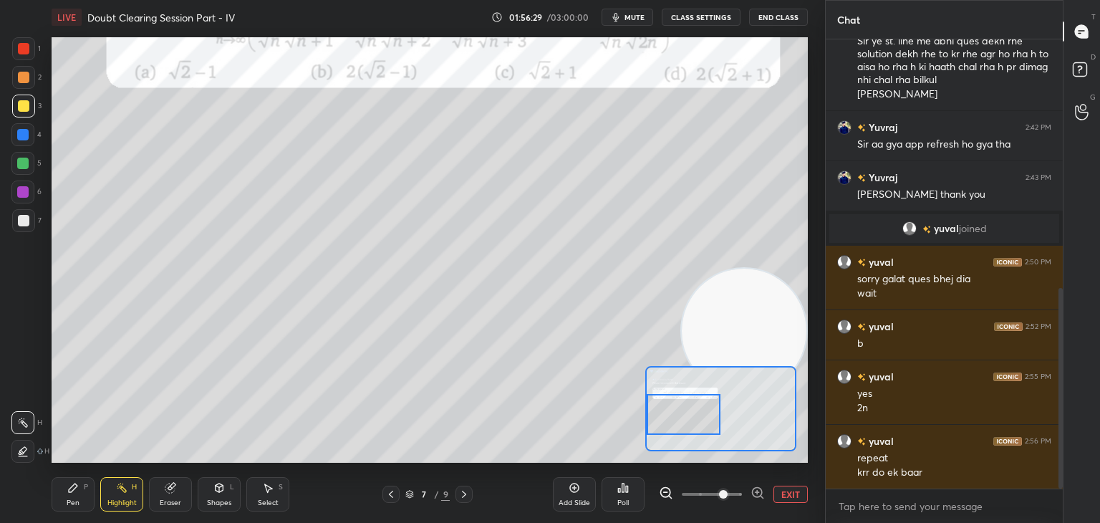
click at [681, 404] on div at bounding box center [683, 414] width 74 height 41
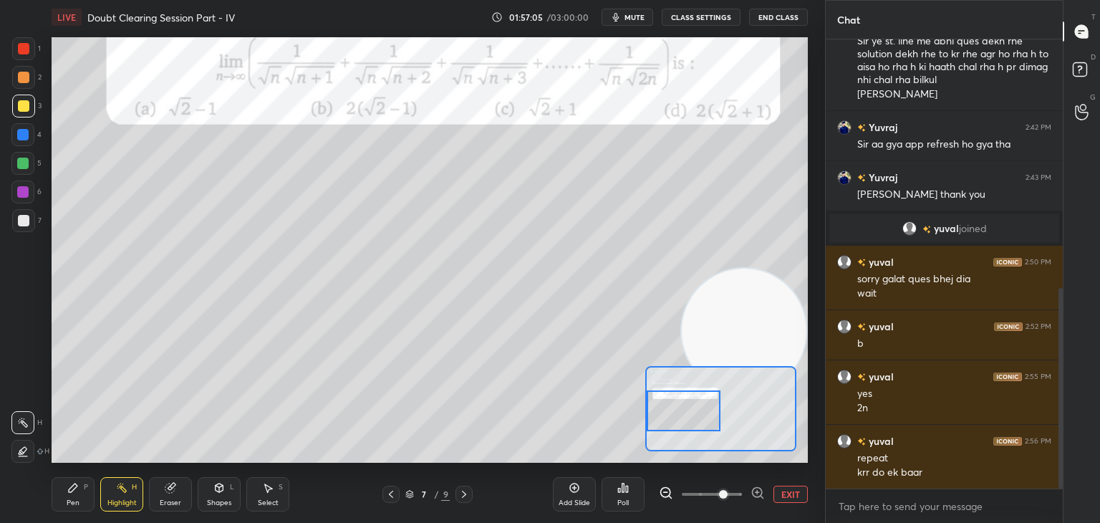
click at [787, 494] on button "EXIT" at bounding box center [790, 493] width 34 height 17
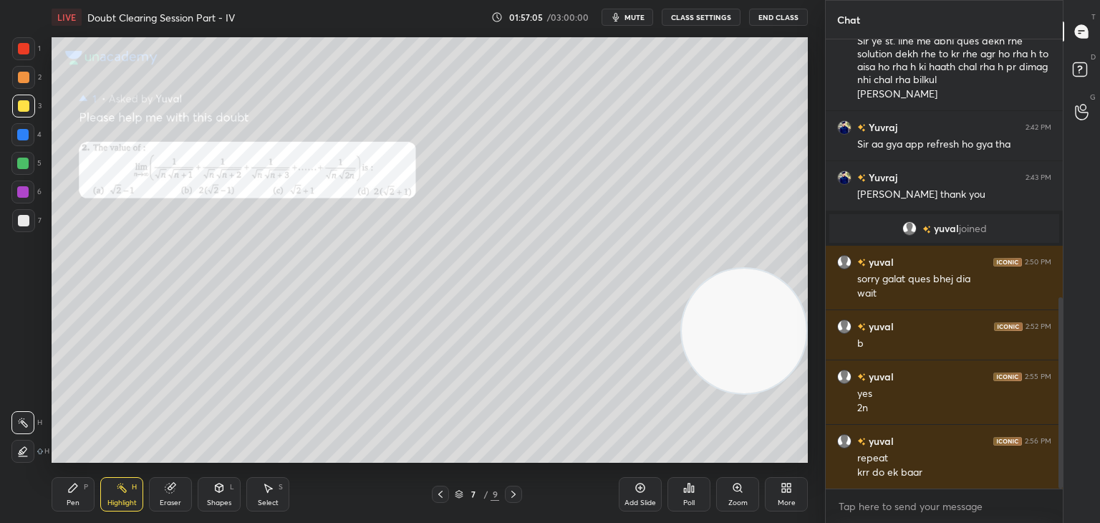
scroll to position [607, 0]
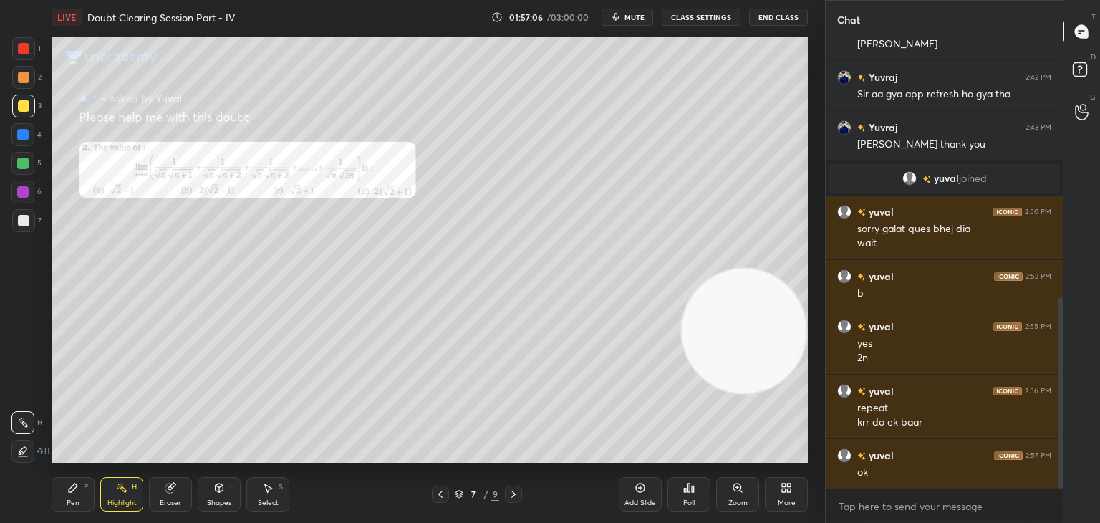
click at [512, 493] on icon at bounding box center [513, 493] width 11 height 11
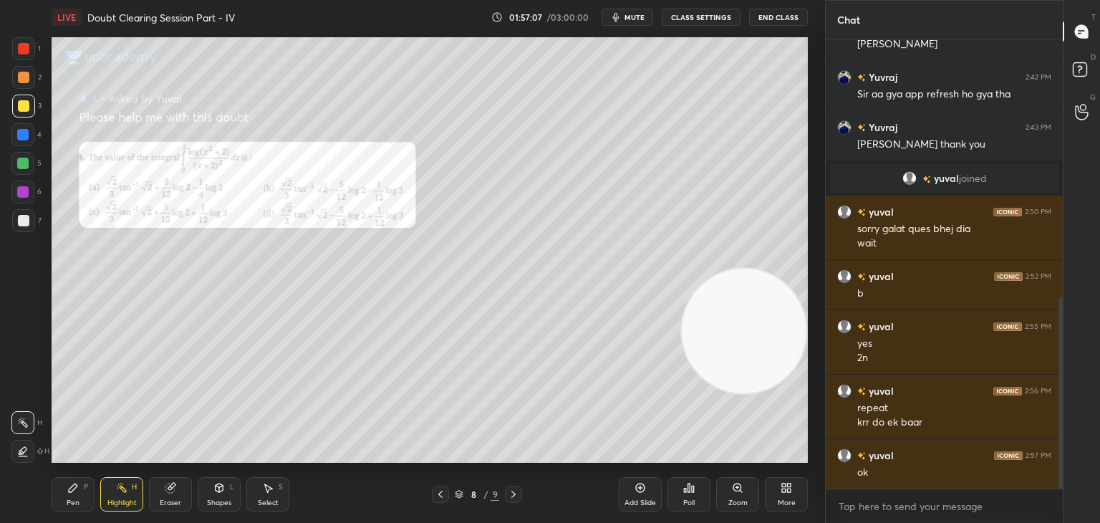
click at [732, 499] on div "Zoom" at bounding box center [737, 502] width 19 height 7
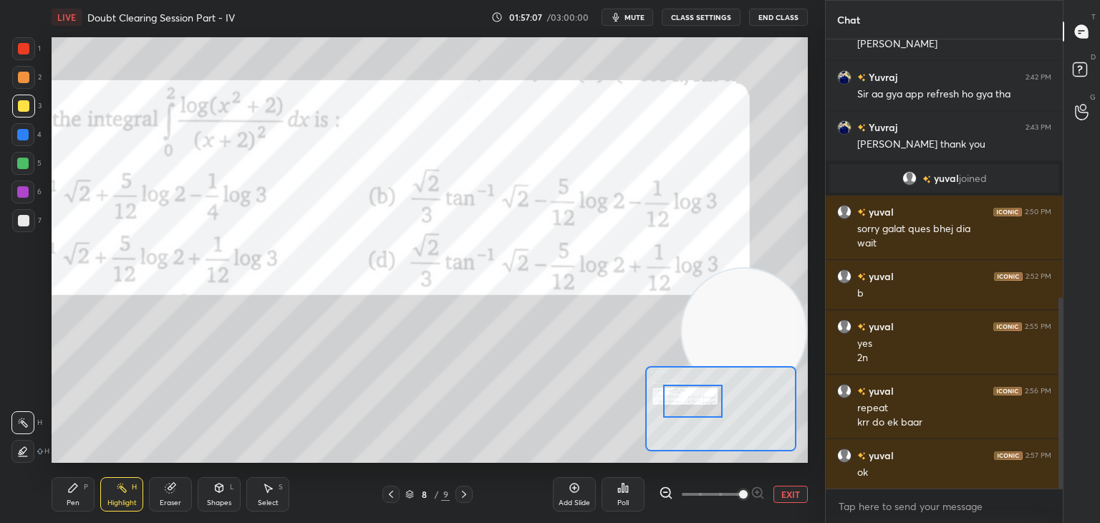
drag, startPoint x: 722, startPoint y: 416, endPoint x: 651, endPoint y: 400, distance: 72.6
click at [663, 399] on div at bounding box center [692, 400] width 59 height 33
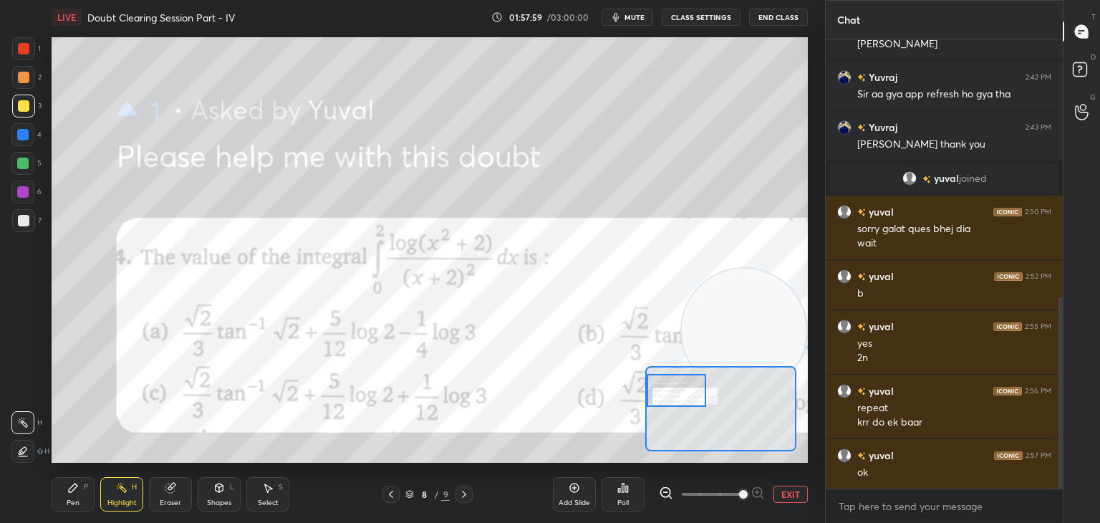
click at [778, 489] on button "EXIT" at bounding box center [790, 493] width 34 height 17
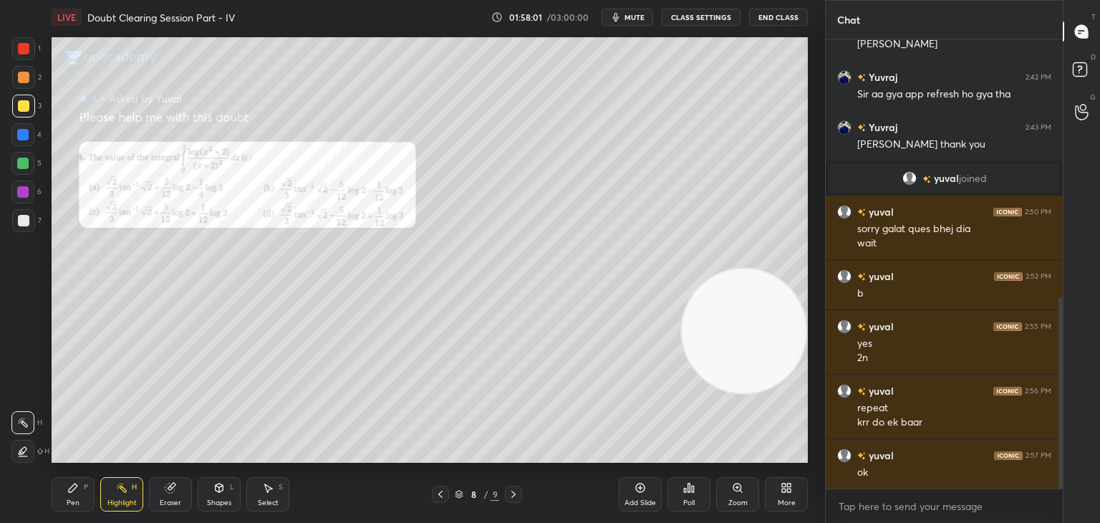
click at [69, 487] on icon at bounding box center [72, 487] width 11 height 11
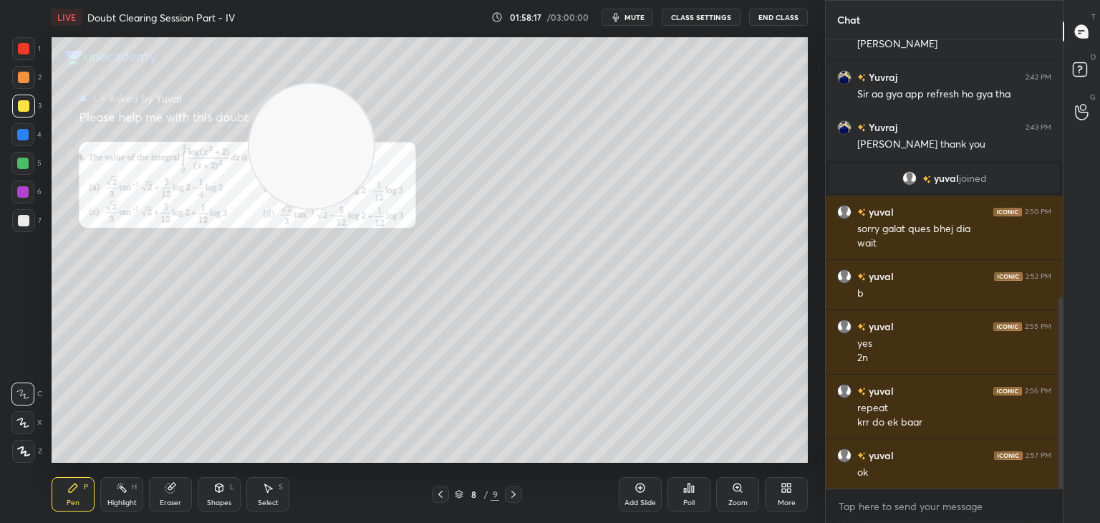
drag, startPoint x: 730, startPoint y: 326, endPoint x: 0, endPoint y: 10, distance: 795.8
click at [4, 11] on div "1 2 3 4 5 6 7 C X Z C X Z E E Erase all H H LIVE Doubt Clearing Session Part - …" at bounding box center [406, 261] width 813 height 523
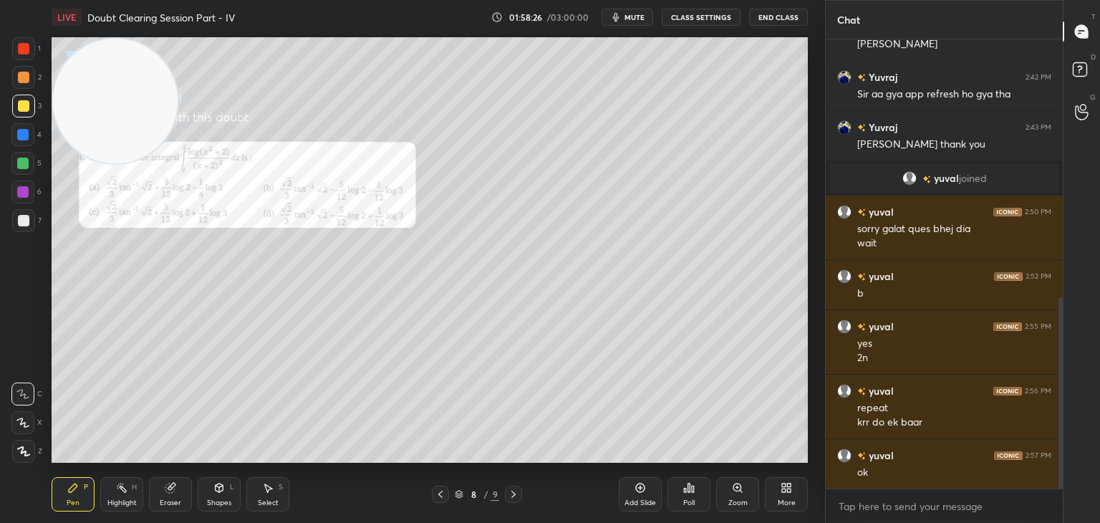
scroll to position [657, 0]
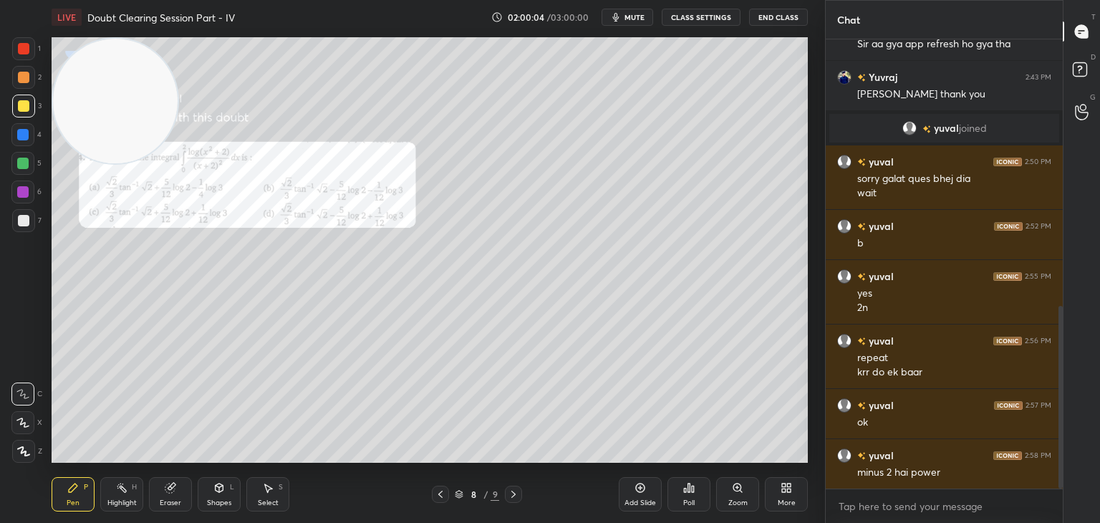
click at [644, 488] on icon at bounding box center [639, 487] width 11 height 11
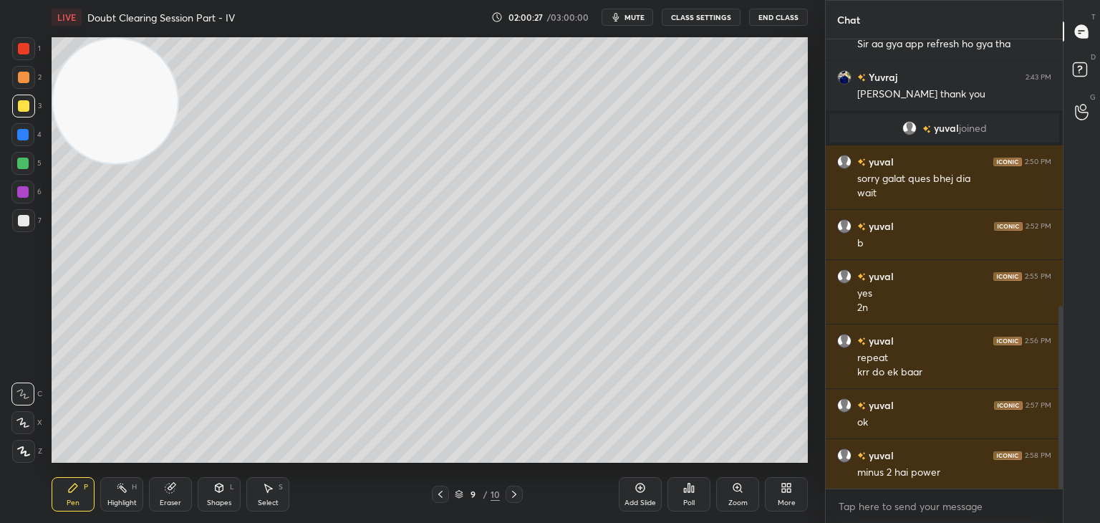
scroll to position [707, 0]
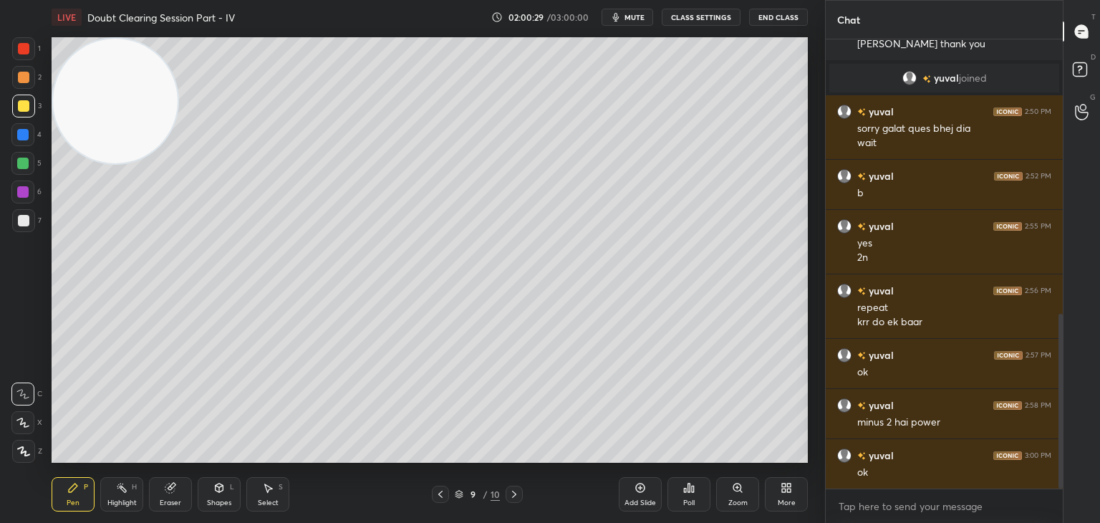
click at [444, 494] on div at bounding box center [440, 493] width 17 height 17
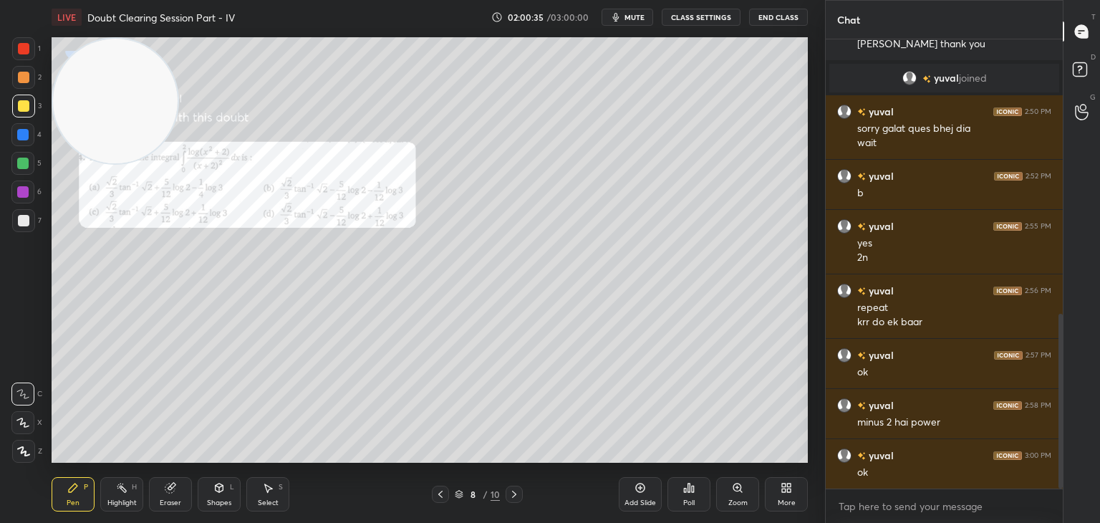
click at [511, 491] on icon at bounding box center [513, 493] width 11 height 11
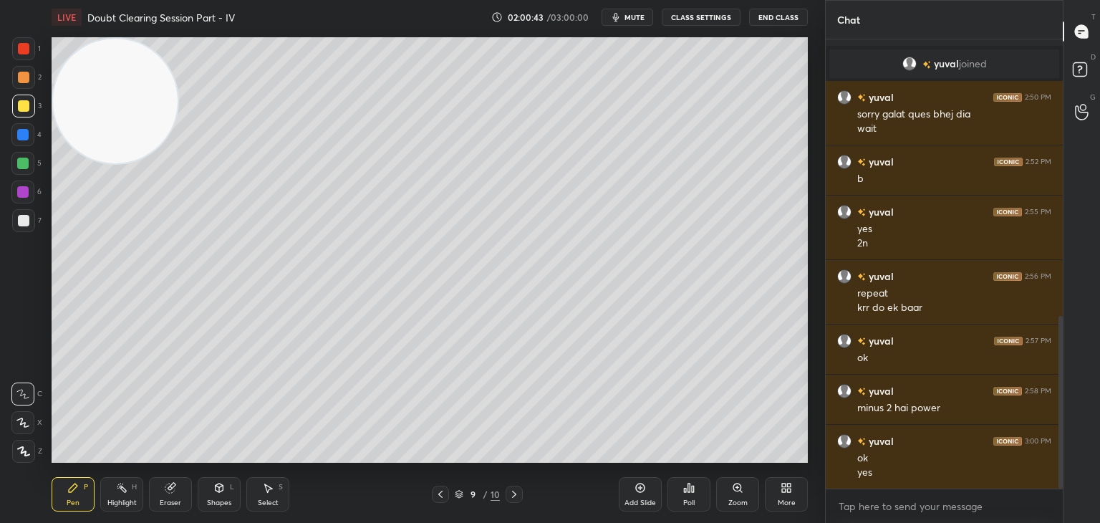
scroll to position [736, 0]
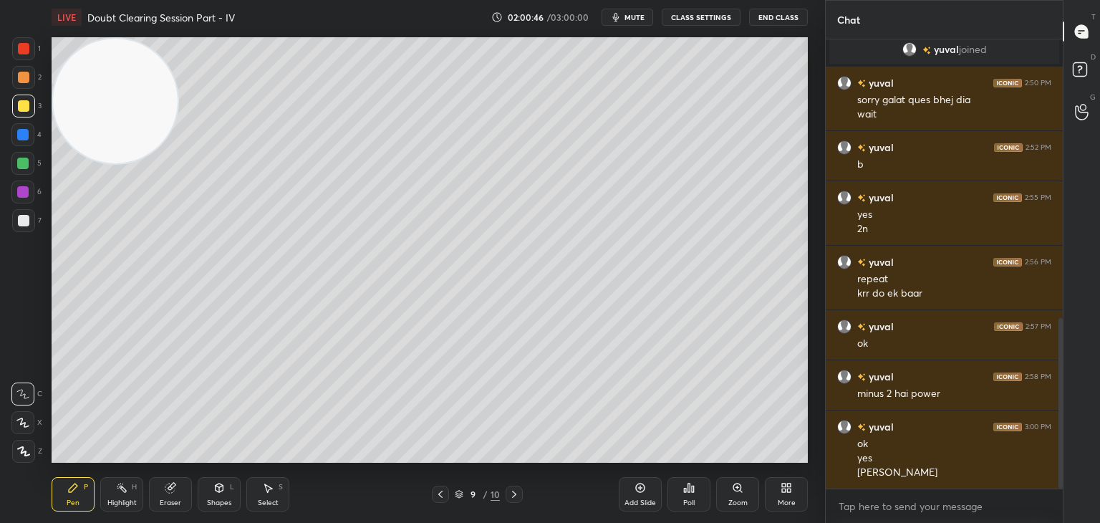
click at [437, 493] on icon at bounding box center [440, 493] width 11 height 11
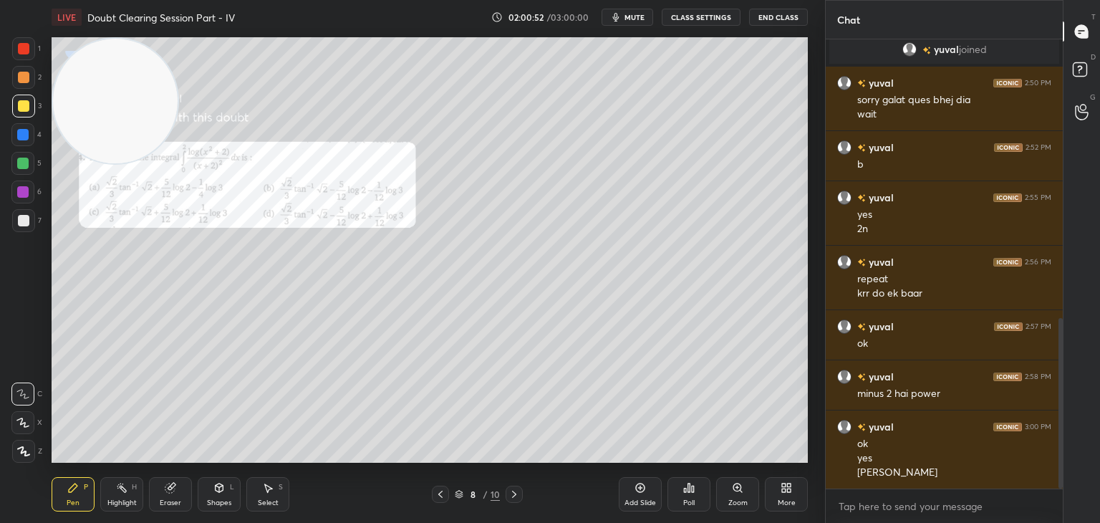
click at [514, 492] on icon at bounding box center [513, 493] width 11 height 11
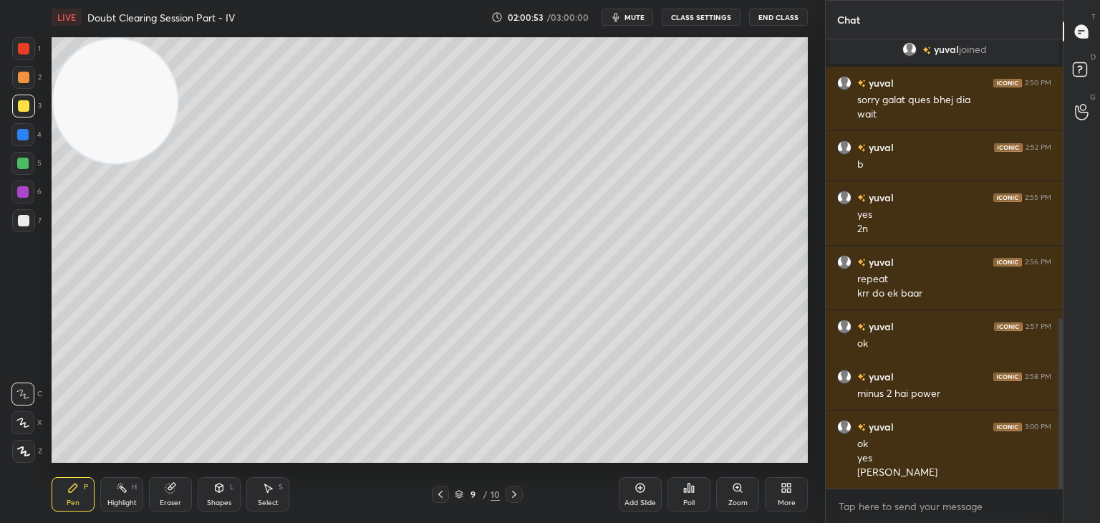
click at [508, 498] on icon at bounding box center [513, 493] width 11 height 11
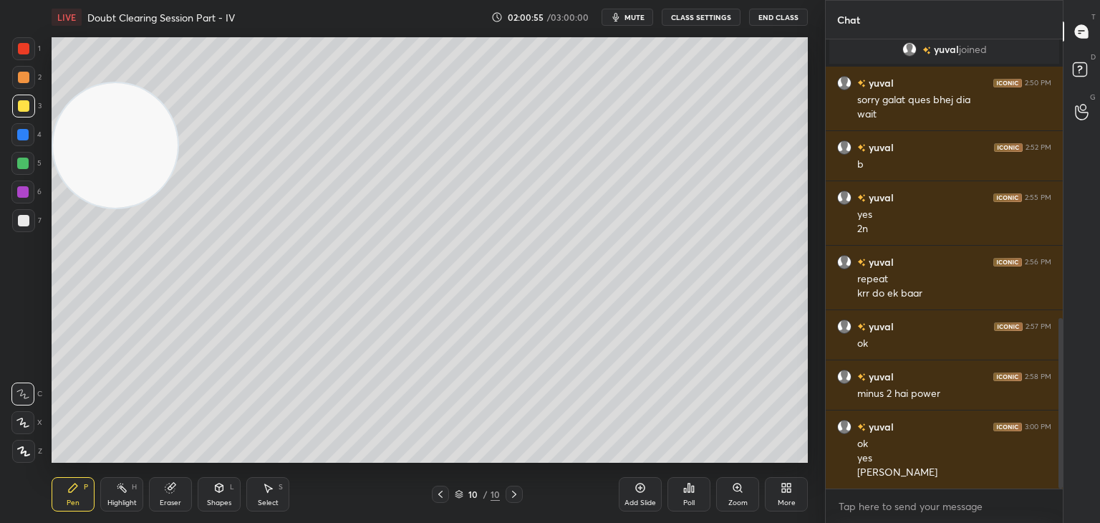
drag, startPoint x: 110, startPoint y: 159, endPoint x: 0, endPoint y: 539, distance: 395.6
click at [0, 0] on html "1 2 3 4 5 6 7 C X Z C X Z E E Erase all H H LIVE Doubt Clearing Session Part - …" at bounding box center [550, 0] width 1100 height 0
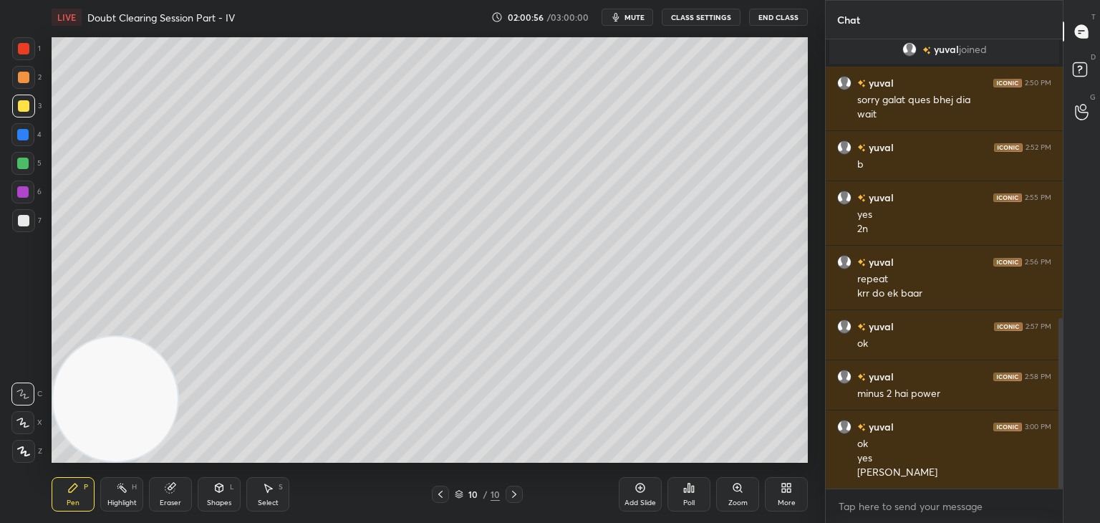
click at [629, 15] on span "mute" at bounding box center [634, 17] width 20 height 10
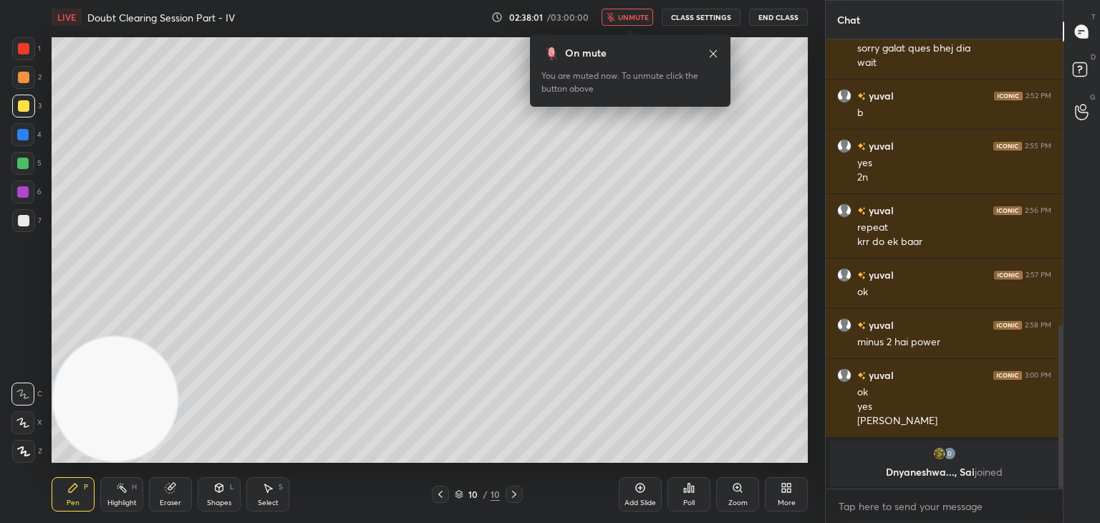
scroll to position [838, 0]
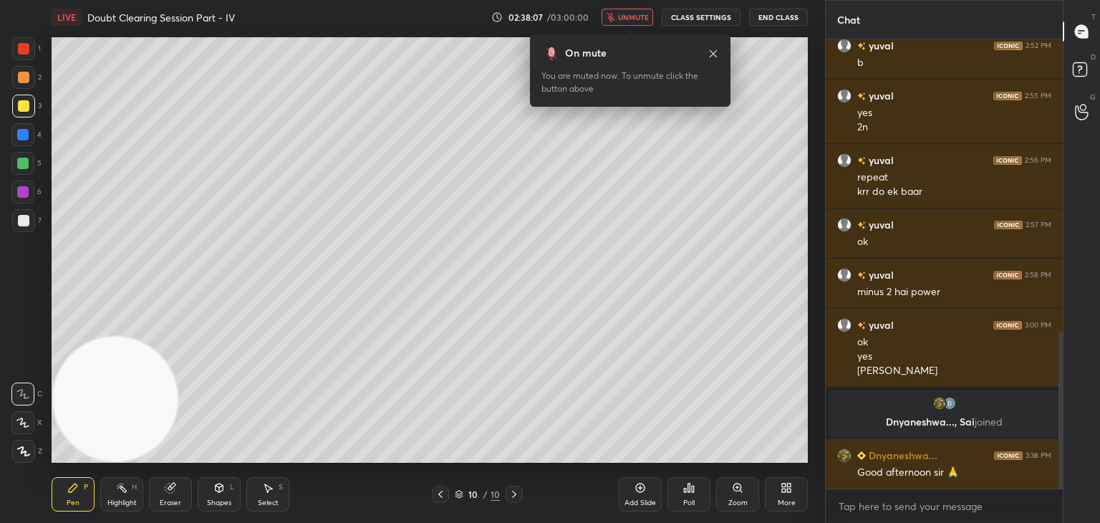
click at [615, 14] on button "unmute" at bounding box center [627, 17] width 52 height 17
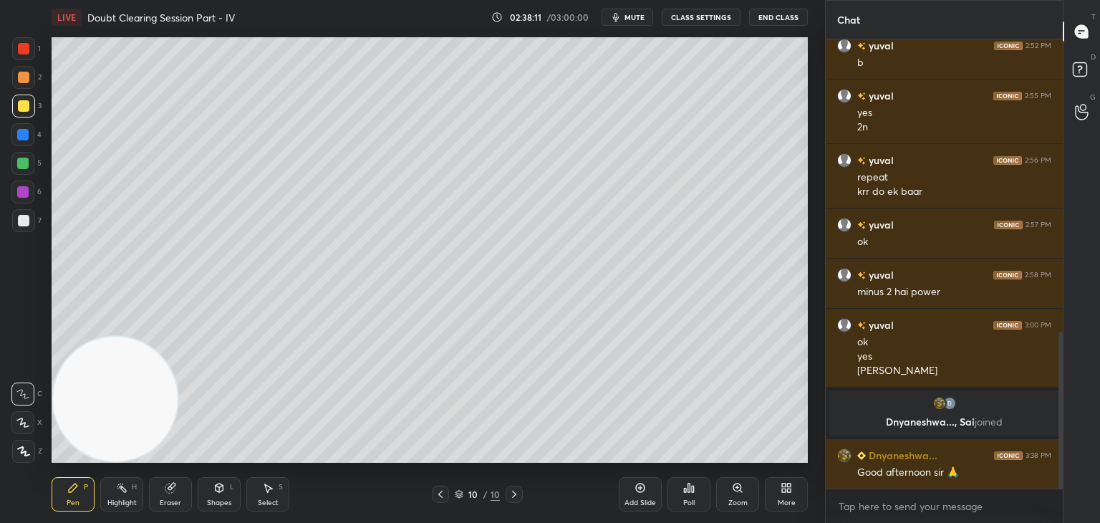
click at [624, 18] on button "mute" at bounding box center [627, 17] width 52 height 17
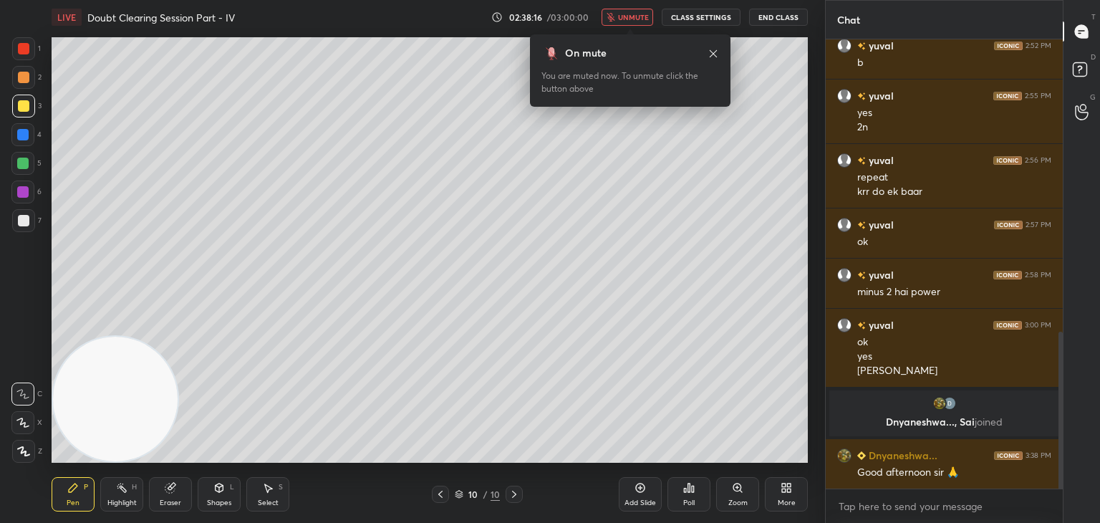
scroll to position [852, 0]
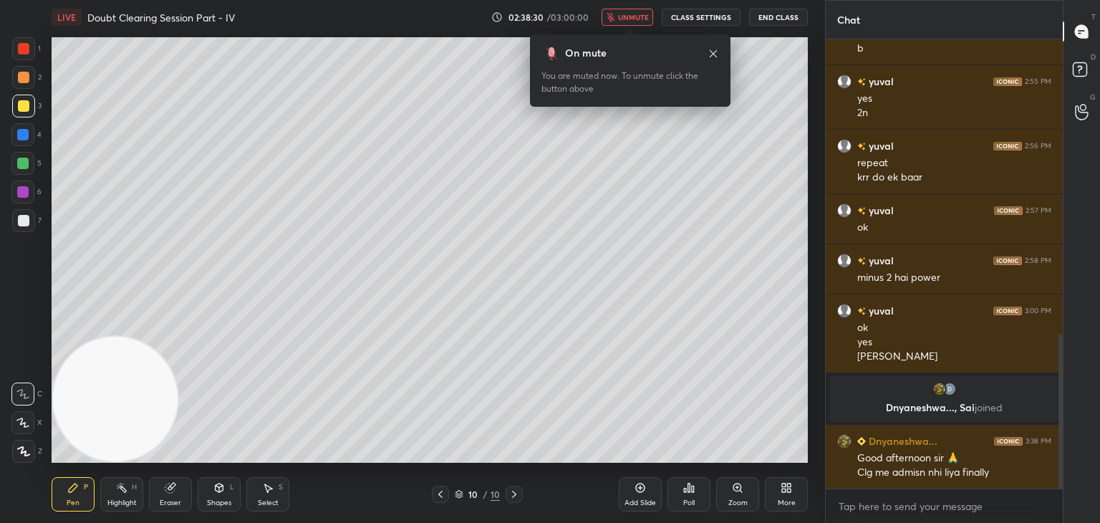
click at [618, 22] on button "unmute" at bounding box center [627, 17] width 52 height 17
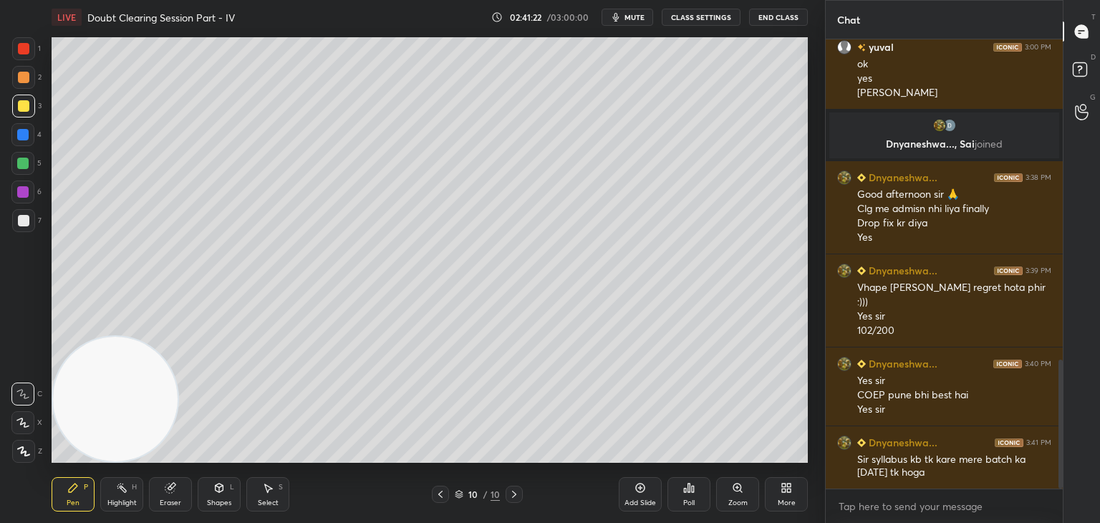
scroll to position [1130, 0]
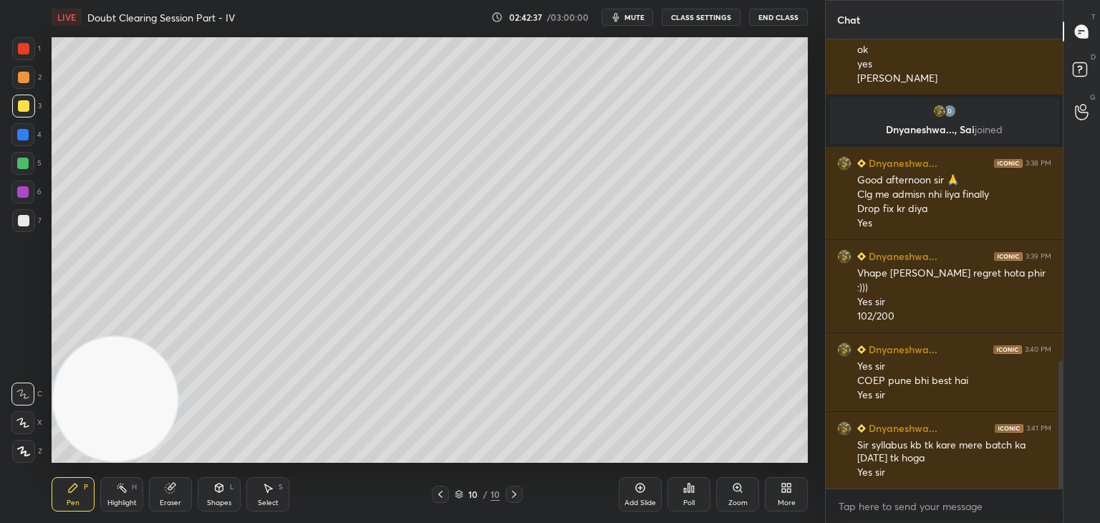
click at [633, 15] on span "mute" at bounding box center [634, 17] width 20 height 10
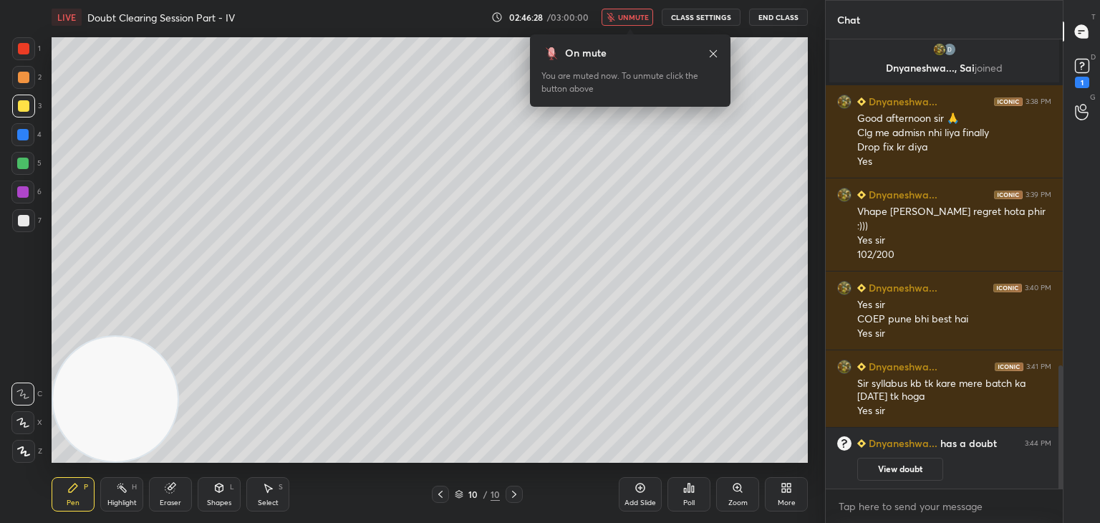
click at [441, 490] on div at bounding box center [440, 493] width 17 height 17
click at [900, 470] on button "View doubt" at bounding box center [900, 468] width 86 height 23
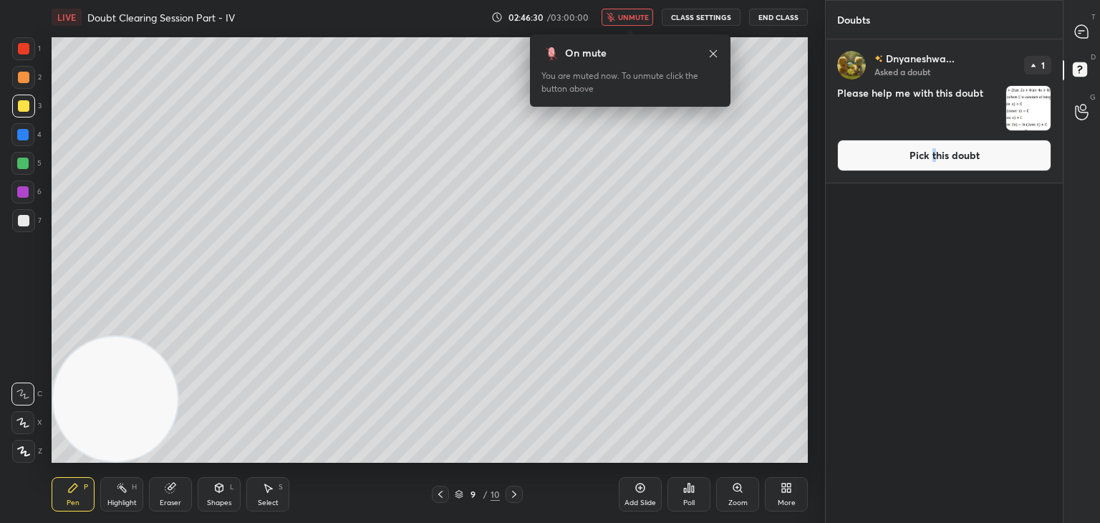
click at [931, 157] on button "Pick this doubt" at bounding box center [944, 155] width 214 height 31
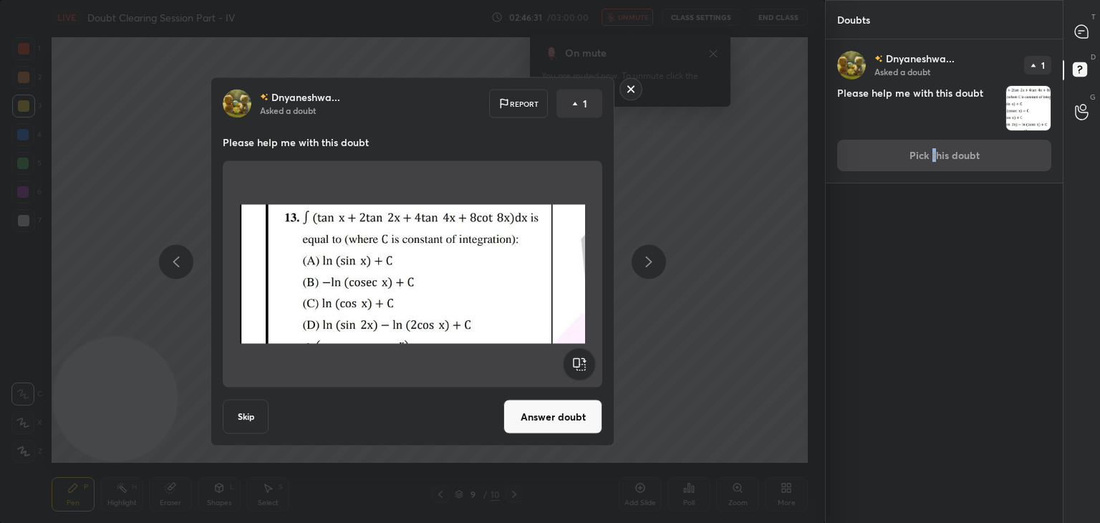
click at [539, 414] on button "Answer doubt" at bounding box center [552, 416] width 99 height 34
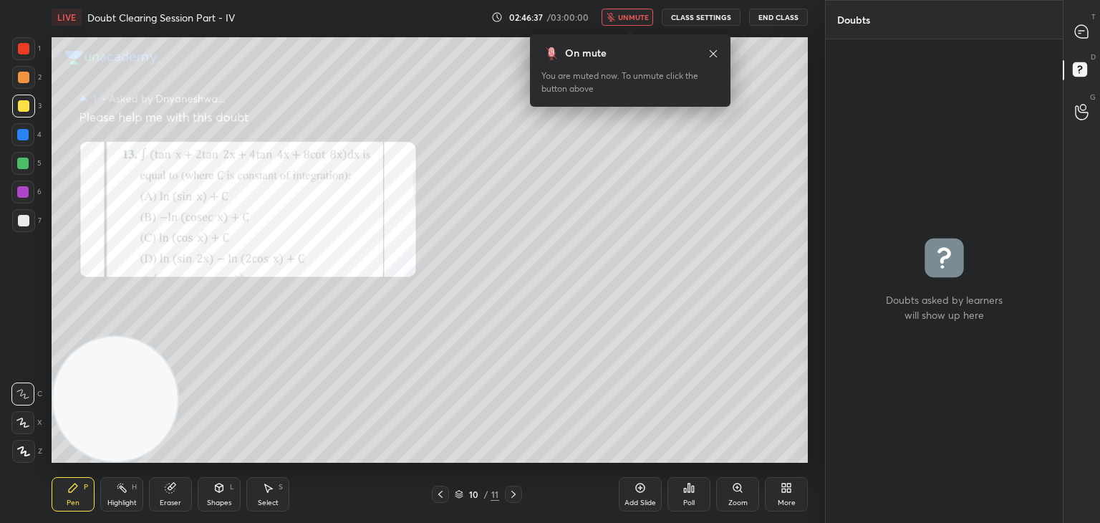
click at [639, 15] on span "unmute" at bounding box center [633, 17] width 31 height 10
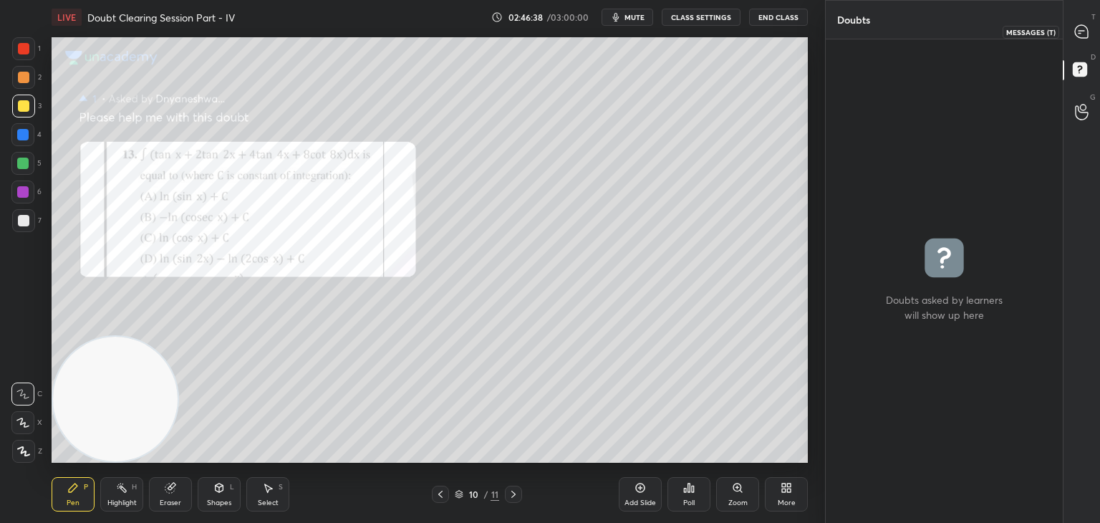
drag, startPoint x: 1074, startPoint y: 42, endPoint x: 1062, endPoint y: 46, distance: 12.2
click at [1073, 42] on div "T Messages (T)" at bounding box center [1081, 31] width 37 height 40
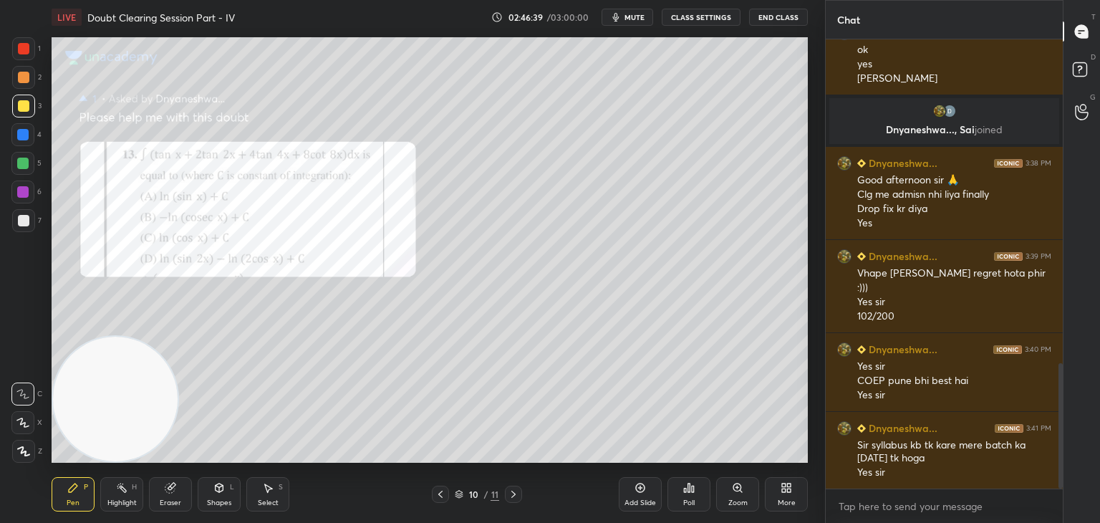
scroll to position [1164, 0]
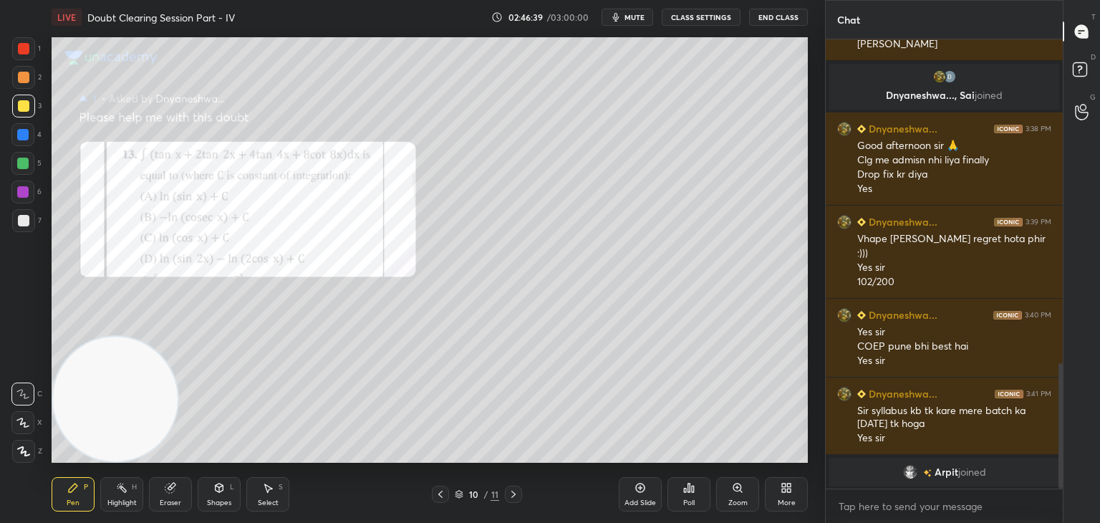
click at [732, 490] on icon at bounding box center [737, 487] width 11 height 11
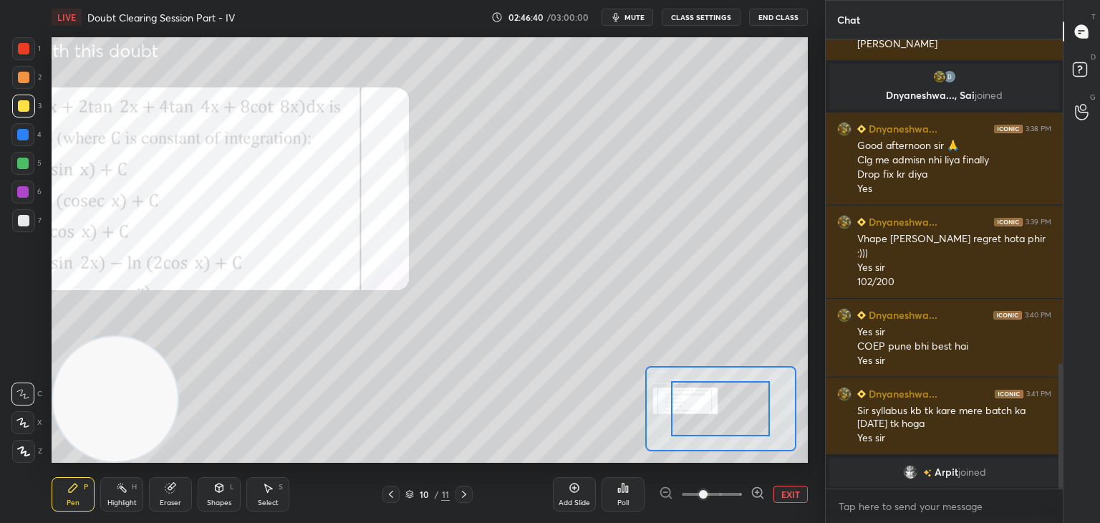
click at [724, 496] on span at bounding box center [711, 493] width 60 height 21
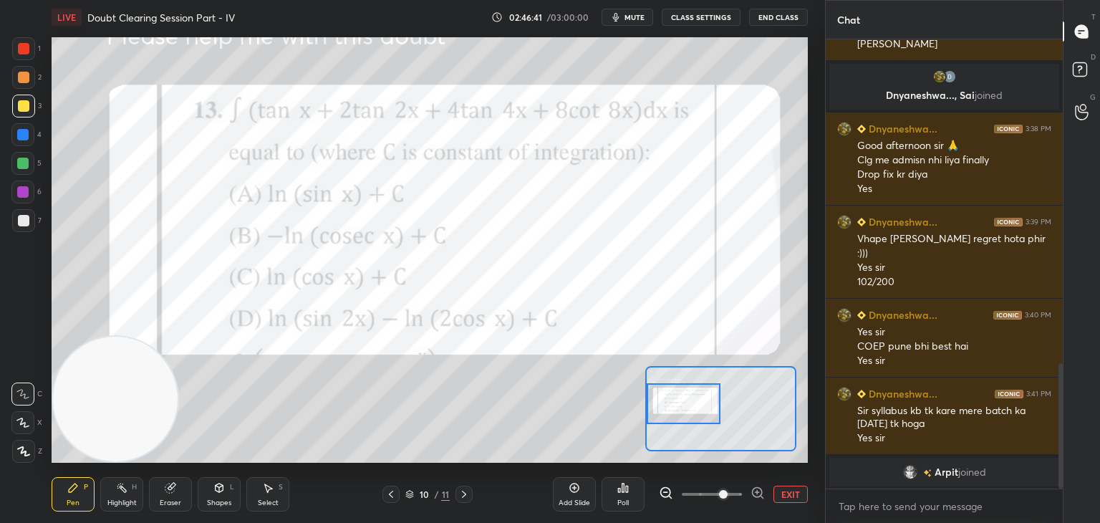
drag, startPoint x: 700, startPoint y: 399, endPoint x: 667, endPoint y: 396, distance: 33.1
click at [667, 396] on div at bounding box center [683, 403] width 74 height 41
click at [788, 498] on button "EXIT" at bounding box center [790, 493] width 34 height 17
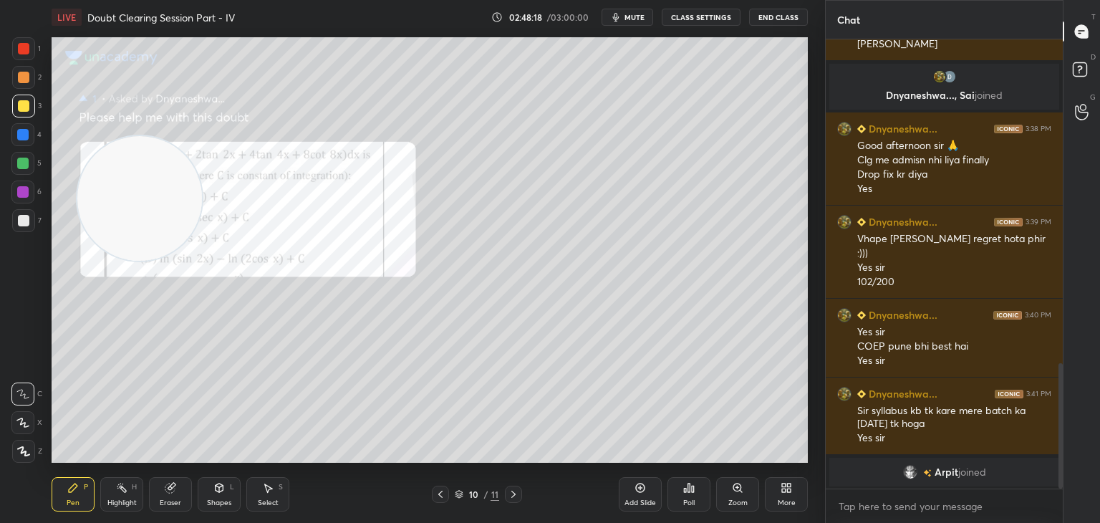
drag, startPoint x: 107, startPoint y: 372, endPoint x: 147, endPoint y: 98, distance: 276.5
click at [143, 136] on video at bounding box center [139, 198] width 125 height 125
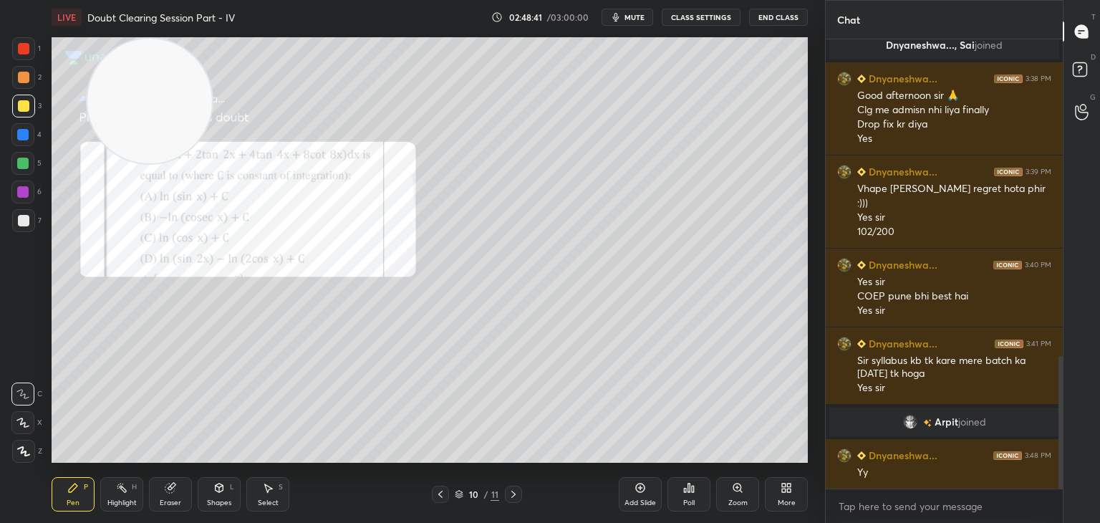
scroll to position [1074, 0]
click at [180, 492] on div "Eraser" at bounding box center [170, 494] width 43 height 34
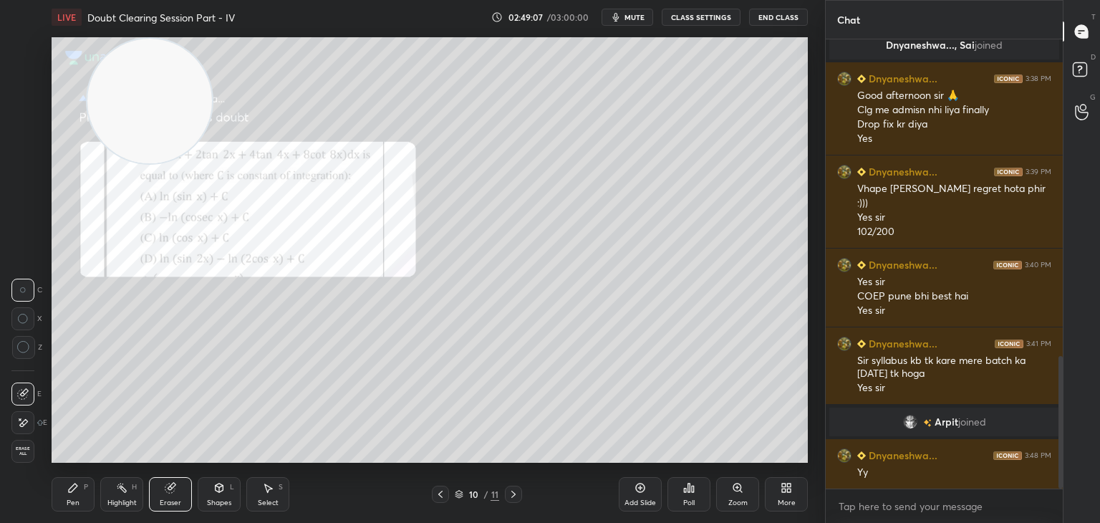
click at [81, 482] on div "Pen P" at bounding box center [73, 494] width 43 height 34
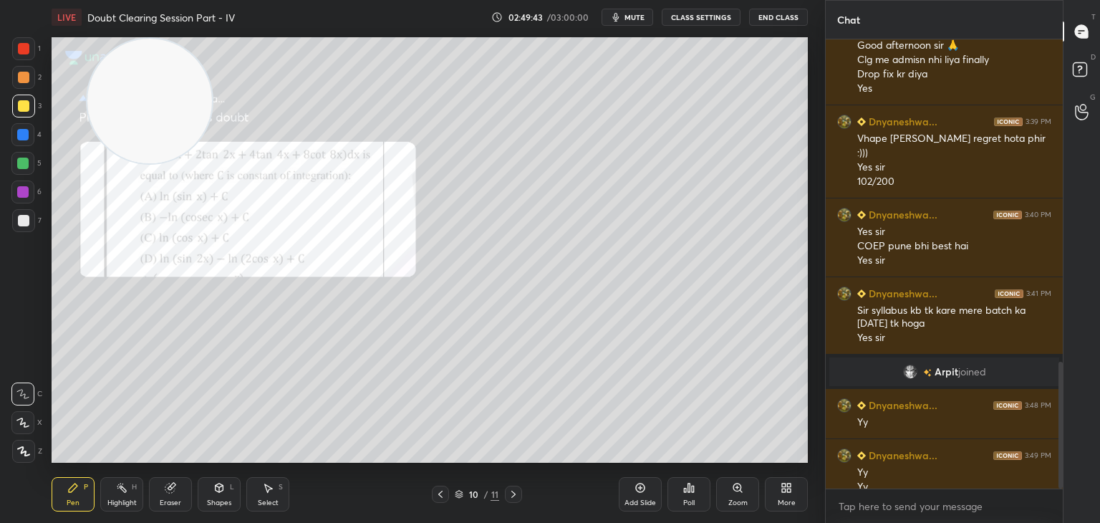
scroll to position [1138, 0]
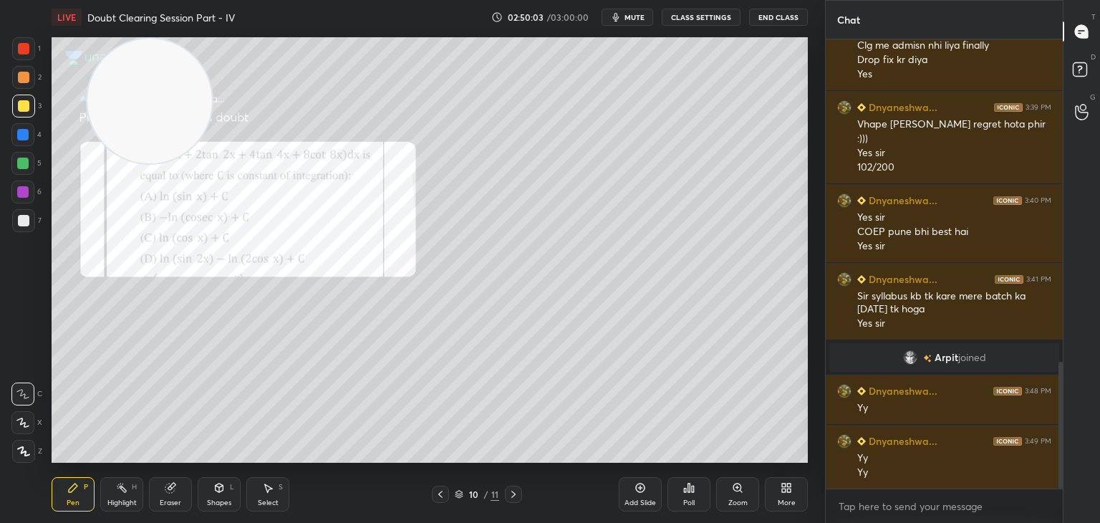
click at [20, 41] on div at bounding box center [23, 48] width 23 height 23
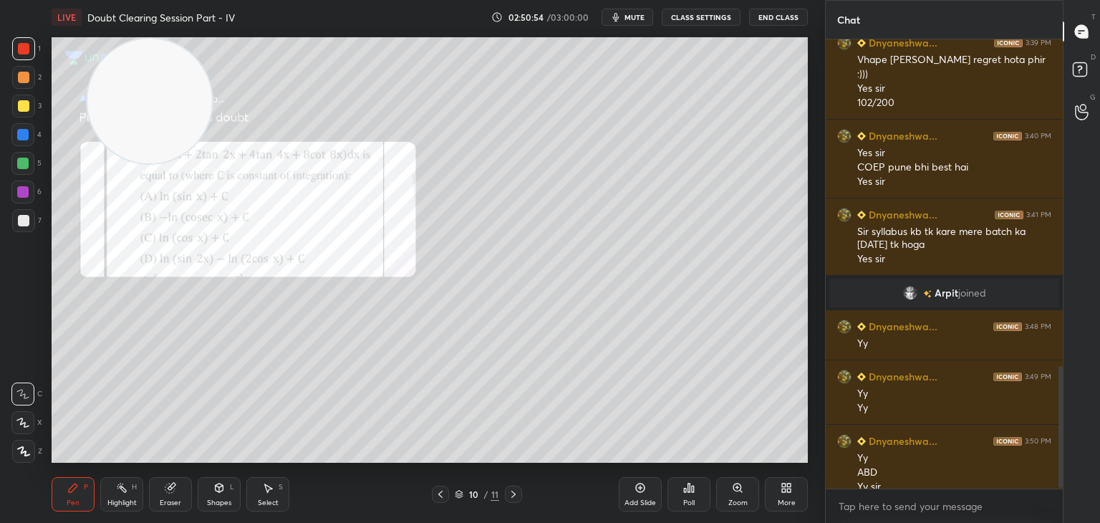
scroll to position [1217, 0]
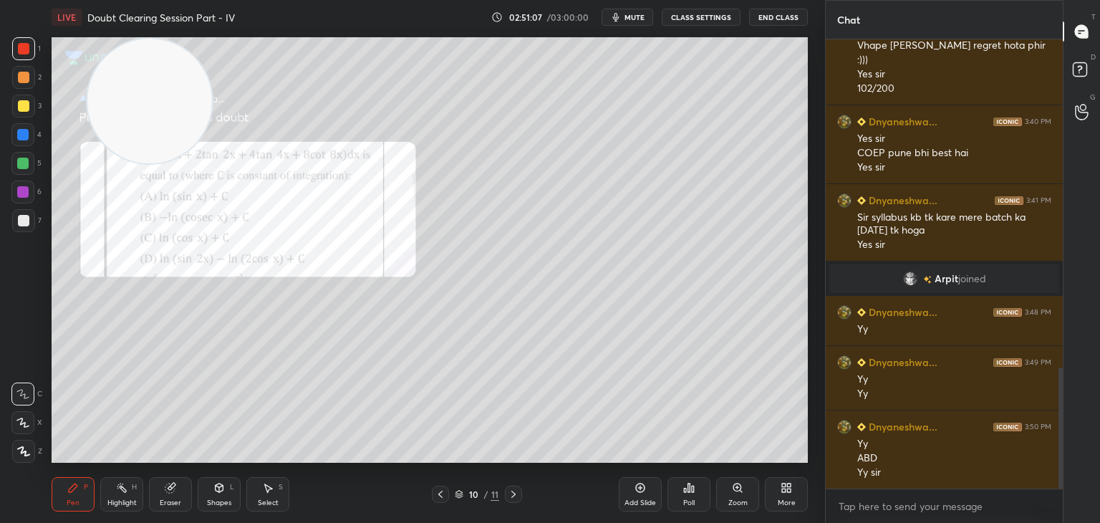
click at [510, 492] on icon at bounding box center [513, 493] width 11 height 11
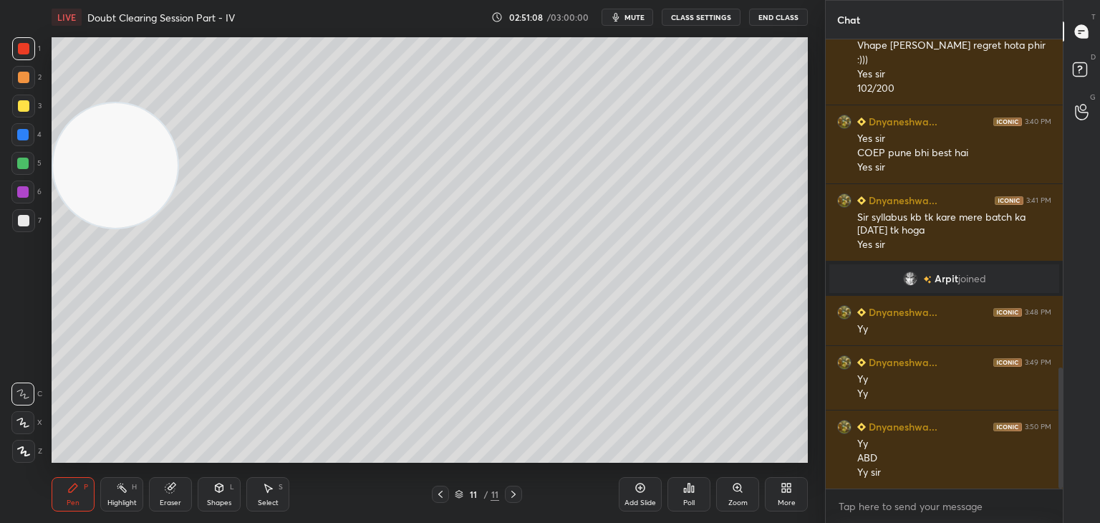
drag, startPoint x: 140, startPoint y: 166, endPoint x: 0, endPoint y: 447, distance: 314.4
click at [0, 447] on div "1 2 3 4 5 6 7 C X Z C X Z E E Erase all H H LIVE Doubt Clearing Session Part - …" at bounding box center [406, 261] width 813 height 523
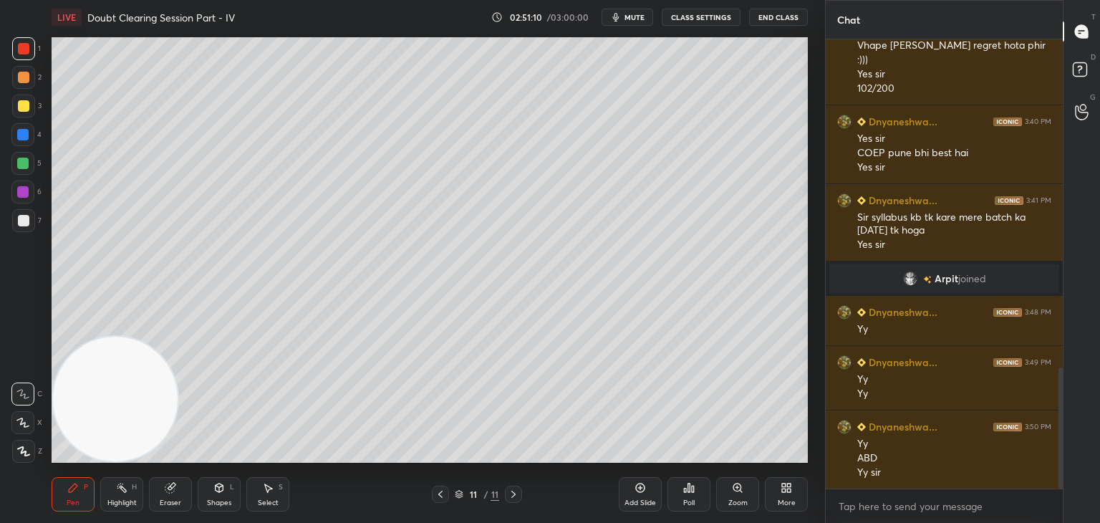
click at [632, 14] on span "mute" at bounding box center [634, 17] width 20 height 10
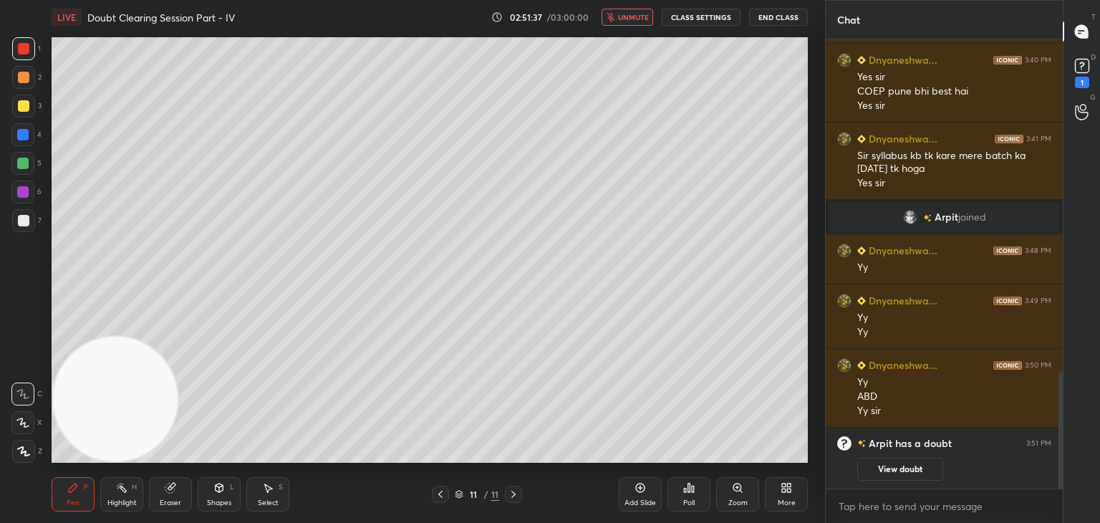
click at [442, 484] on div "Pen P Highlight H Eraser Shapes L Select S 11 / 11 Add Slide Poll Zoom More" at bounding box center [430, 493] width 756 height 57
click at [444, 494] on icon at bounding box center [440, 493] width 11 height 11
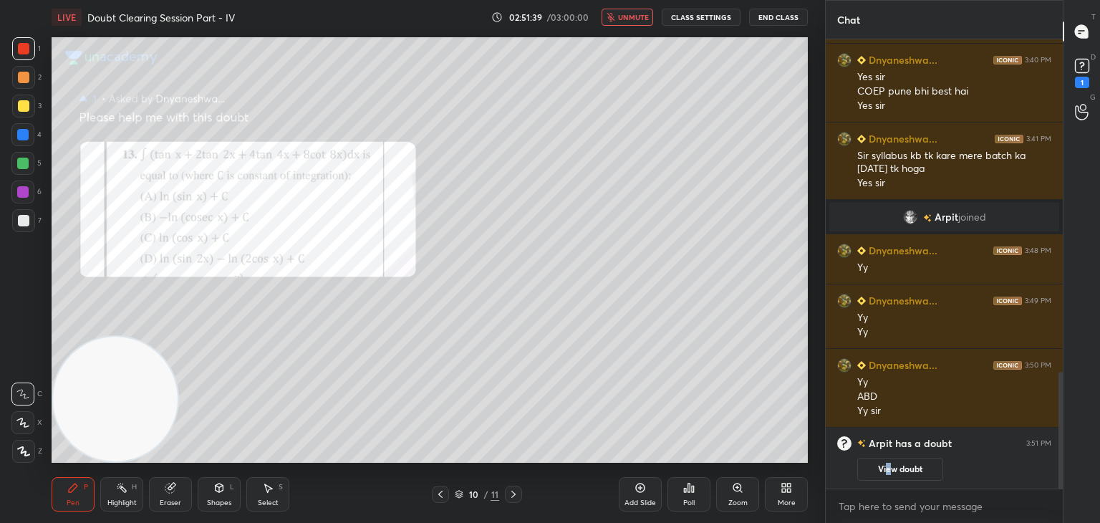
click at [885, 467] on button "View doubt" at bounding box center [900, 468] width 86 height 23
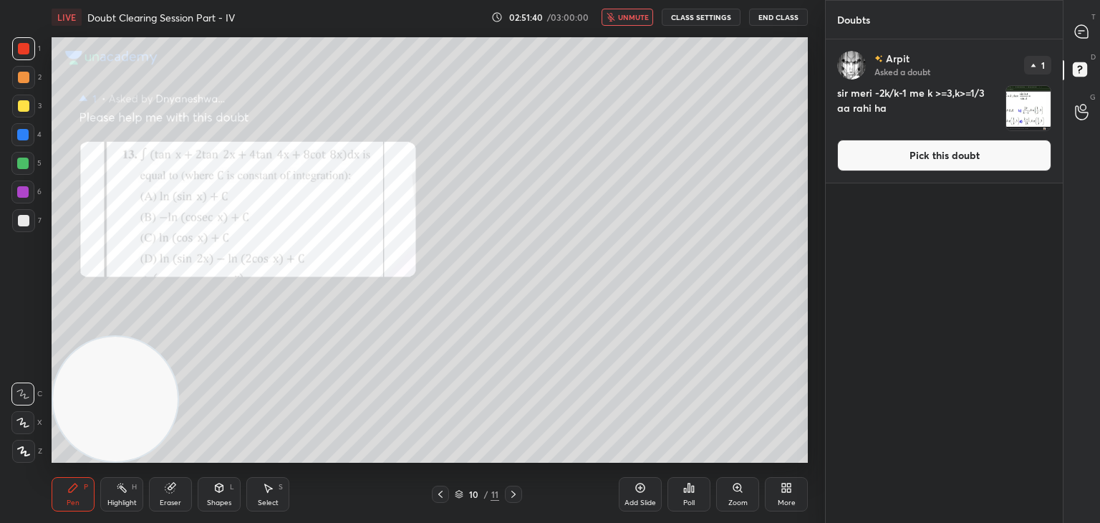
click at [913, 165] on button "Pick this doubt" at bounding box center [944, 155] width 214 height 31
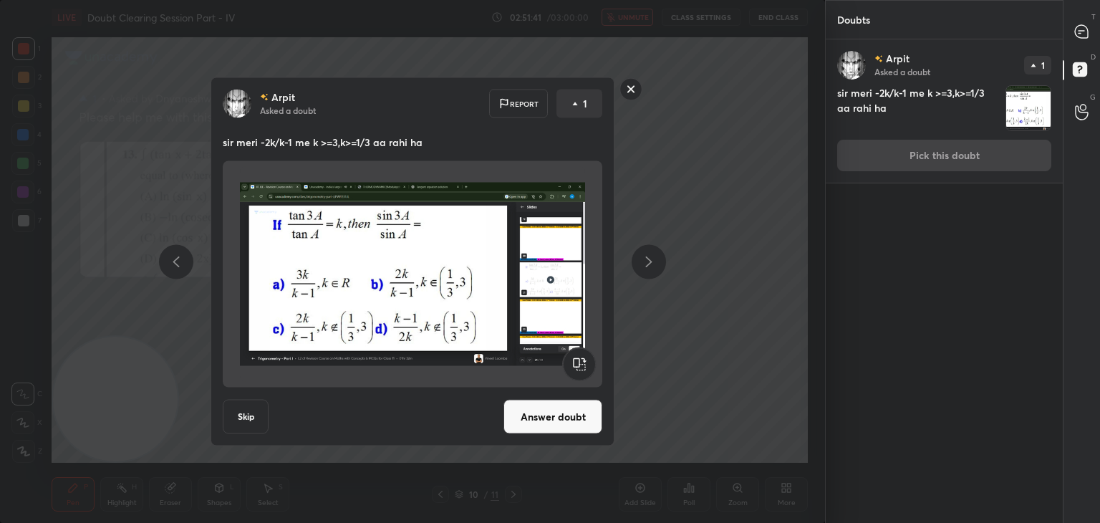
click at [528, 416] on button "Answer doubt" at bounding box center [552, 416] width 99 height 34
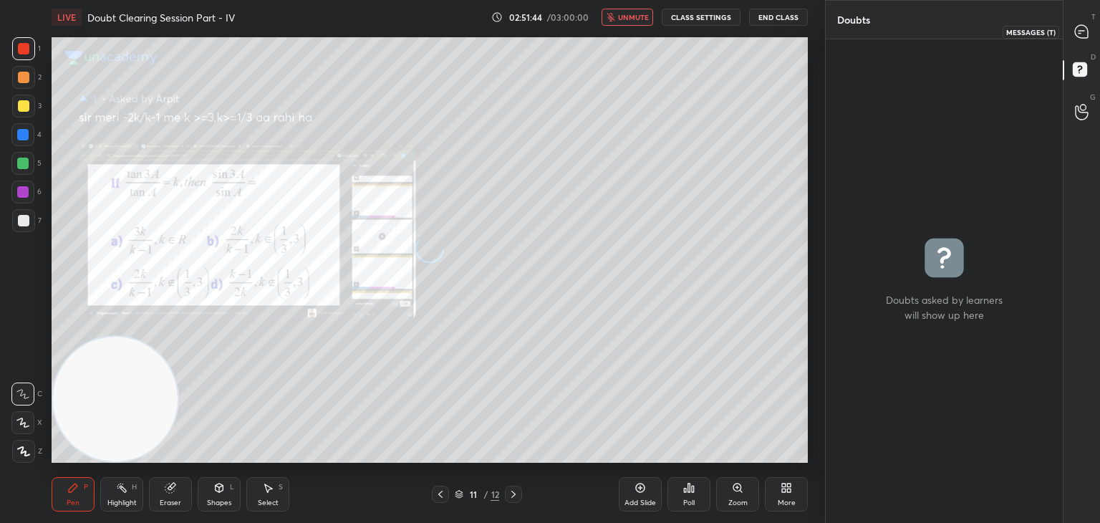
drag, startPoint x: 1080, startPoint y: 37, endPoint x: 1063, endPoint y: 37, distance: 17.2
click at [1079, 36] on icon at bounding box center [1080, 31] width 13 height 13
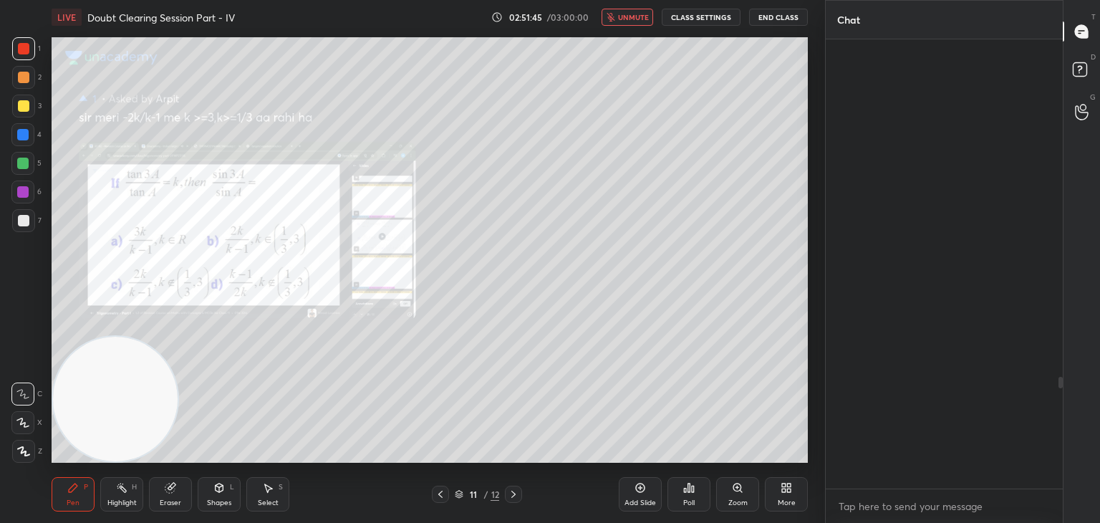
scroll to position [445, 233]
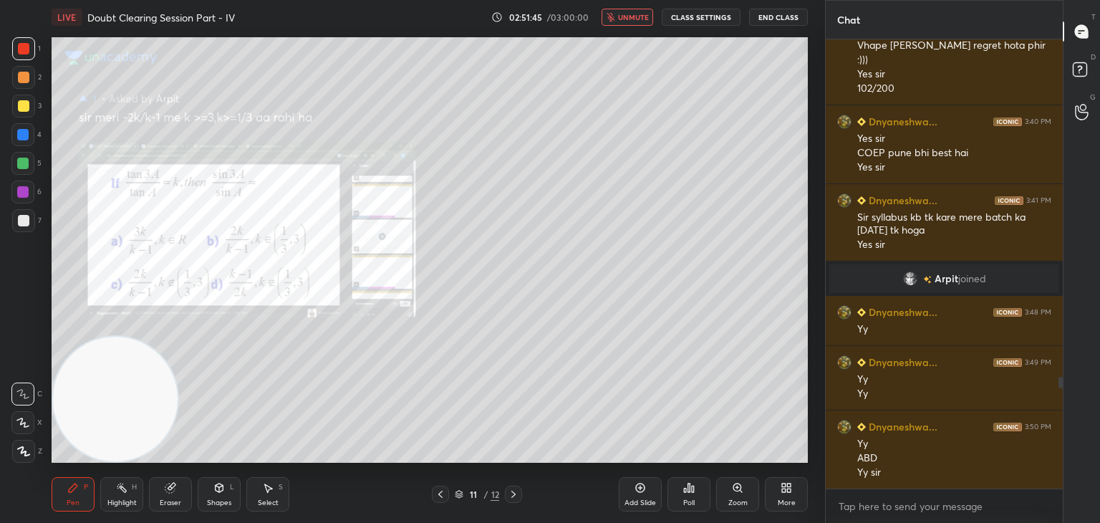
click at [733, 480] on div "Zoom" at bounding box center [737, 494] width 43 height 34
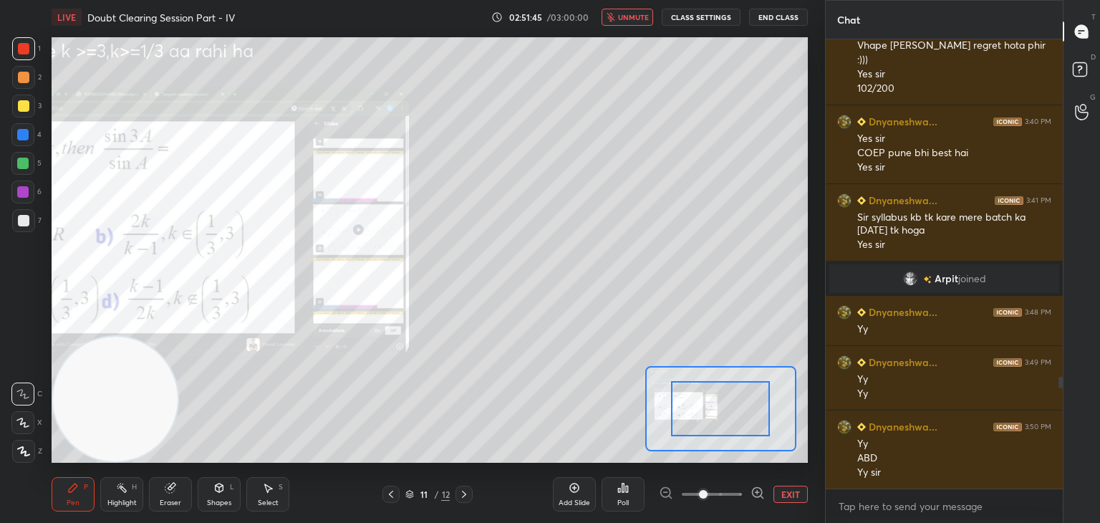
click at [717, 490] on span at bounding box center [711, 493] width 60 height 21
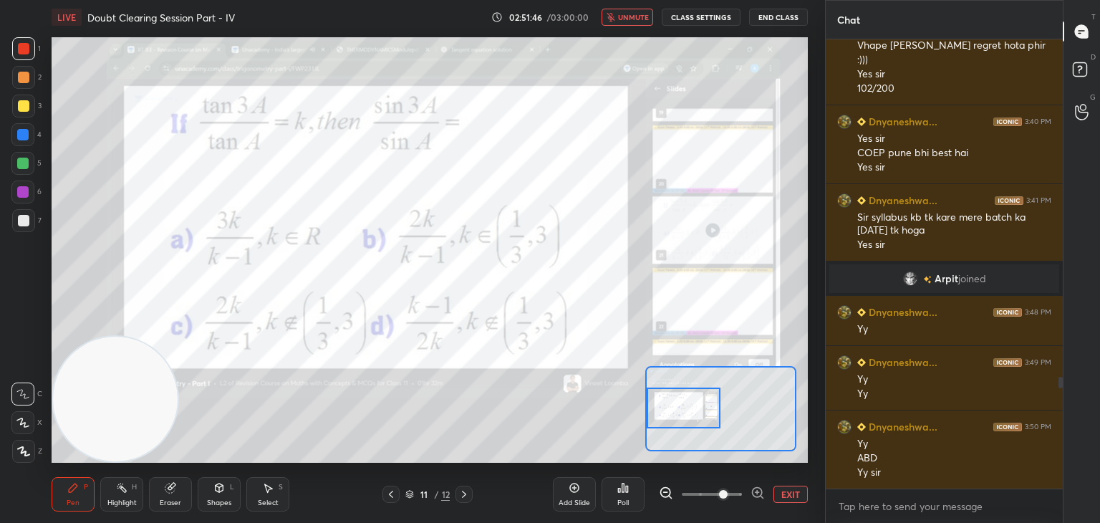
drag, startPoint x: 733, startPoint y: 407, endPoint x: 664, endPoint y: 407, distance: 69.4
click at [664, 408] on div at bounding box center [683, 407] width 74 height 41
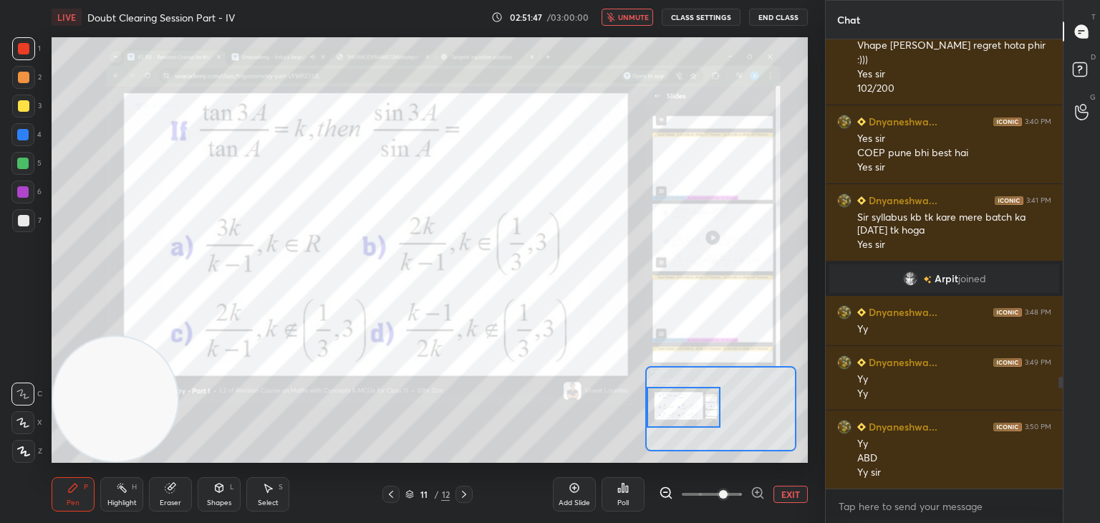
click at [614, 17] on icon "button" at bounding box center [610, 17] width 8 height 9
click at [792, 490] on button "EXIT" at bounding box center [790, 493] width 34 height 17
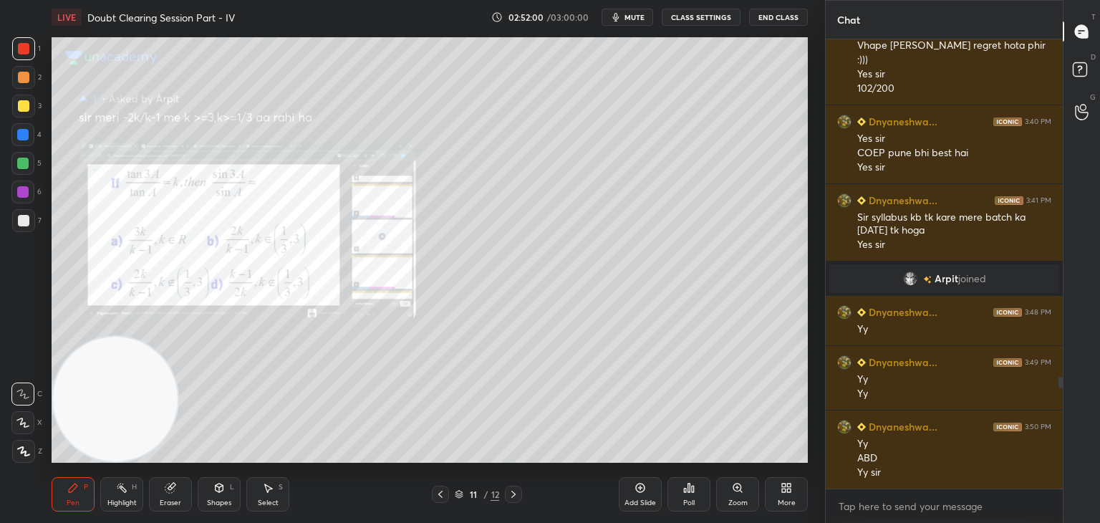
click at [24, 107] on div at bounding box center [23, 105] width 11 height 11
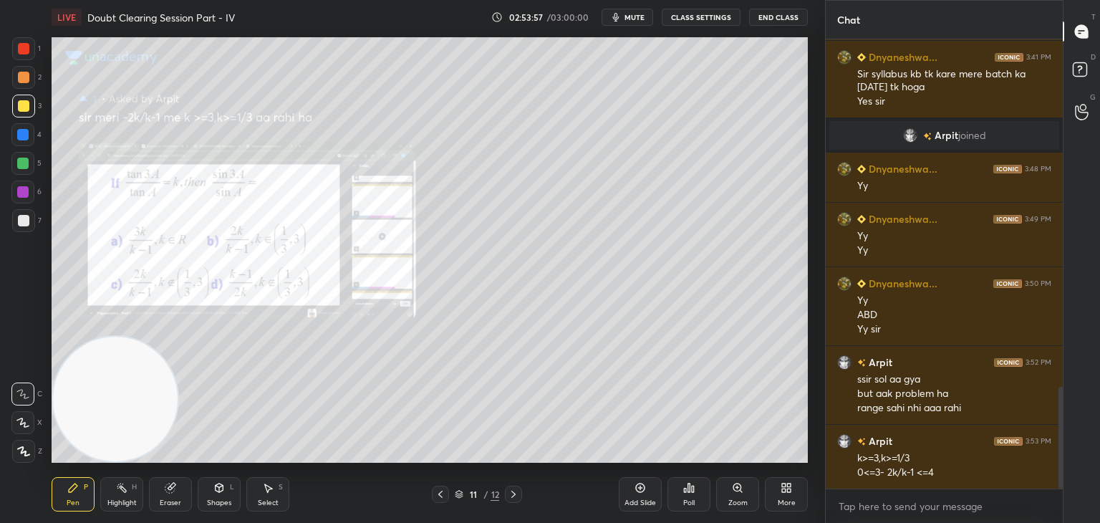
scroll to position [1535, 0]
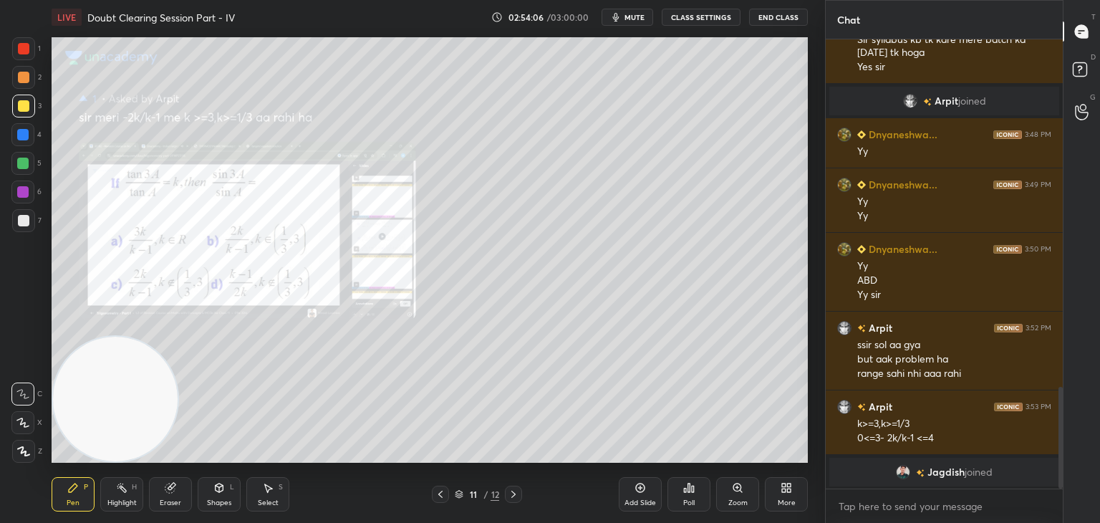
click at [610, 17] on button "mute" at bounding box center [627, 17] width 52 height 17
click at [626, 20] on span "unmute" at bounding box center [633, 17] width 31 height 10
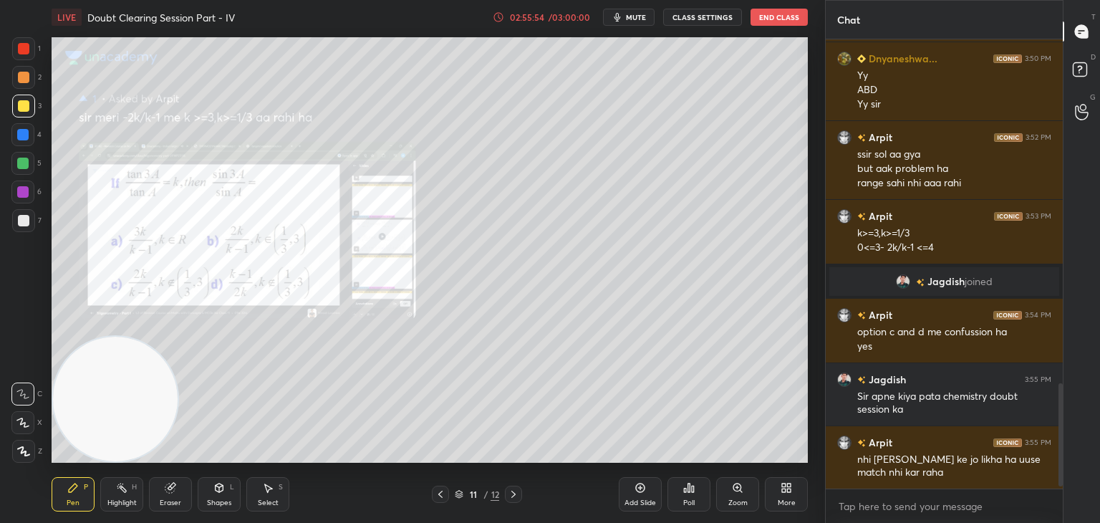
scroll to position [1512, 0]
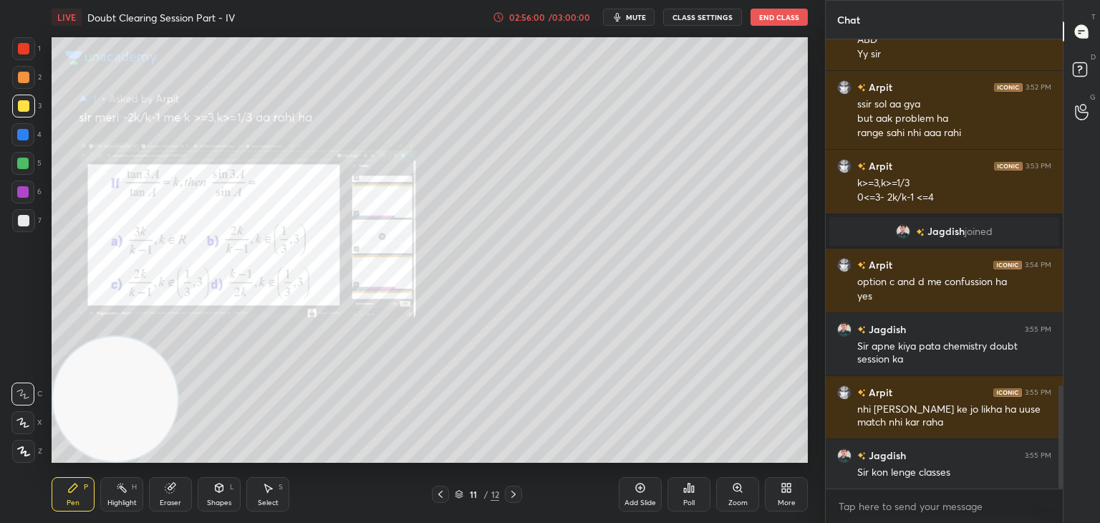
drag, startPoint x: 164, startPoint y: 493, endPoint x: 157, endPoint y: 495, distance: 7.5
click at [163, 494] on div "Eraser" at bounding box center [170, 494] width 43 height 34
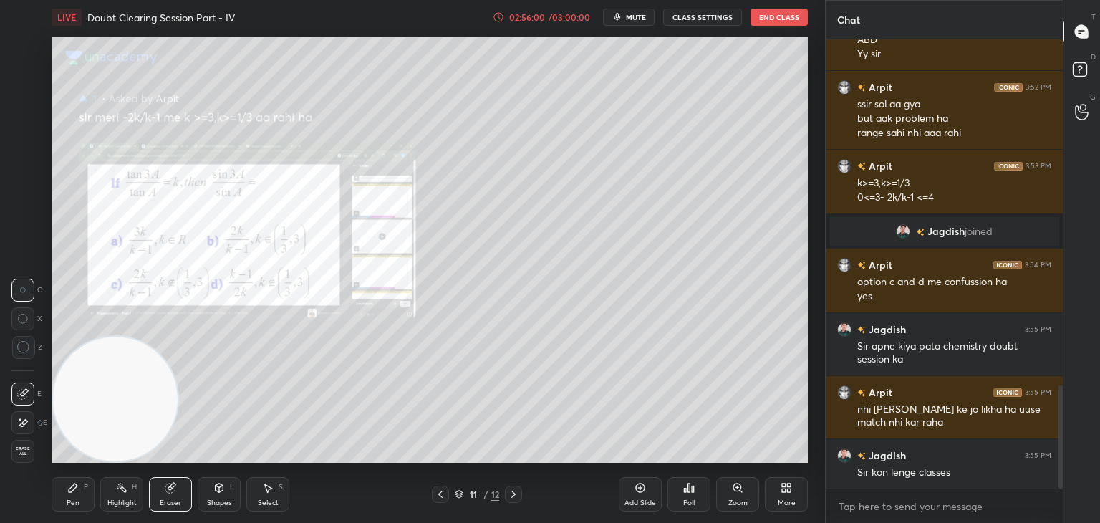
click at [23, 447] on span "Erase all" at bounding box center [22, 451] width 21 height 10
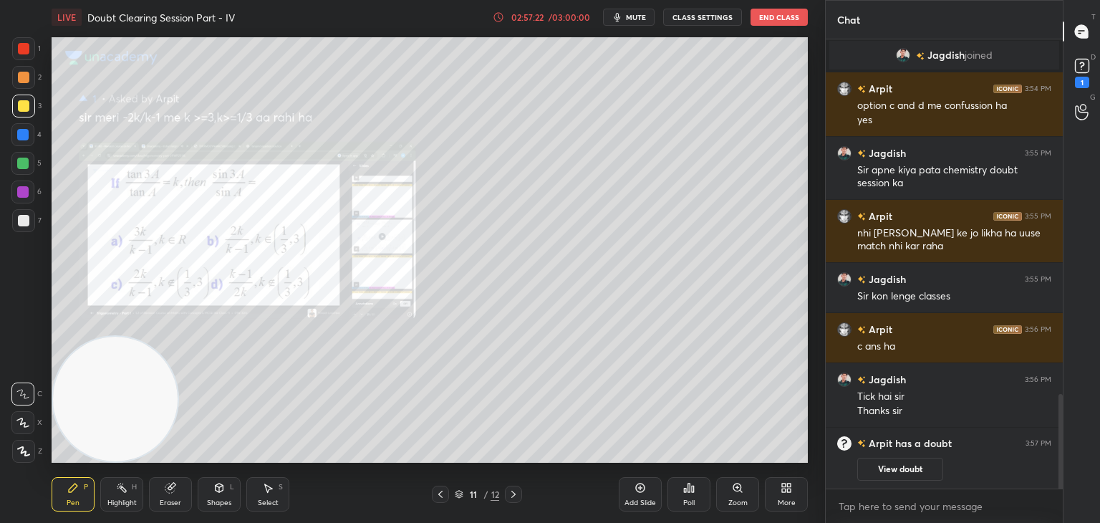
scroll to position [1711, 0]
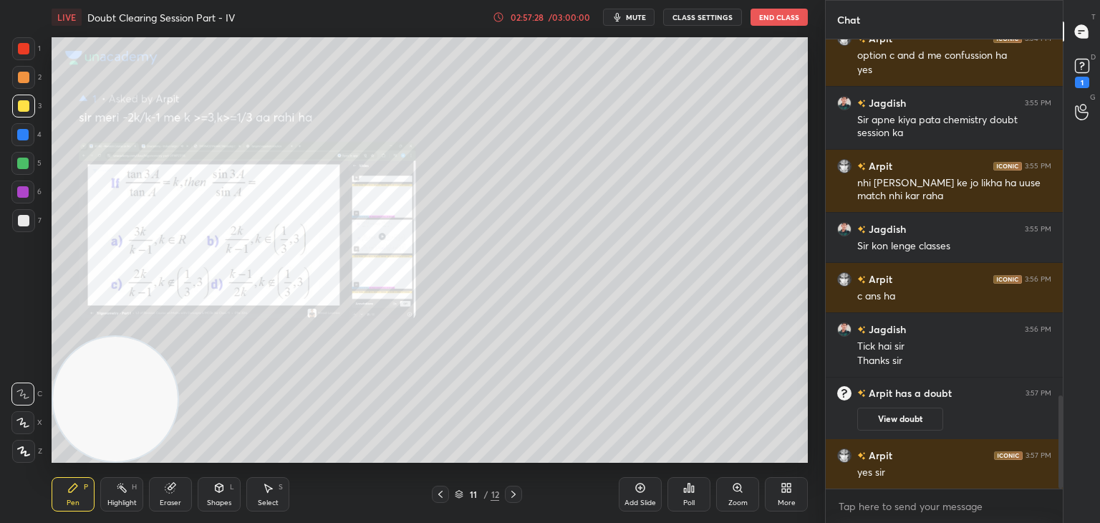
click at [170, 496] on div "Eraser" at bounding box center [170, 494] width 43 height 34
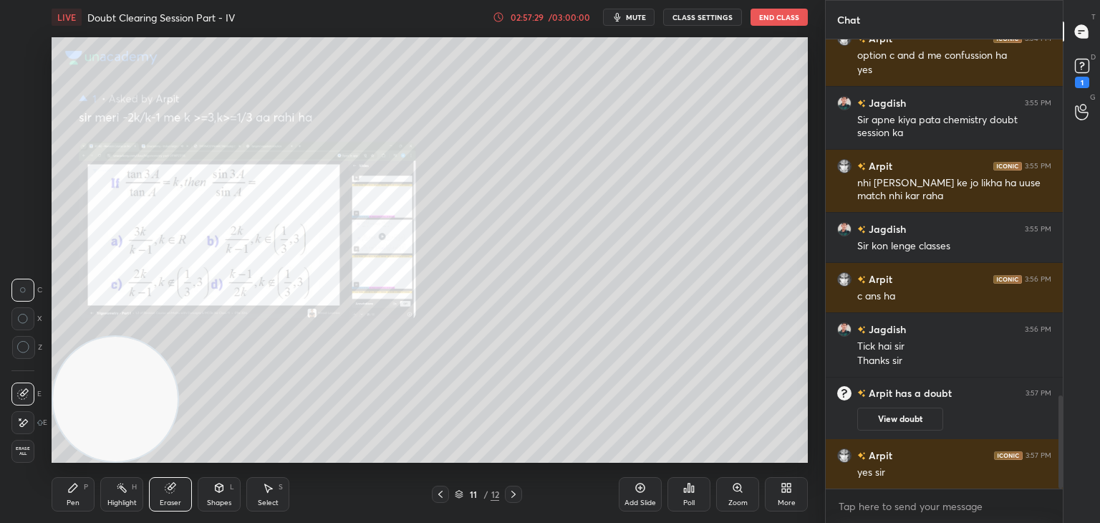
drag, startPoint x: 29, startPoint y: 422, endPoint x: 74, endPoint y: 398, distance: 50.9
click at [27, 421] on div at bounding box center [22, 422] width 23 height 23
drag, startPoint x: 80, startPoint y: 496, endPoint x: 167, endPoint y: 416, distance: 118.0
click at [79, 496] on div "Pen P" at bounding box center [73, 494] width 43 height 34
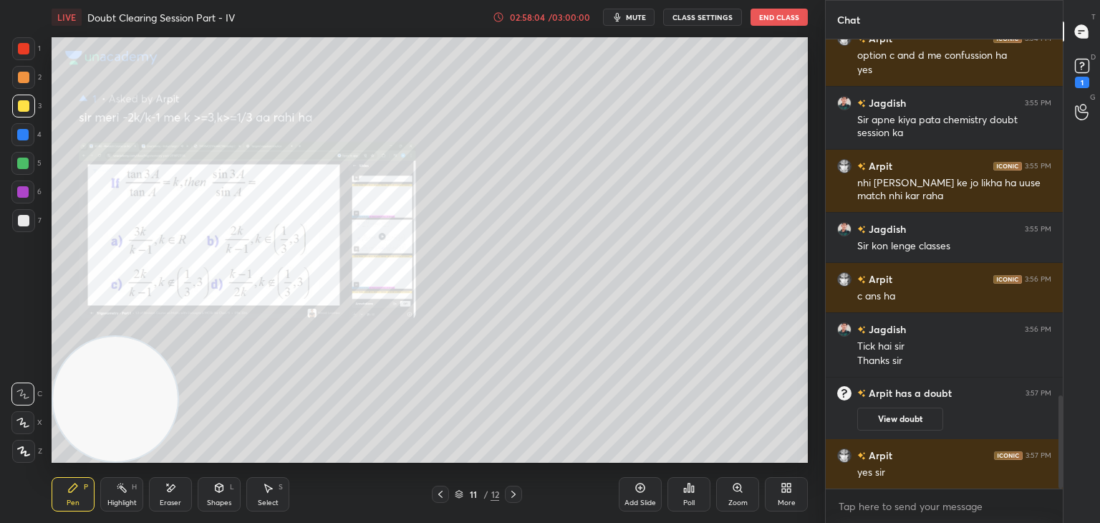
scroll to position [1761, 0]
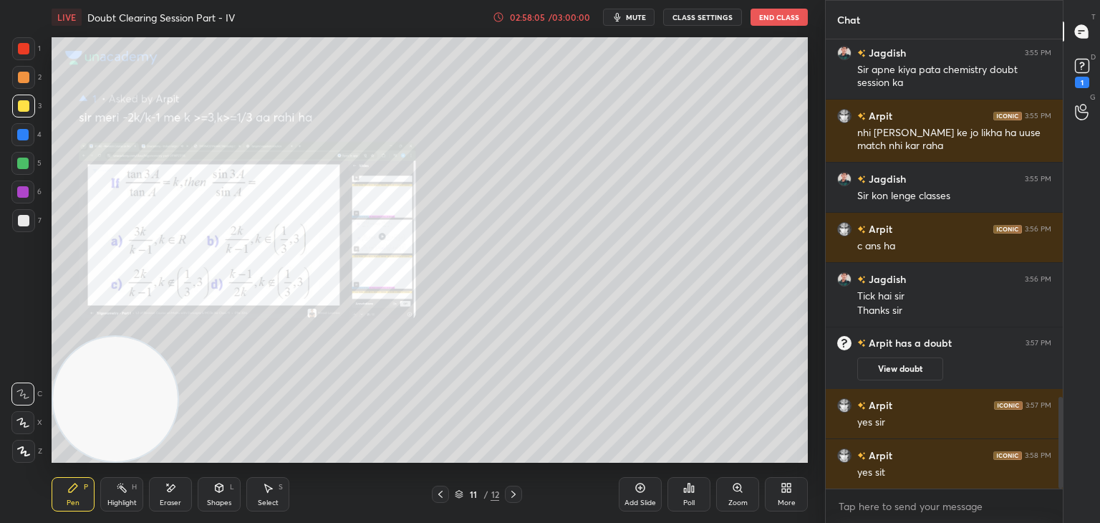
click at [173, 495] on div "Eraser" at bounding box center [170, 494] width 43 height 34
drag, startPoint x: 70, startPoint y: 493, endPoint x: 137, endPoint y: 442, distance: 84.3
click at [69, 493] on div "Pen P" at bounding box center [73, 494] width 43 height 34
click at [913, 366] on button "View doubt" at bounding box center [900, 368] width 86 height 23
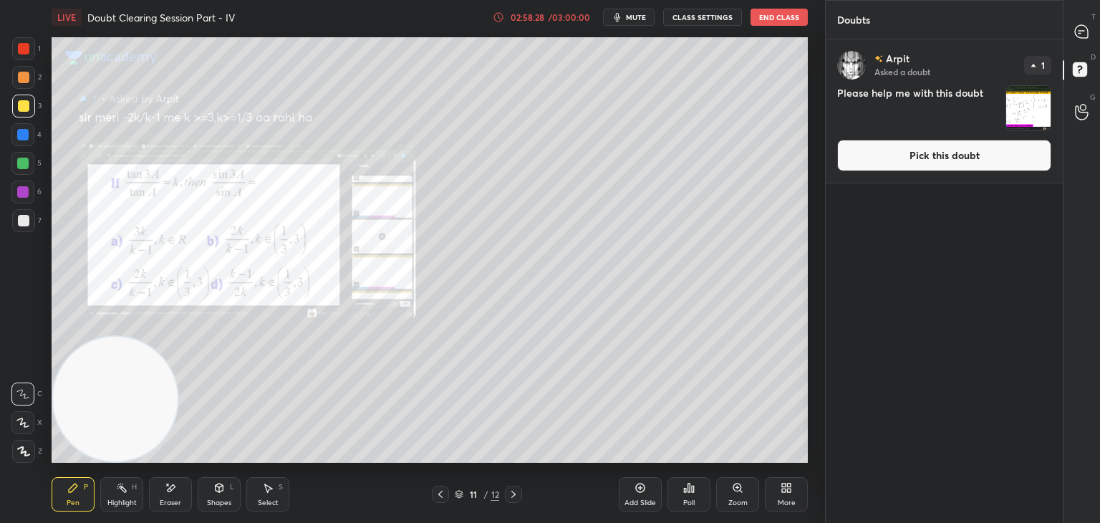
click at [910, 165] on button "Pick this doubt" at bounding box center [944, 155] width 214 height 31
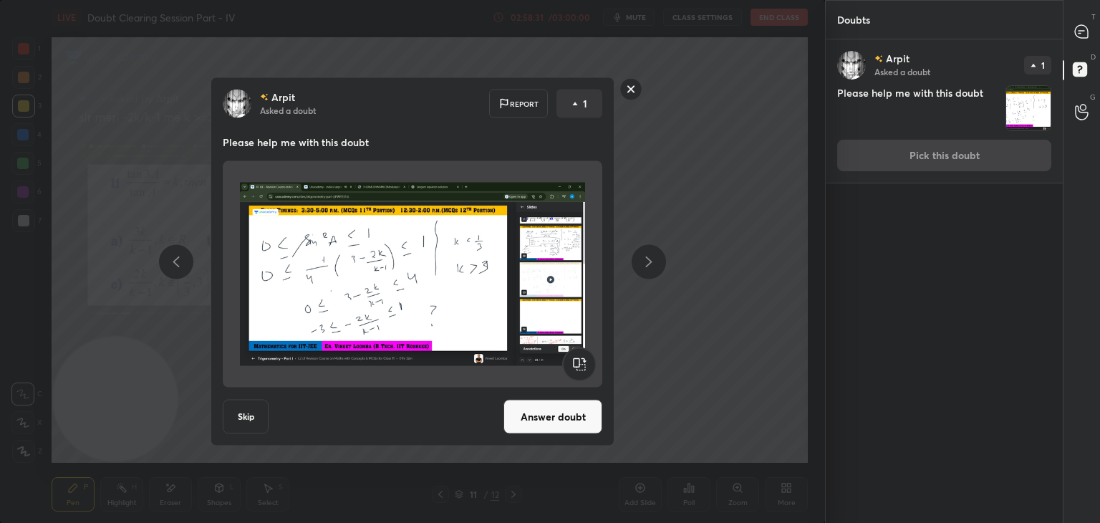
drag, startPoint x: 529, startPoint y: 412, endPoint x: 533, endPoint y: 402, distance: 10.6
click at [528, 412] on button "Answer doubt" at bounding box center [552, 416] width 99 height 34
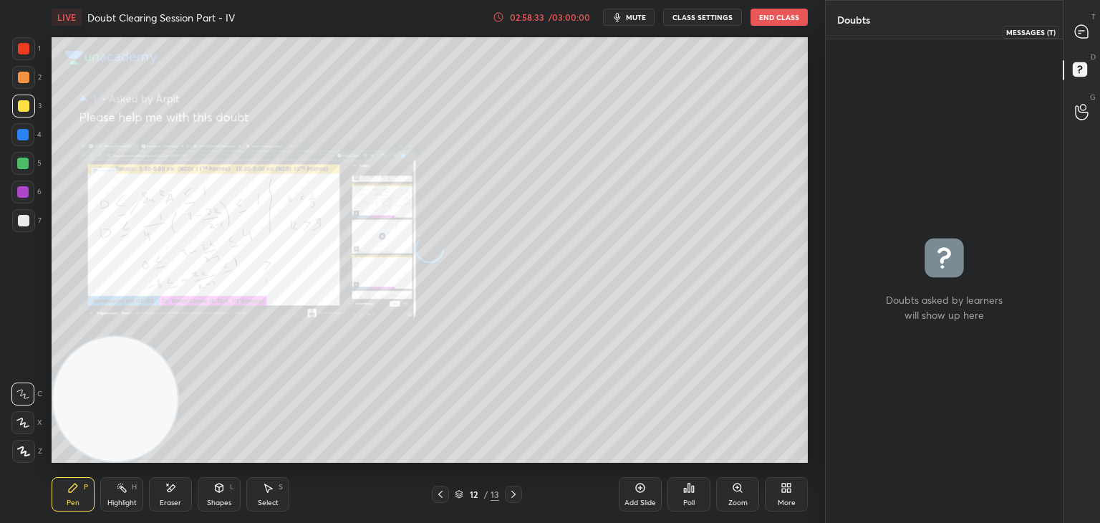
click at [1074, 40] on div at bounding box center [1081, 32] width 29 height 26
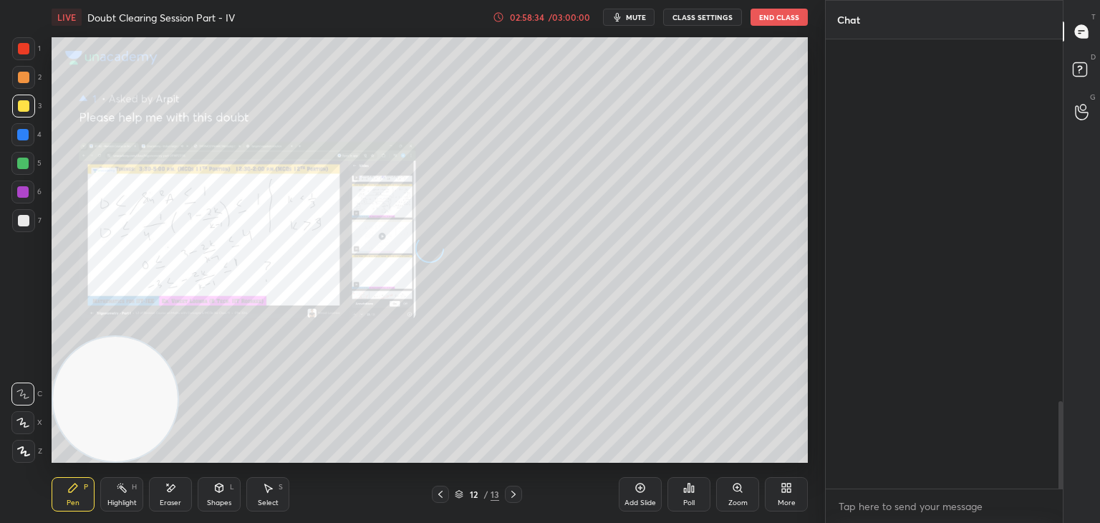
click at [1077, 40] on div at bounding box center [1081, 32] width 29 height 26
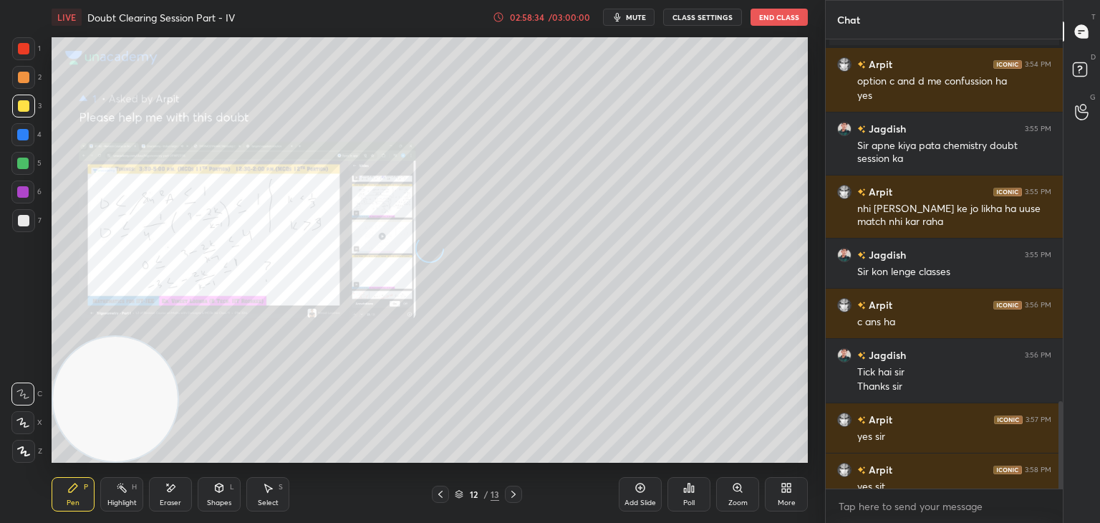
click at [1082, 40] on div at bounding box center [1081, 32] width 29 height 26
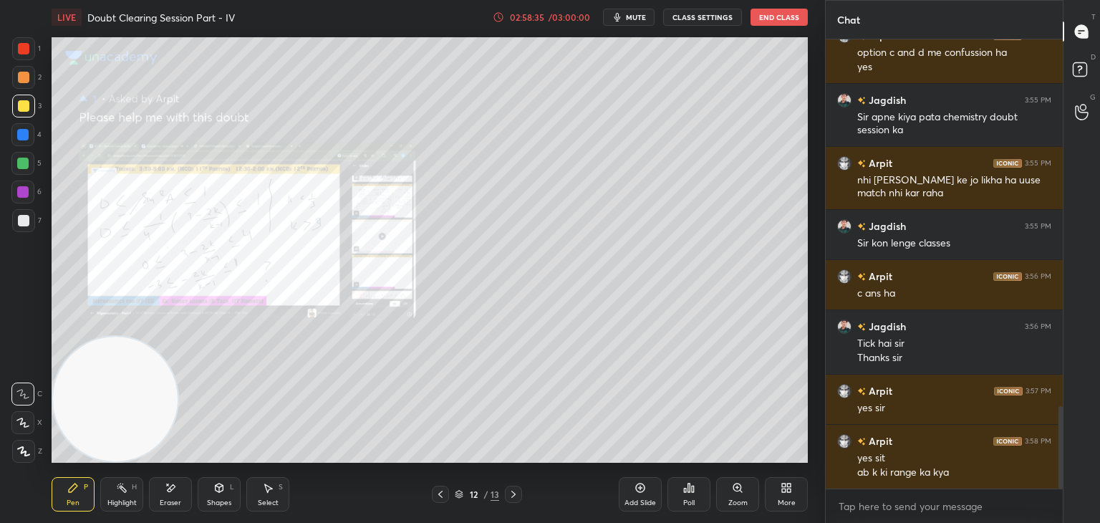
scroll to position [2019, 0]
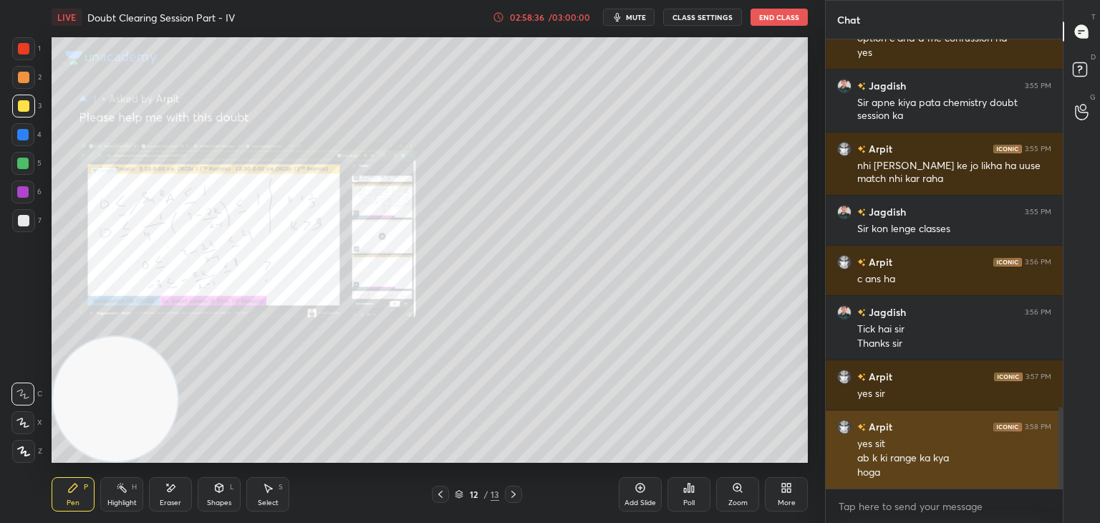
drag, startPoint x: 1062, startPoint y: 422, endPoint x: 1041, endPoint y: 464, distance: 46.4
click at [1060, 469] on div at bounding box center [1060, 448] width 4 height 82
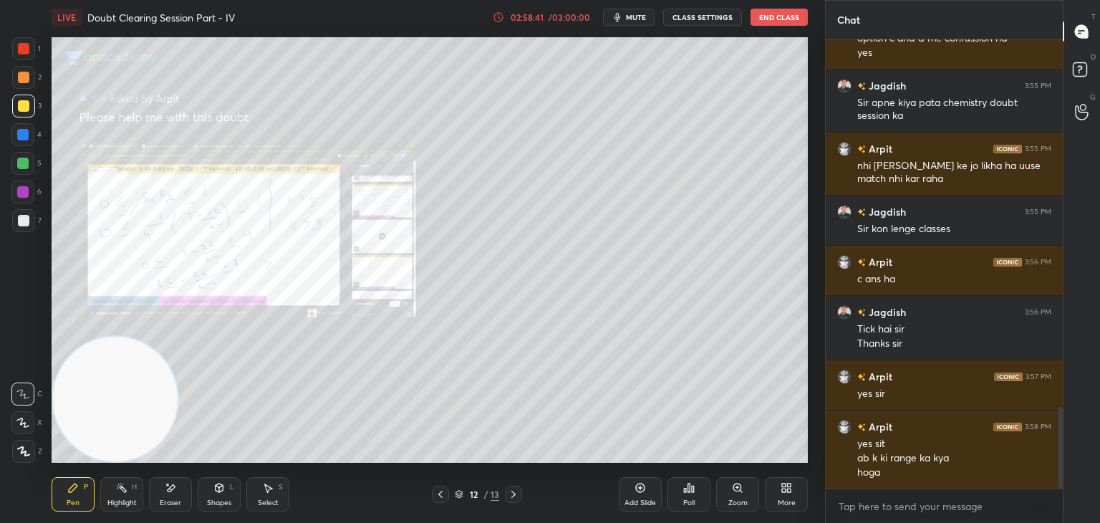
click at [730, 495] on div "Zoom" at bounding box center [737, 494] width 43 height 34
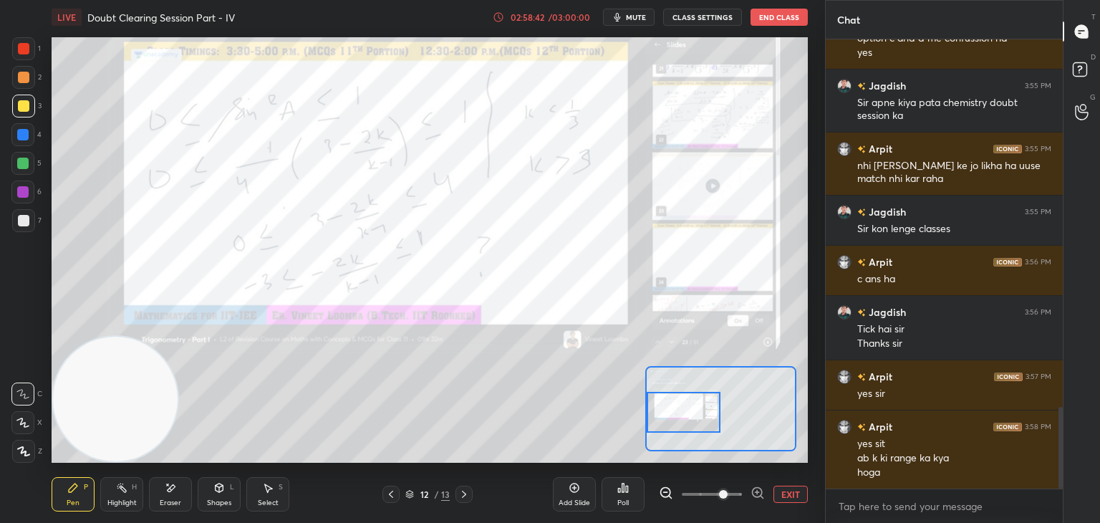
drag, startPoint x: 669, startPoint y: 424, endPoint x: 659, endPoint y: 420, distance: 10.6
click at [662, 421] on div at bounding box center [683, 412] width 74 height 41
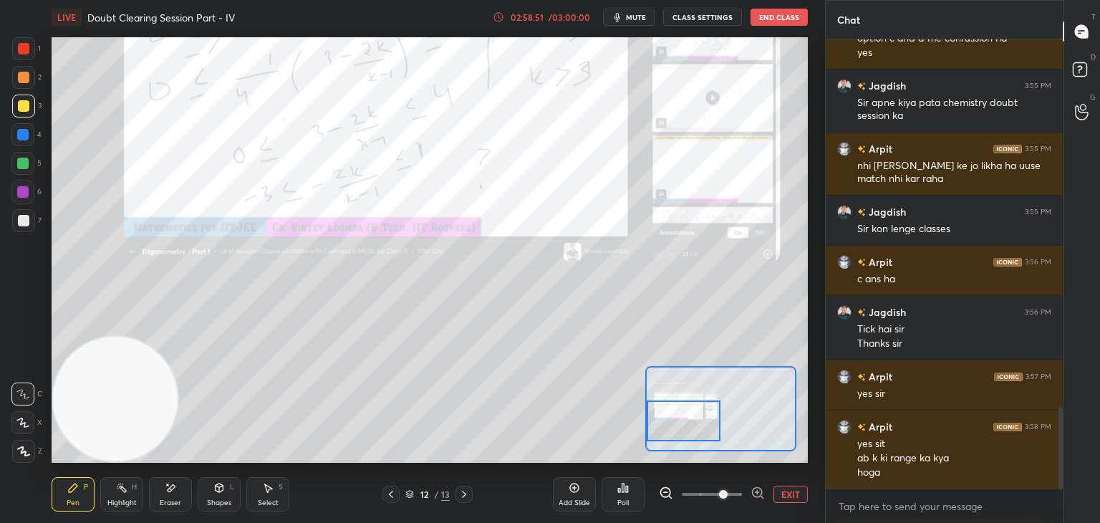
drag, startPoint x: 679, startPoint y: 413, endPoint x: 671, endPoint y: 403, distance: 12.3
click at [680, 416] on div at bounding box center [683, 420] width 74 height 41
click at [796, 493] on button "EXIT" at bounding box center [790, 493] width 34 height 17
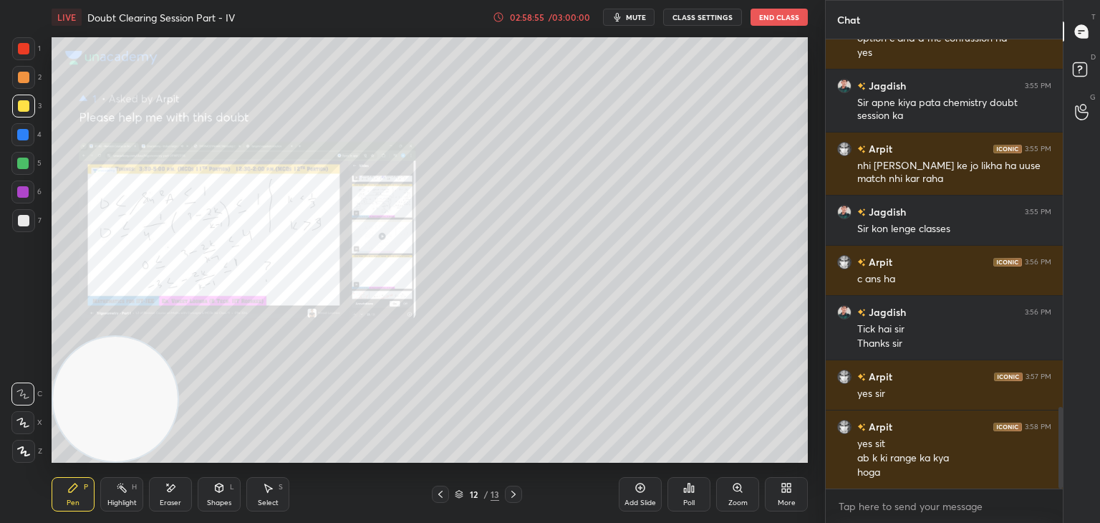
click at [432, 496] on div at bounding box center [440, 493] width 17 height 17
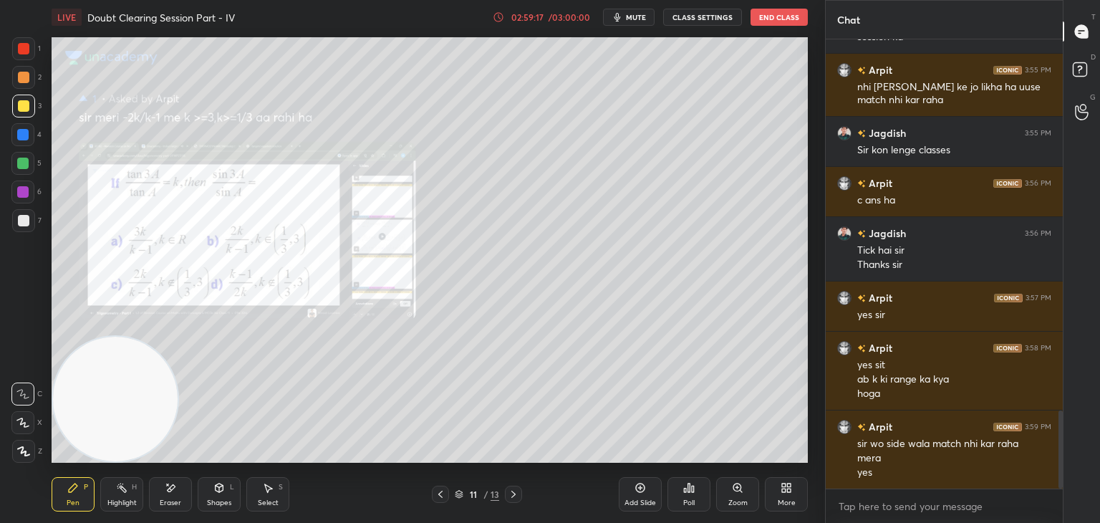
scroll to position [2132, 0]
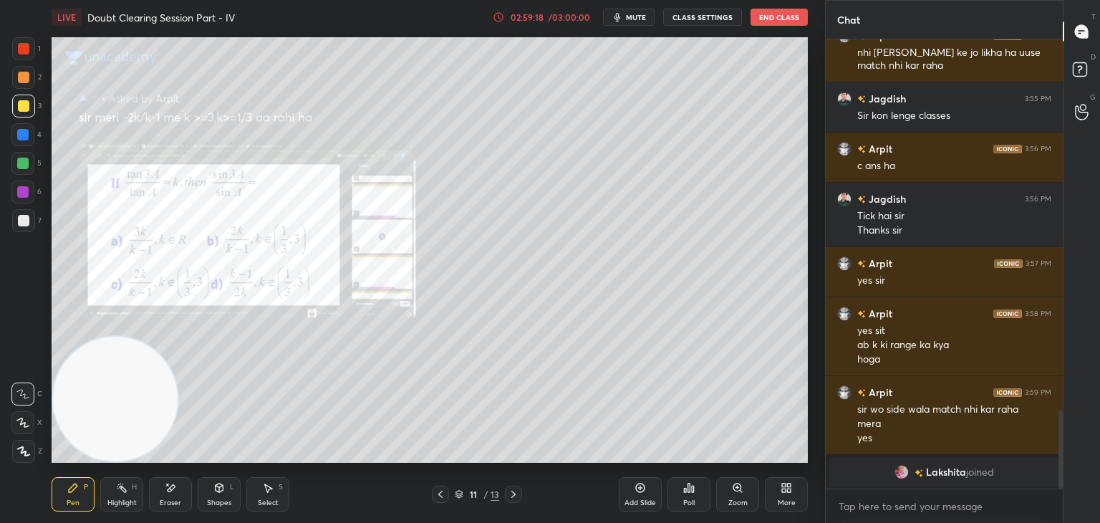
drag, startPoint x: 21, startPoint y: 47, endPoint x: 38, endPoint y: 120, distance: 75.0
click at [20, 46] on div at bounding box center [23, 48] width 11 height 11
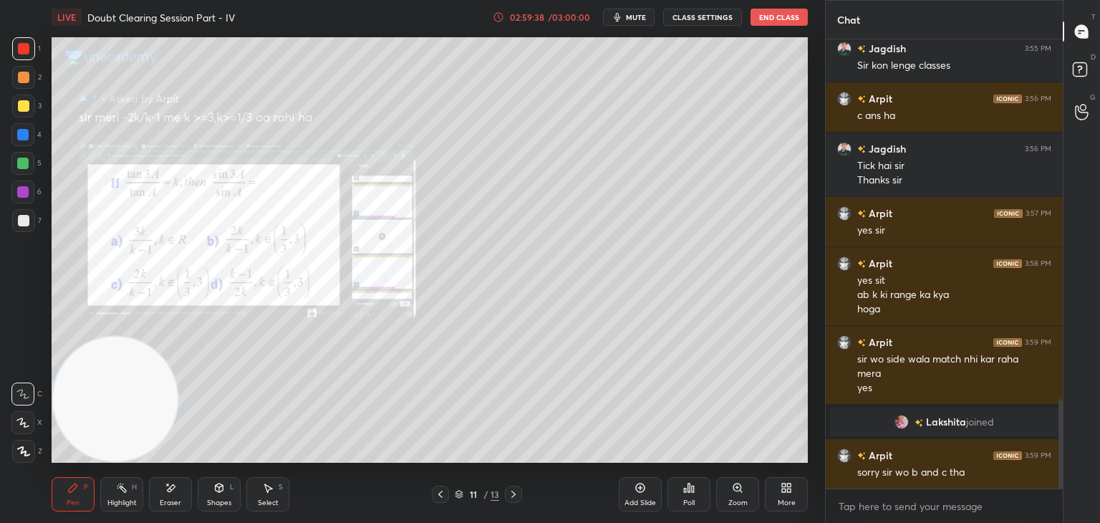
drag, startPoint x: 513, startPoint y: 493, endPoint x: 520, endPoint y: 491, distance: 7.5
click at [513, 494] on icon at bounding box center [513, 493] width 11 height 11
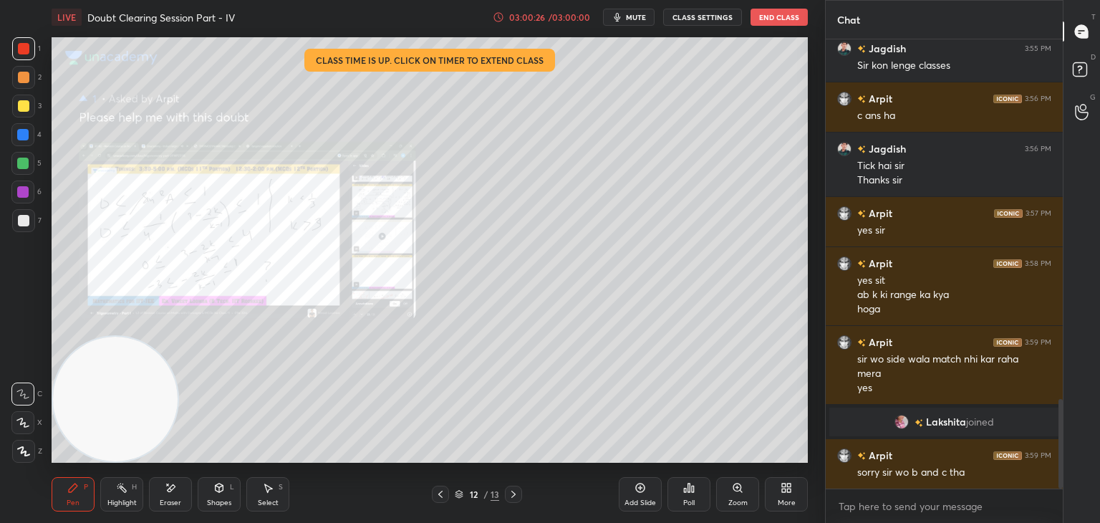
click at [436, 493] on icon at bounding box center [440, 493] width 11 height 11
drag, startPoint x: 503, startPoint y: 497, endPoint x: 520, endPoint y: 473, distance: 29.2
click at [501, 496] on div "11 / 13" at bounding box center [477, 493] width 90 height 17
drag, startPoint x: 513, startPoint y: 496, endPoint x: 520, endPoint y: 484, distance: 14.5
click at [512, 495] on icon at bounding box center [513, 493] width 11 height 11
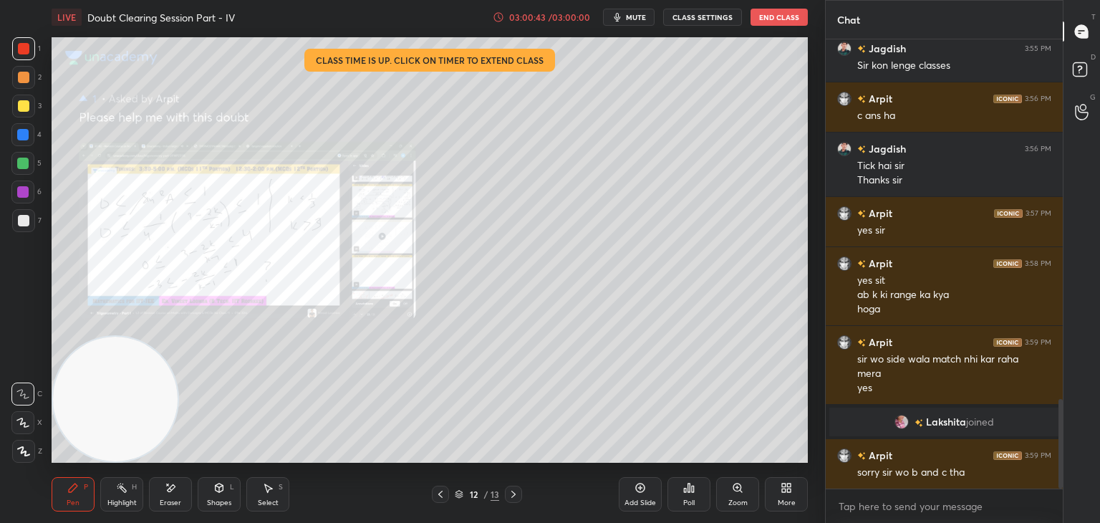
click at [170, 491] on icon at bounding box center [170, 488] width 11 height 12
click at [26, 445] on div "Erase all" at bounding box center [22, 451] width 23 height 23
click at [732, 485] on icon at bounding box center [737, 487] width 11 height 11
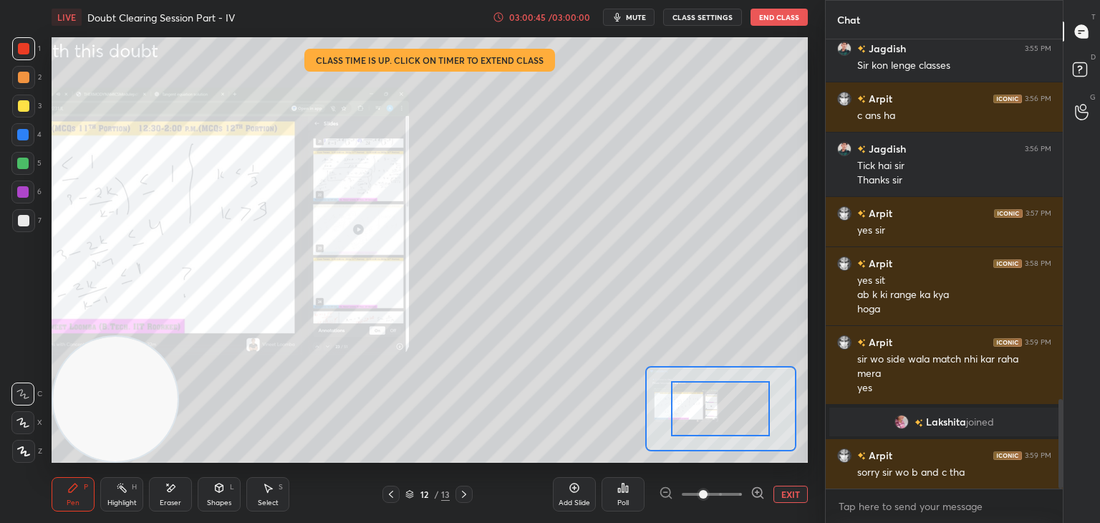
click at [727, 496] on span at bounding box center [711, 493] width 60 height 21
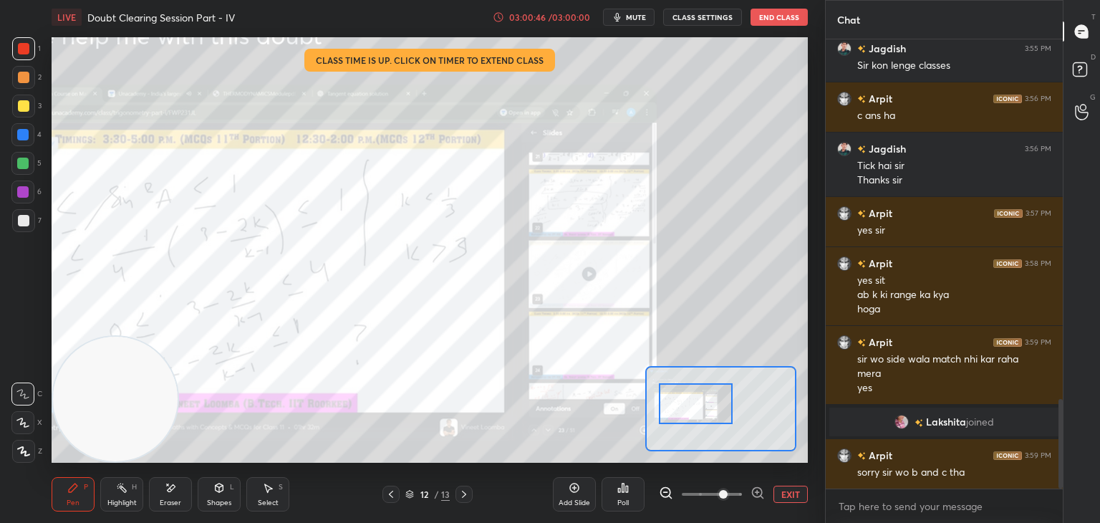
drag, startPoint x: 727, startPoint y: 418, endPoint x: 697, endPoint y: 382, distance: 46.7
click at [705, 413] on div at bounding box center [696, 403] width 74 height 41
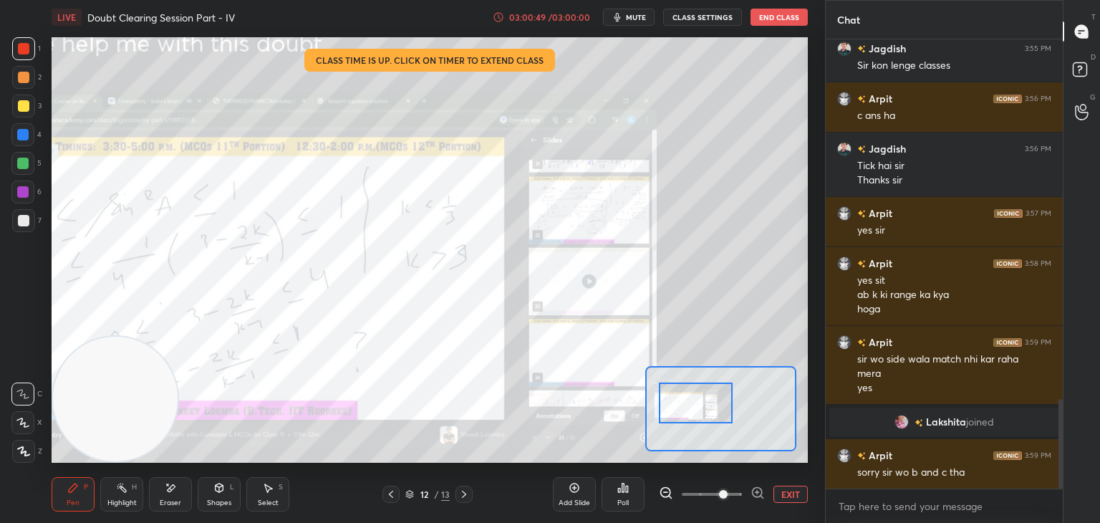
drag, startPoint x: 385, startPoint y: 493, endPoint x: 425, endPoint y: 495, distance: 40.1
click at [387, 494] on div at bounding box center [390, 493] width 17 height 17
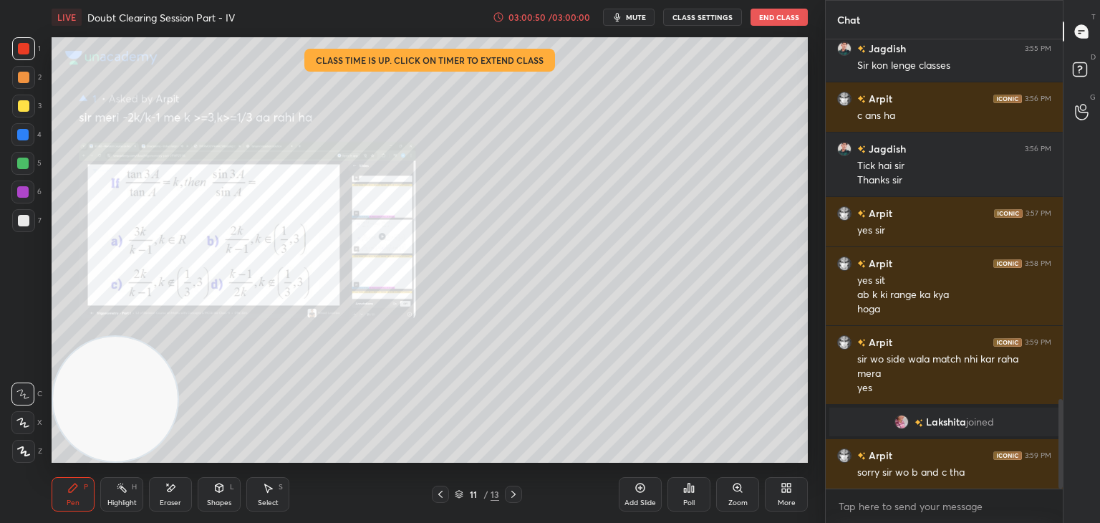
click at [724, 485] on div "Zoom" at bounding box center [737, 494] width 43 height 34
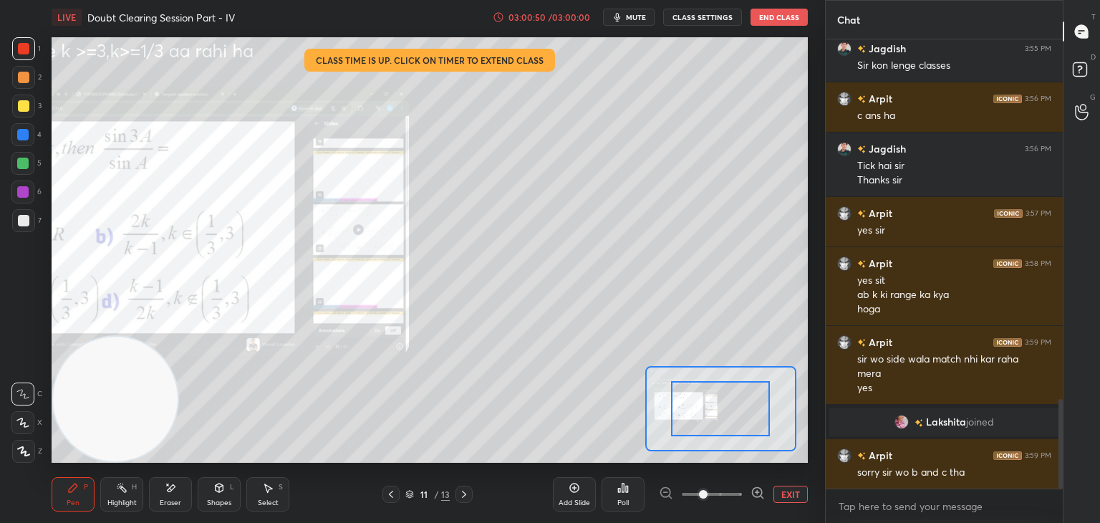
click at [728, 489] on span at bounding box center [711, 493] width 60 height 21
click at [707, 490] on span at bounding box center [703, 494] width 9 height 9
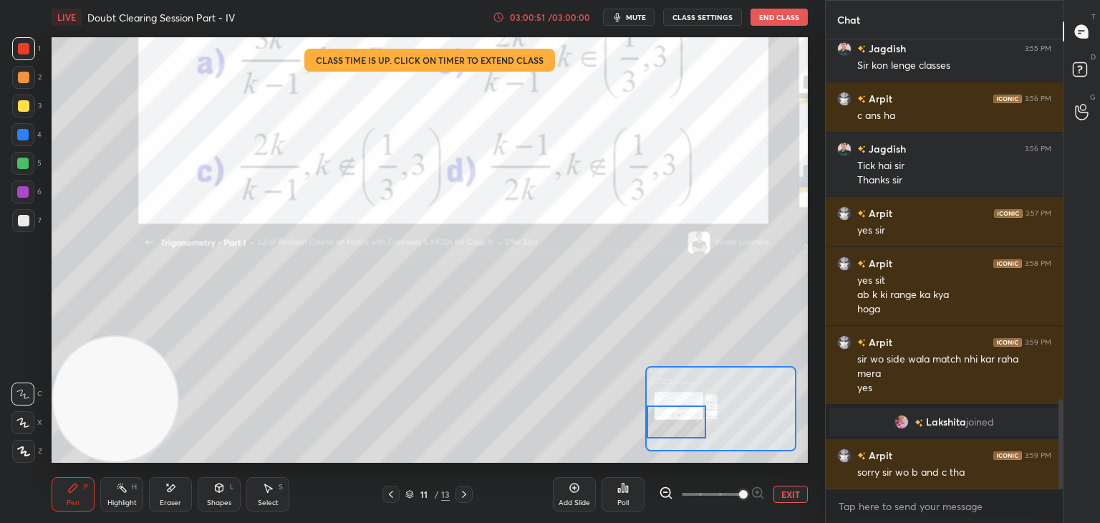
drag, startPoint x: 707, startPoint y: 405, endPoint x: 676, endPoint y: 413, distance: 31.1
click at [676, 413] on div at bounding box center [675, 421] width 59 height 33
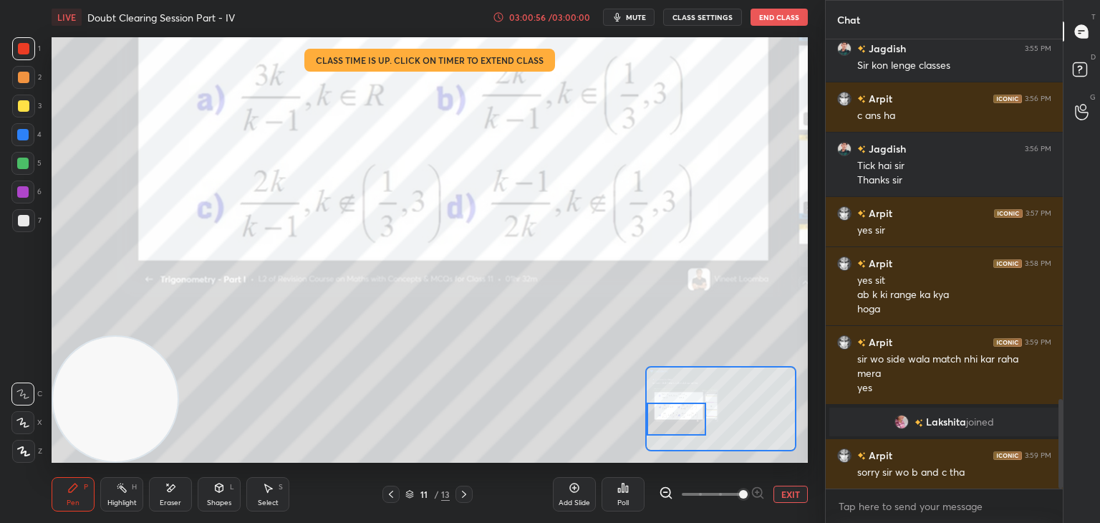
click at [787, 492] on button "EXIT" at bounding box center [790, 493] width 34 height 17
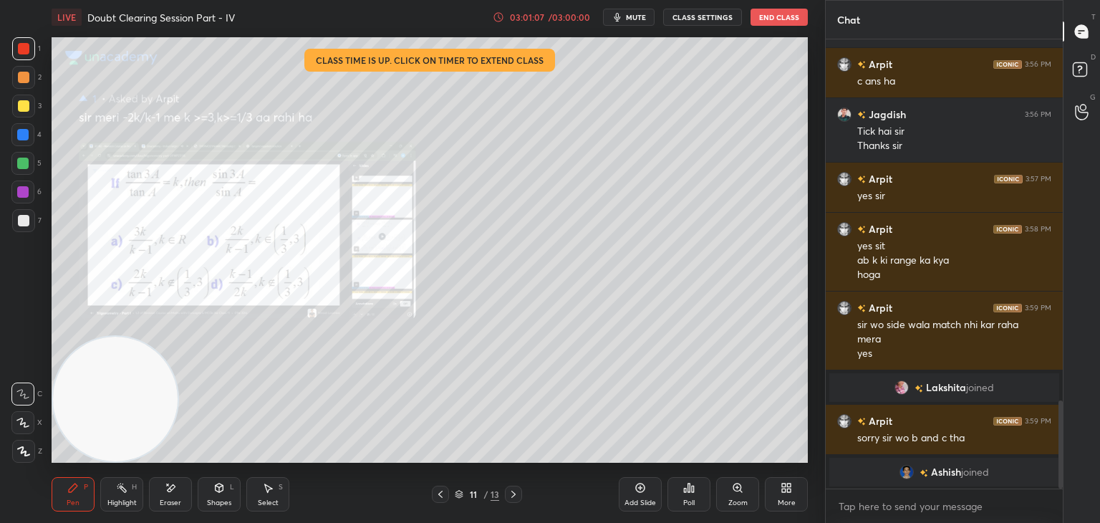
scroll to position [1890, 0]
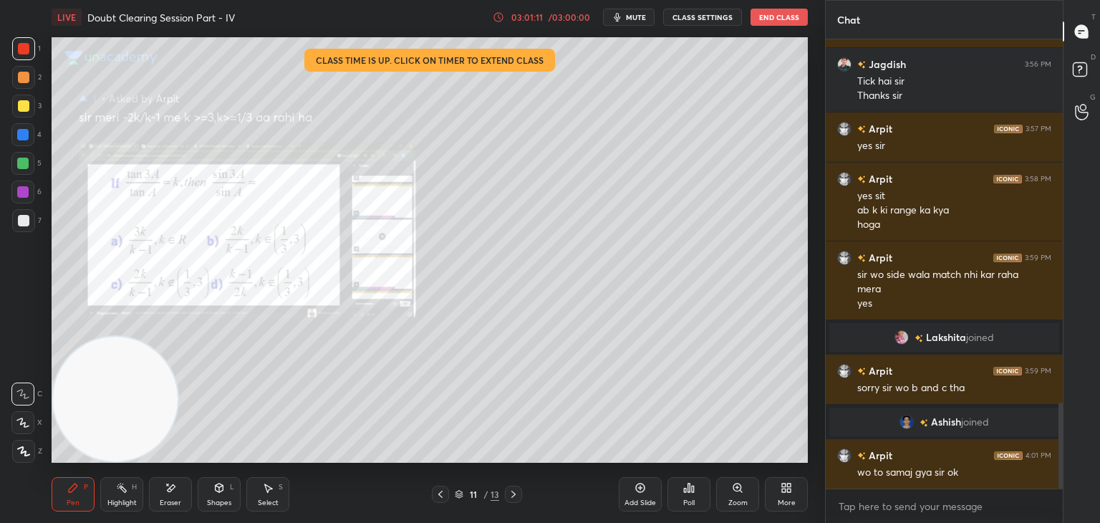
click at [766, 23] on button "End Class" at bounding box center [778, 17] width 57 height 17
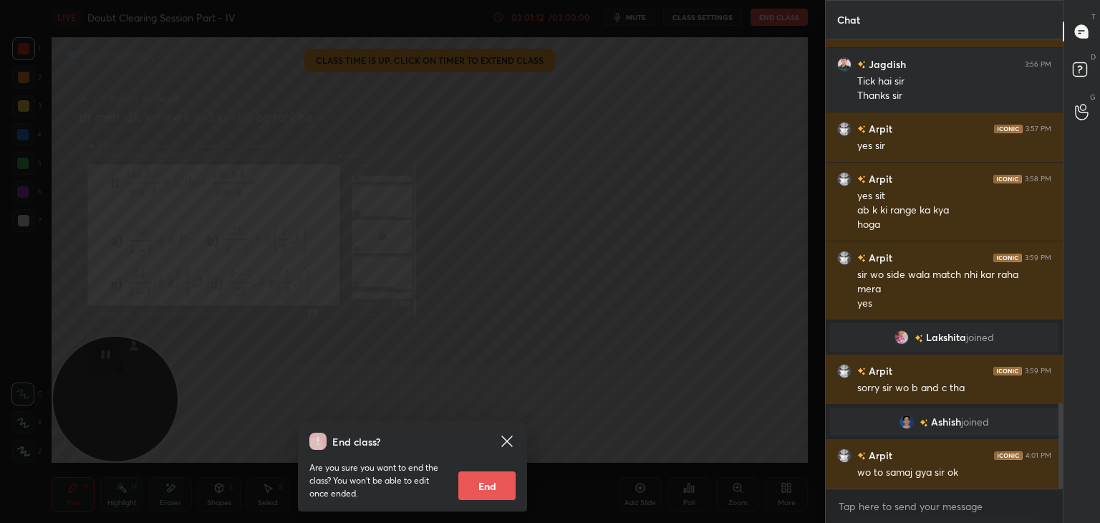
drag, startPoint x: 491, startPoint y: 482, endPoint x: 502, endPoint y: 477, distance: 11.8
click at [491, 481] on button "End" at bounding box center [486, 485] width 57 height 29
type textarea "x"
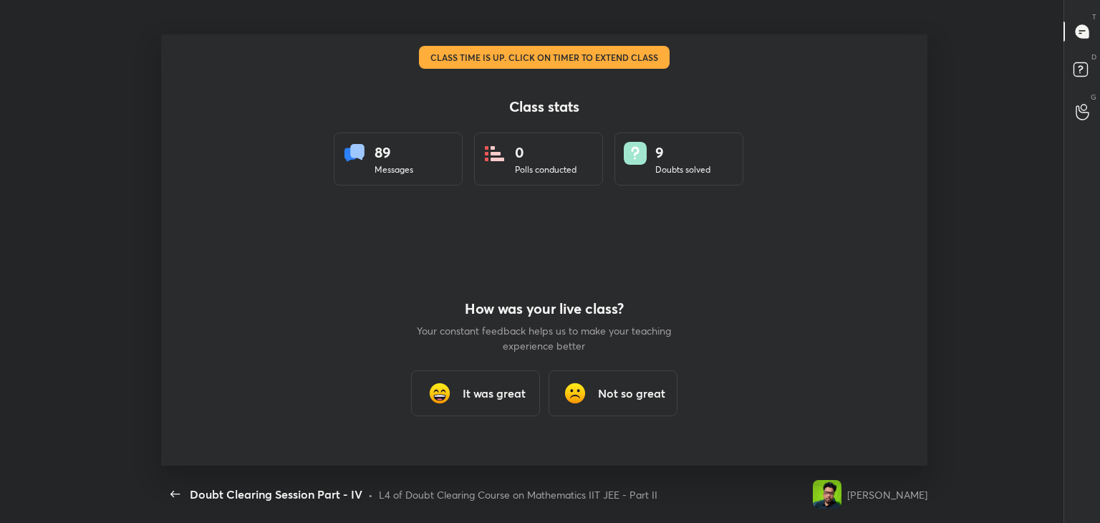
scroll to position [0, 0]
click at [500, 399] on h3 "It was great" at bounding box center [493, 392] width 63 height 17
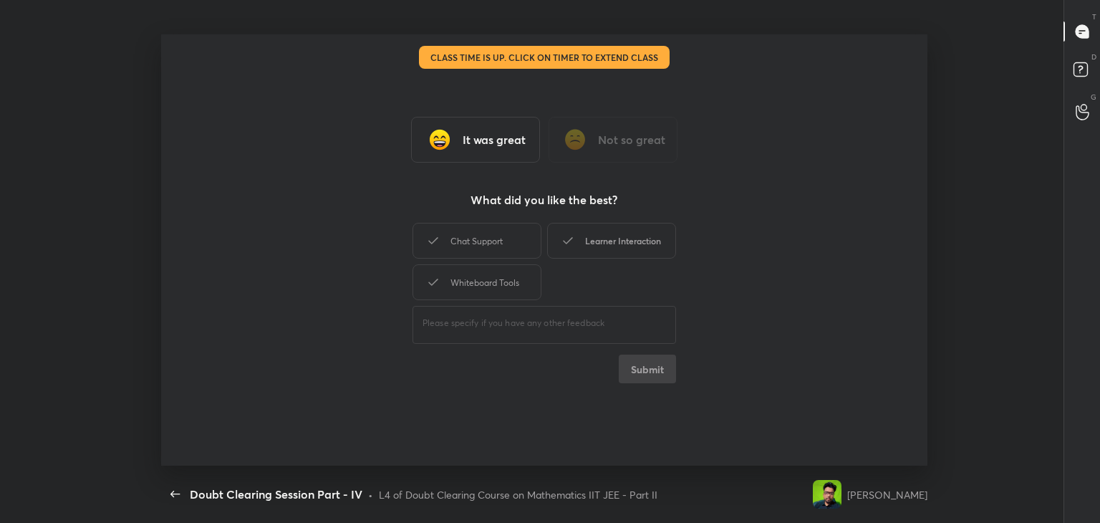
drag, startPoint x: 472, startPoint y: 256, endPoint x: 581, endPoint y: 243, distance: 110.2
click at [475, 256] on div "Chat Support" at bounding box center [476, 241] width 129 height 36
drag, startPoint x: 587, startPoint y: 246, endPoint x: 501, endPoint y: 268, distance: 88.9
click at [586, 246] on div "Learner Interaction" at bounding box center [611, 241] width 129 height 36
click at [451, 300] on div "Chat Support Learner Interaction Whiteboard Tools" at bounding box center [543, 261] width 263 height 83
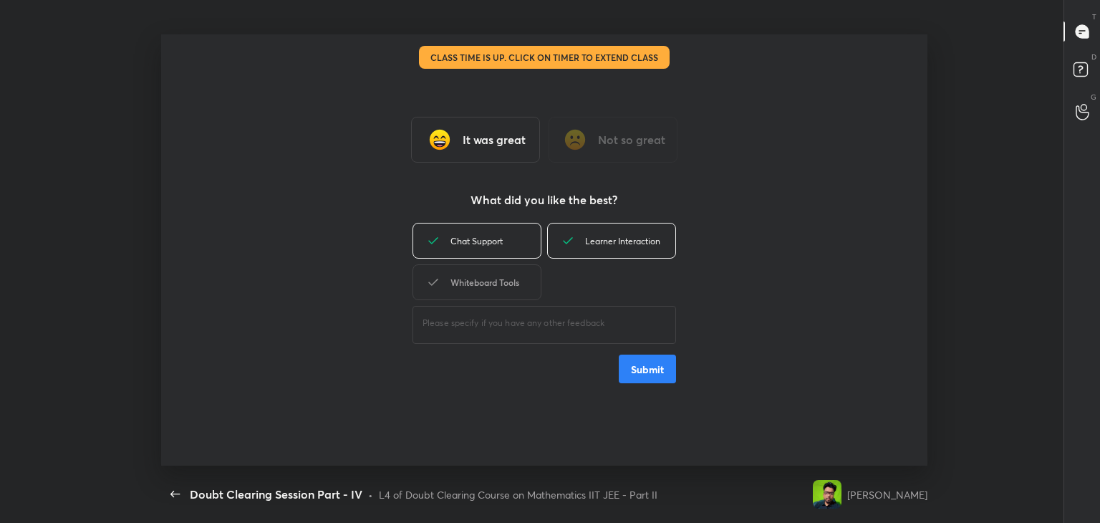
click at [489, 281] on div "Whiteboard Tools" at bounding box center [476, 282] width 129 height 36
click at [626, 379] on button "Submit" at bounding box center [646, 368] width 57 height 29
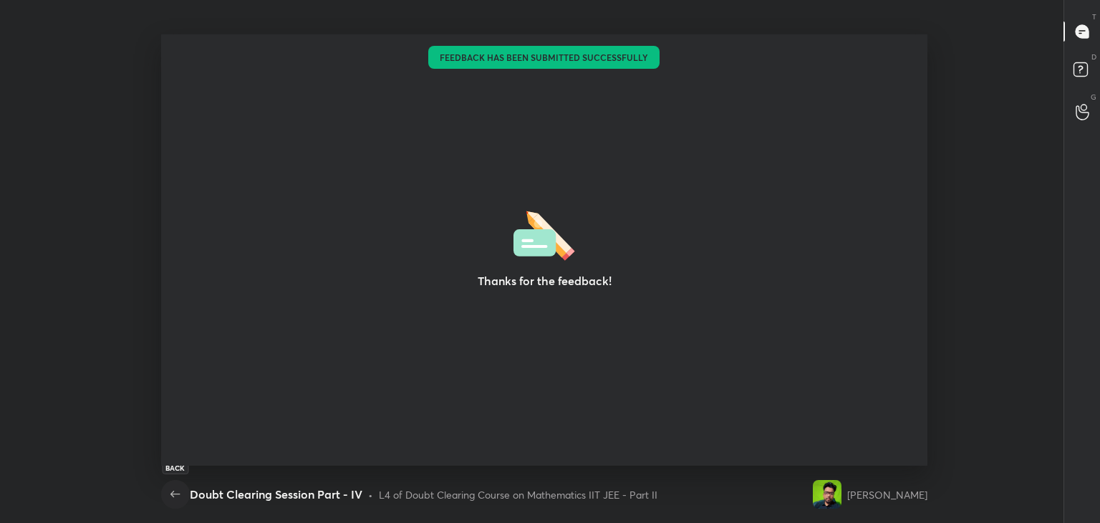
click at [175, 492] on icon "button" at bounding box center [175, 493] width 17 height 17
